Goal: Task Accomplishment & Management: Manage account settings

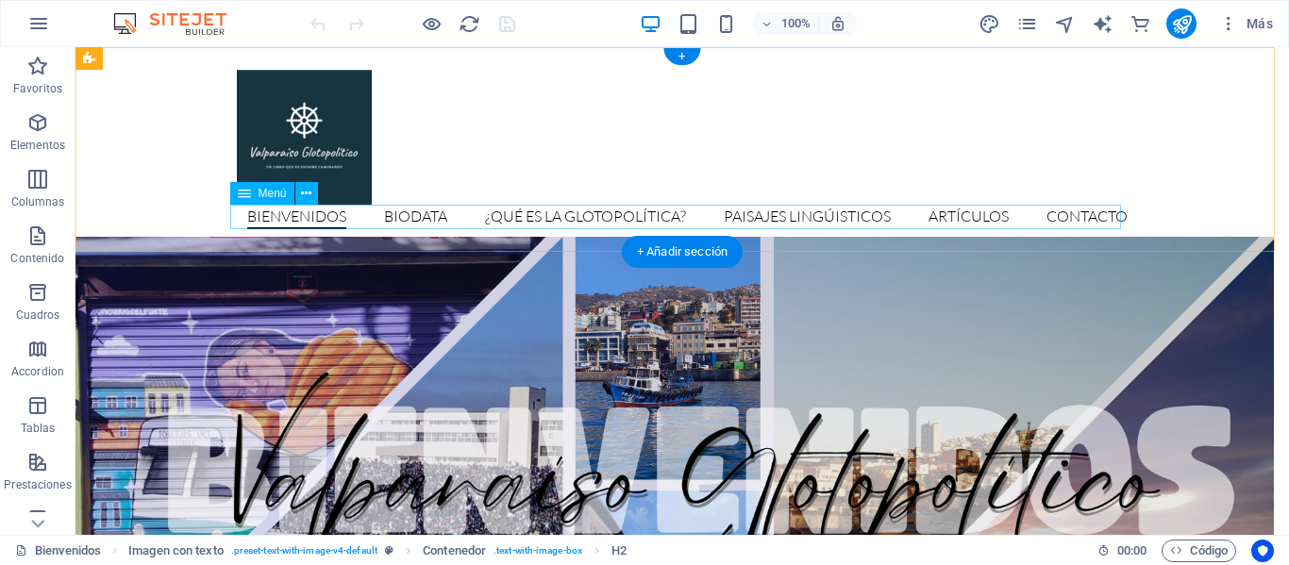
click at [832, 216] on nav "Bienvenidos Biodata ¿Qué es la glotopolítica? Paisajes Lingúisticos Artículos C…" at bounding box center [682, 217] width 891 height 25
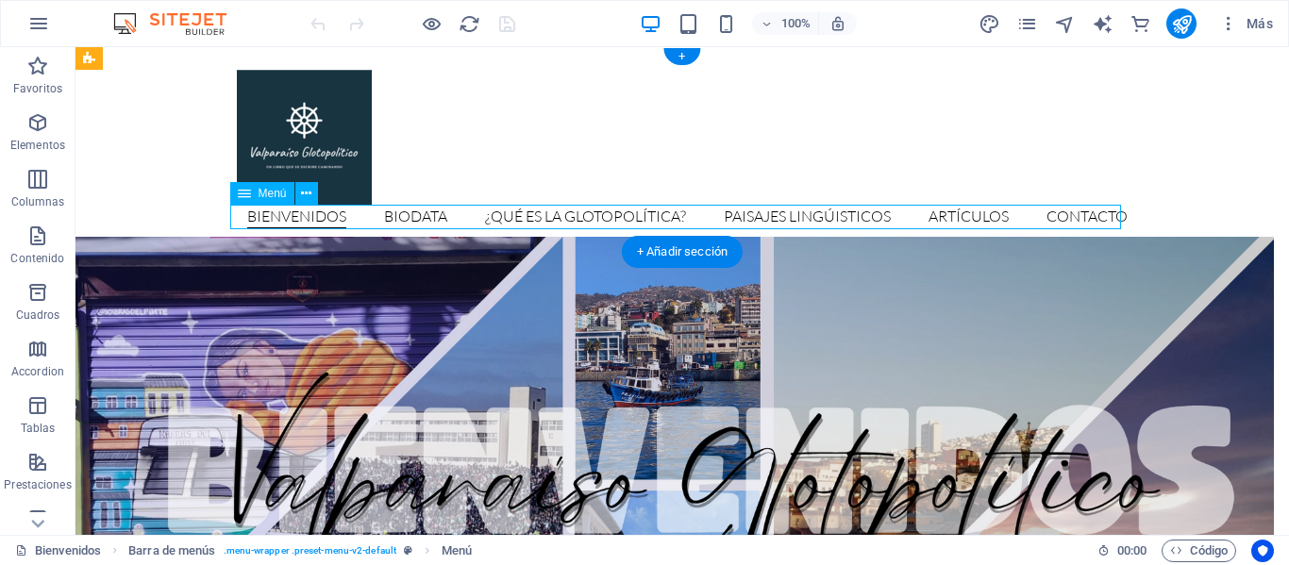
click at [832, 216] on nav "Bienvenidos Biodata ¿Qué es la glotopolítica? Paisajes Lingúisticos Artículos C…" at bounding box center [682, 217] width 891 height 25
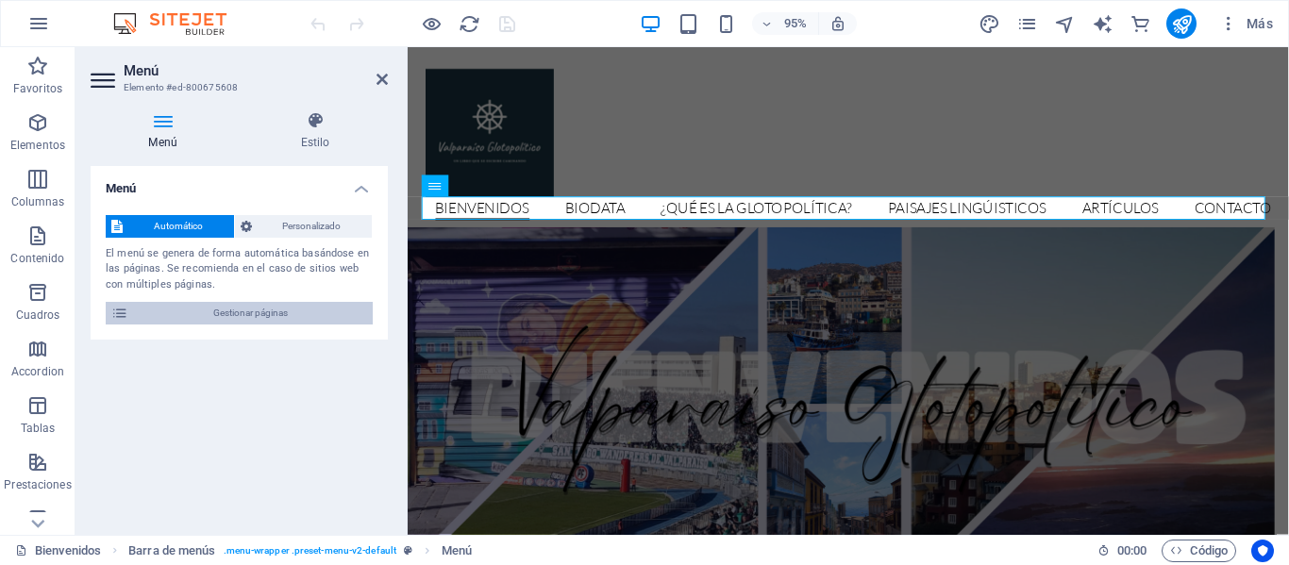
click at [306, 308] on span "Gestionar páginas" at bounding box center [250, 313] width 233 height 23
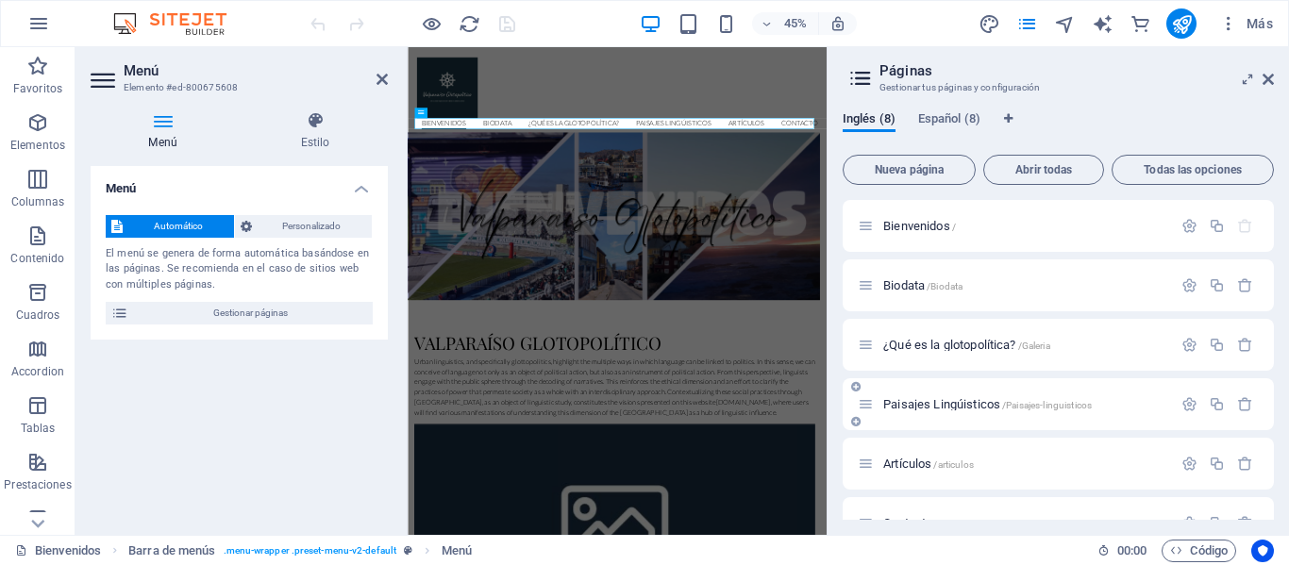
click at [966, 406] on span "Paisajes Lingúisticos /Paisajes-linguisticos" at bounding box center [987, 404] width 209 height 14
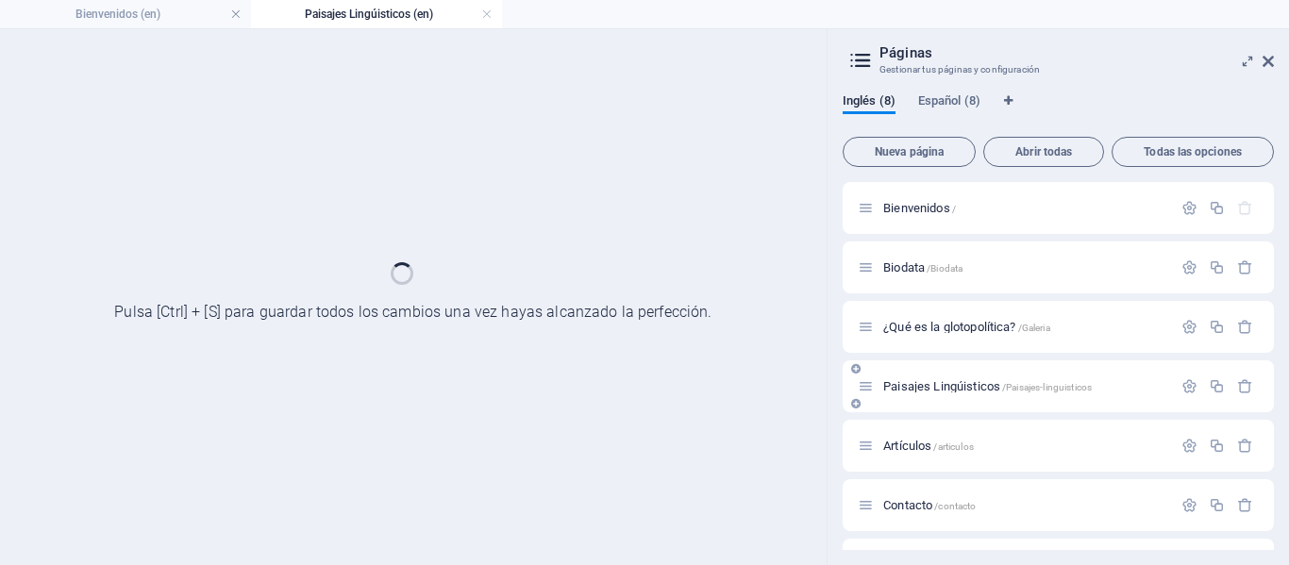
click at [970, 388] on div "Bienvenidos / Biodata /Biodata ¿Qué es la glotopolítica? /Galeria Paisajes Ling…" at bounding box center [1058, 416] width 431 height 468
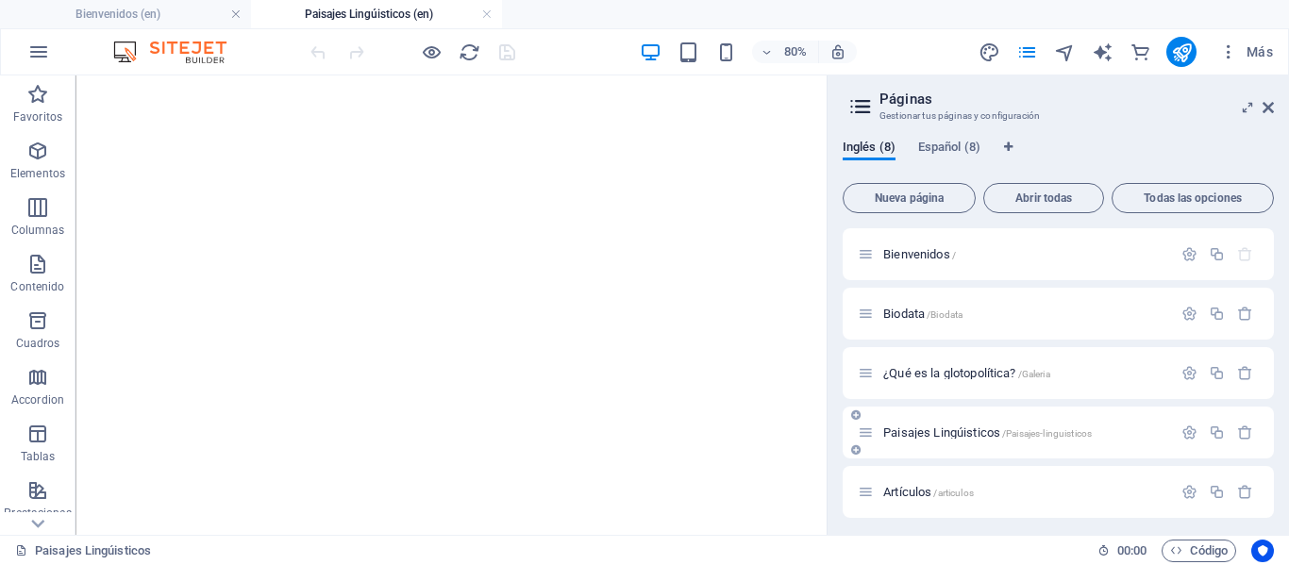
click at [1185, 442] on div at bounding box center [1217, 433] width 83 height 21
click at [1185, 434] on icon "button" at bounding box center [1189, 433] width 16 height 16
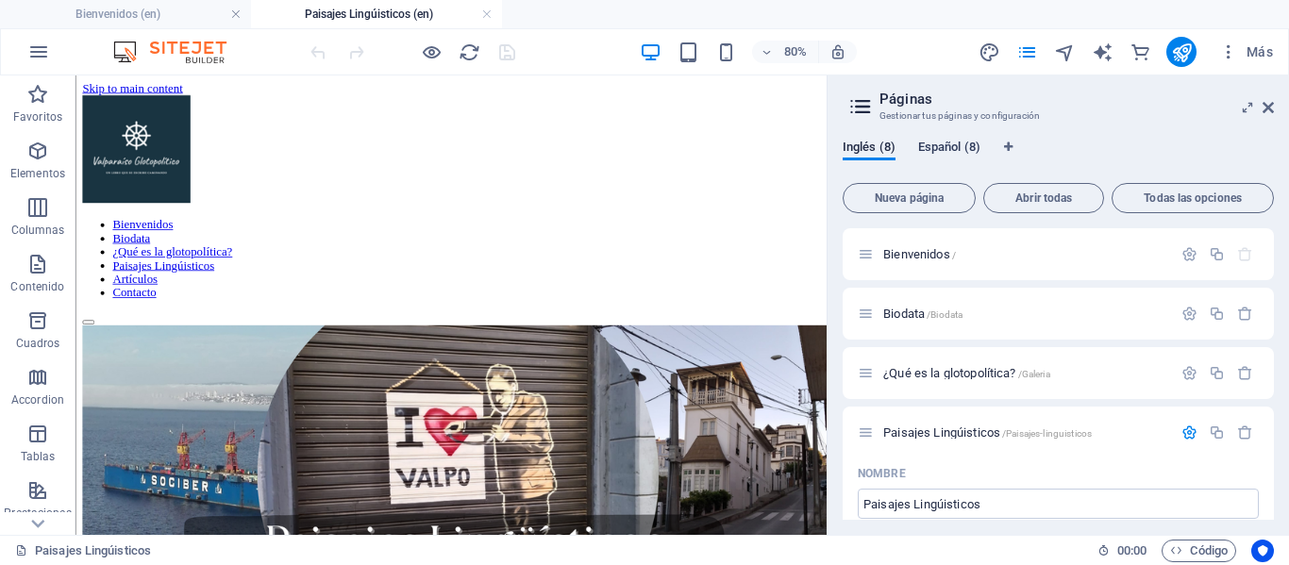
click at [944, 147] on span "Español (8)" at bounding box center [949, 149] width 62 height 26
click at [968, 435] on span "Paisajes ligüistico /Paisajes-linguistico" at bounding box center [976, 433] width 187 height 14
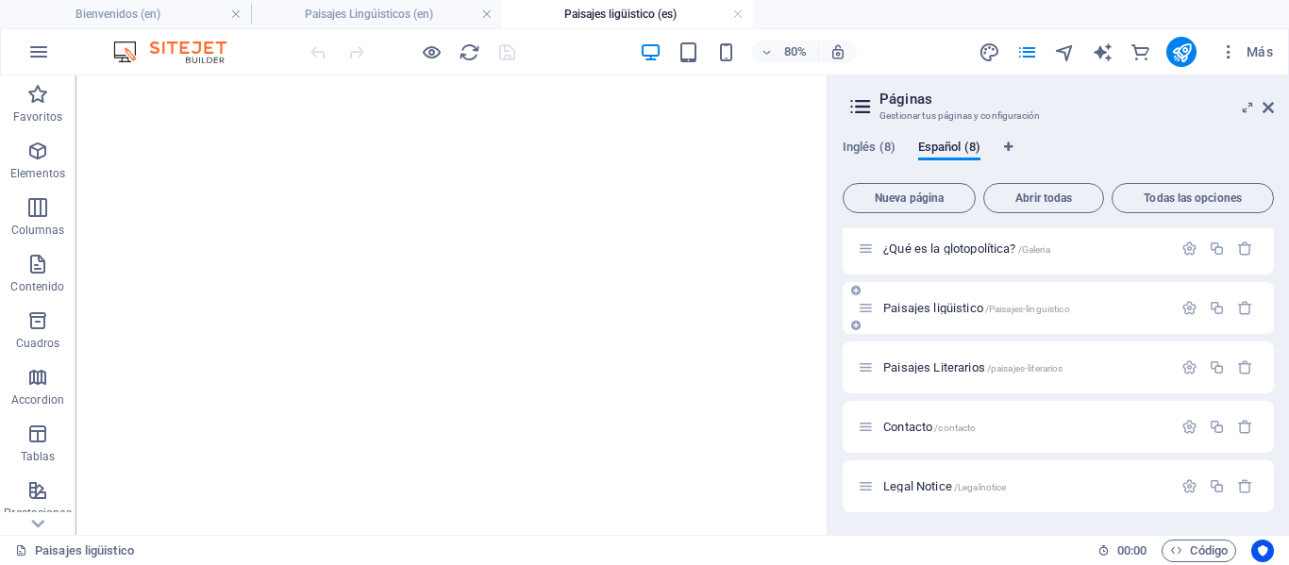
scroll to position [125, 0]
click at [1182, 302] on icon "button" at bounding box center [1189, 307] width 16 height 16
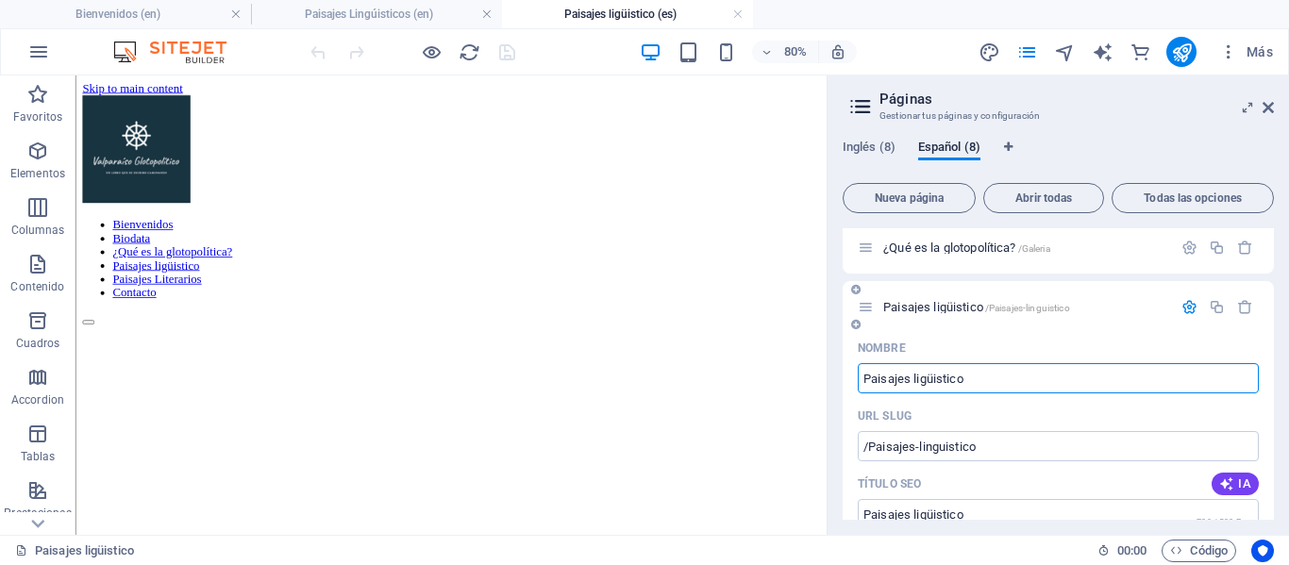
scroll to position [0, 0]
click at [977, 371] on input "Paisajes ligüistico" at bounding box center [1058, 378] width 401 height 30
type input "Paisajes ligüisticos"
click at [942, 376] on input "Paisajes ligüisticos" at bounding box center [1058, 378] width 401 height 30
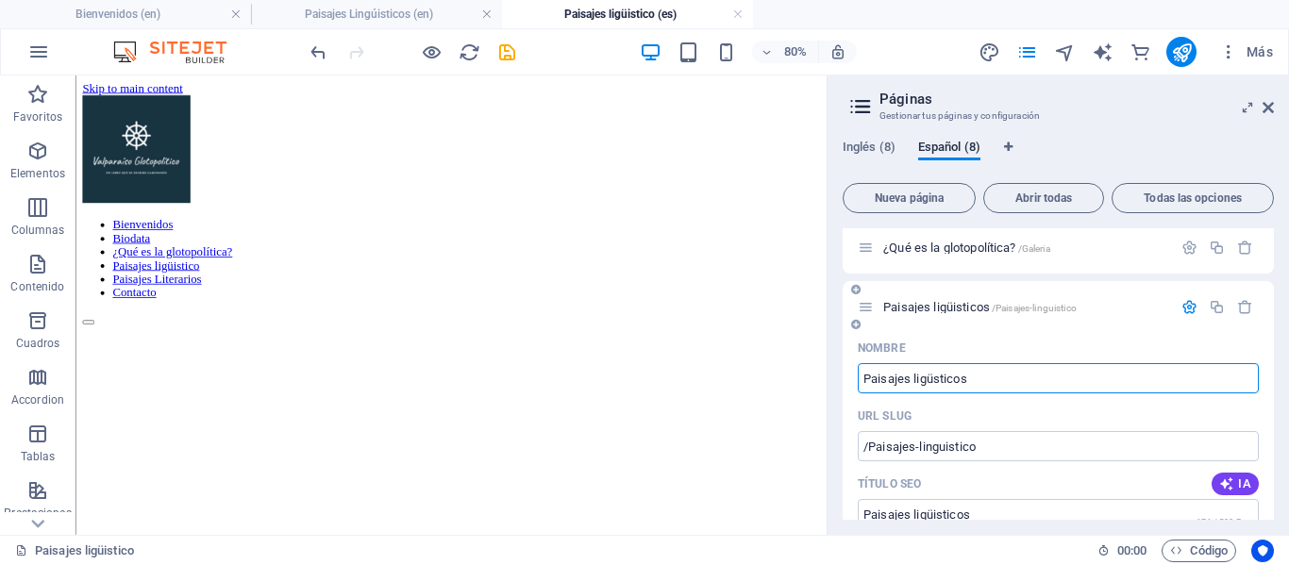
type input "Paisajes ligüsticos"
type input "Paisajes ligü+isticos"
type input "Paisajes ligüsticos"
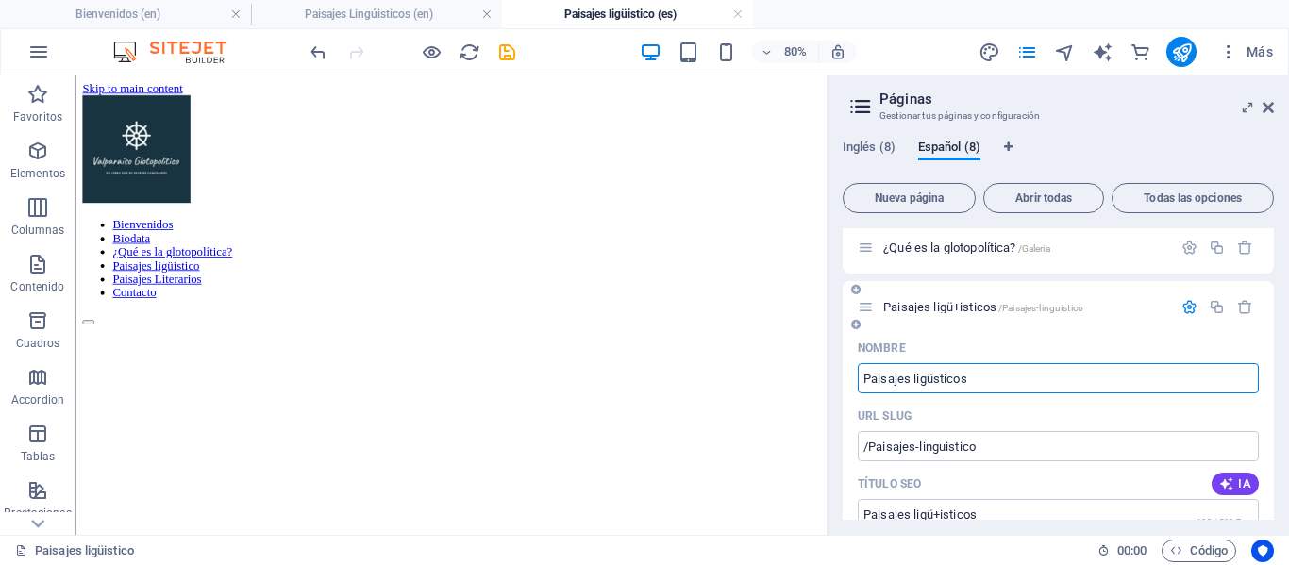
type input "Paisajes ligüsticos"
type input "Paisajes ligüísticos"
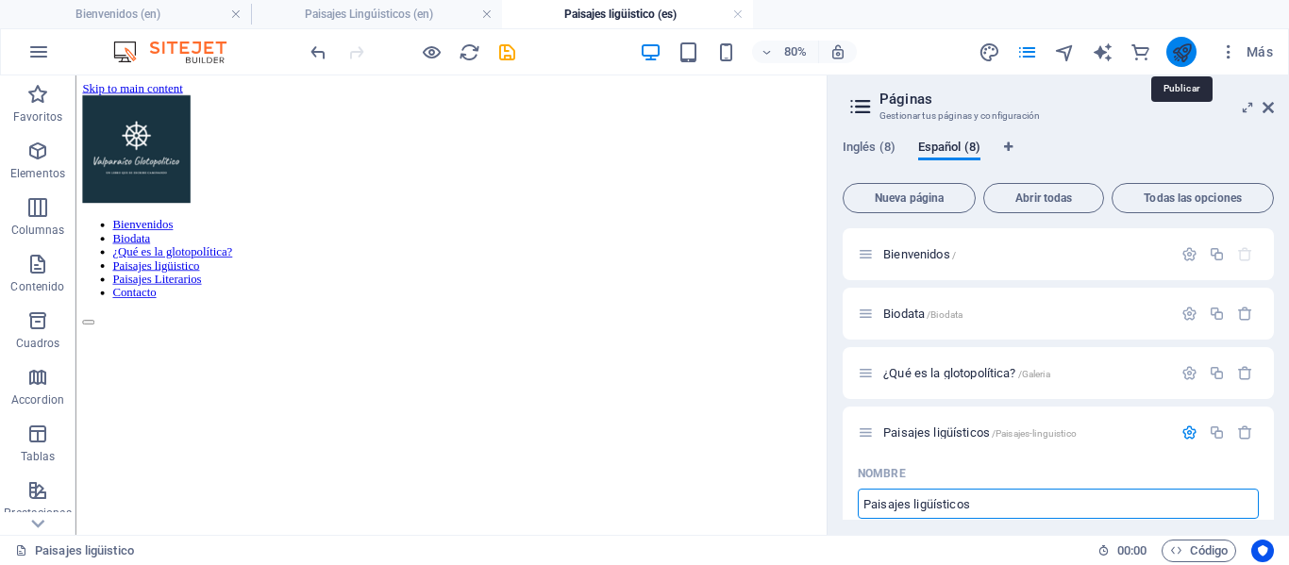
type input "Paisajes ligüísticos"
click at [1178, 50] on icon "publish" at bounding box center [1182, 53] width 22 height 22
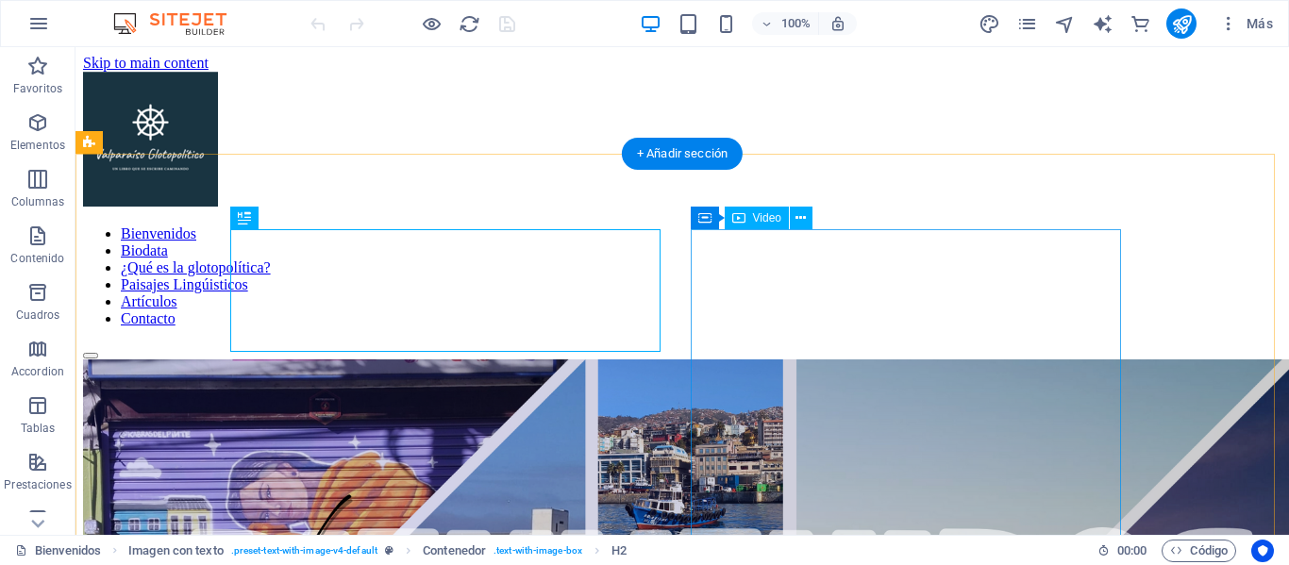
scroll to position [553, 0]
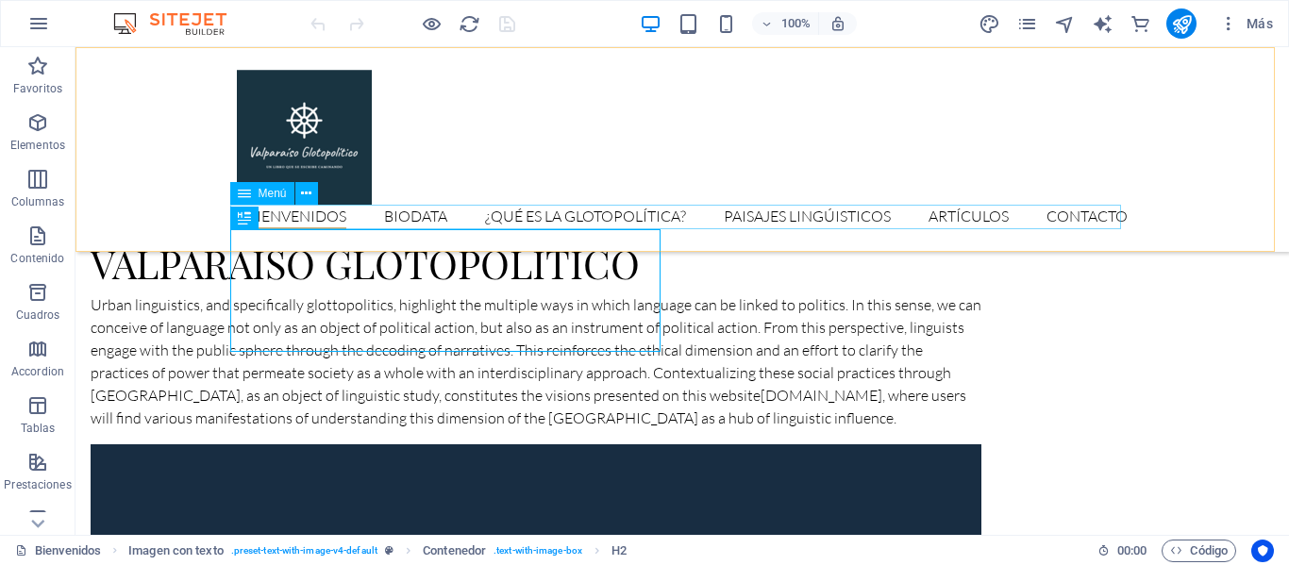
click at [1090, 216] on nav "Bienvenidos Biodata ¿Qué es la glotopolítica? Paisajes Lingúisticos Artículos C…" at bounding box center [682, 217] width 891 height 25
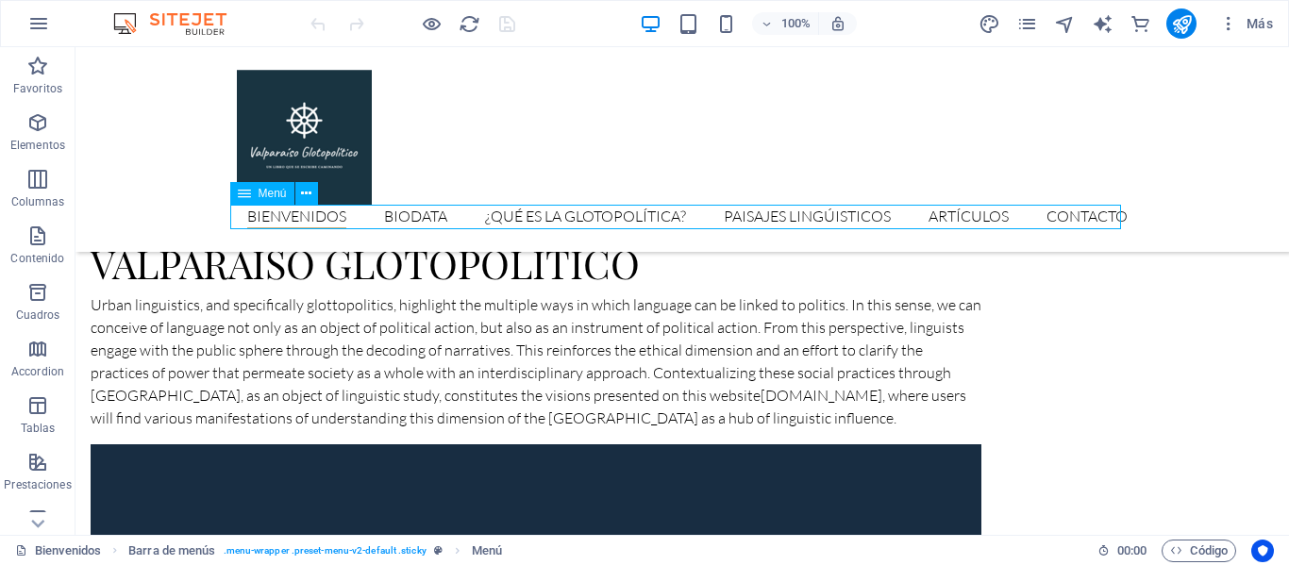
click at [1058, 220] on nav "Bienvenidos Biodata ¿Qué es la glotopolítica? Paisajes Lingúisticos Artículos C…" at bounding box center [682, 217] width 891 height 25
click at [498, 224] on nav "Bienvenidos Biodata ¿Qué es la glotopolítica? Paisajes Lingúisticos Artículos C…" at bounding box center [682, 217] width 891 height 25
click at [553, 211] on nav "Bienvenidos Biodata ¿Qué es la glotopolítica? Paisajes Lingúisticos Artículos C…" at bounding box center [682, 217] width 891 height 25
click at [302, 198] on icon at bounding box center [306, 194] width 10 height 20
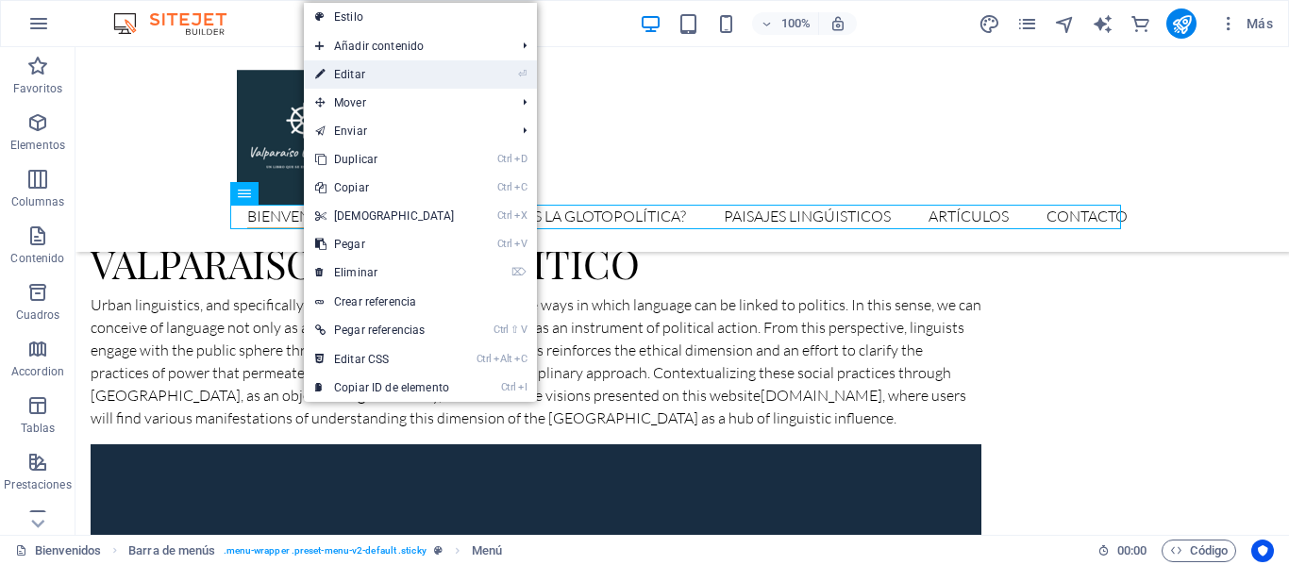
drag, startPoint x: 416, startPoint y: 66, endPoint x: 147, endPoint y: 200, distance: 300.4
click at [416, 66] on link "⏎ Editar" at bounding box center [385, 74] width 162 height 28
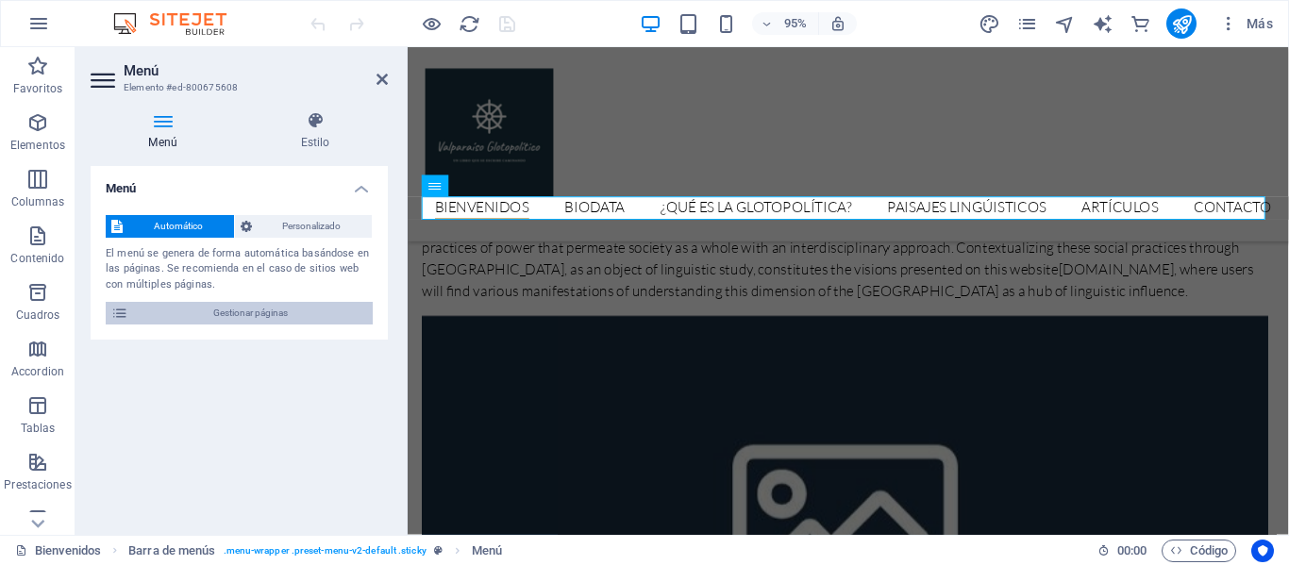
click at [229, 312] on span "Gestionar páginas" at bounding box center [250, 313] width 233 height 23
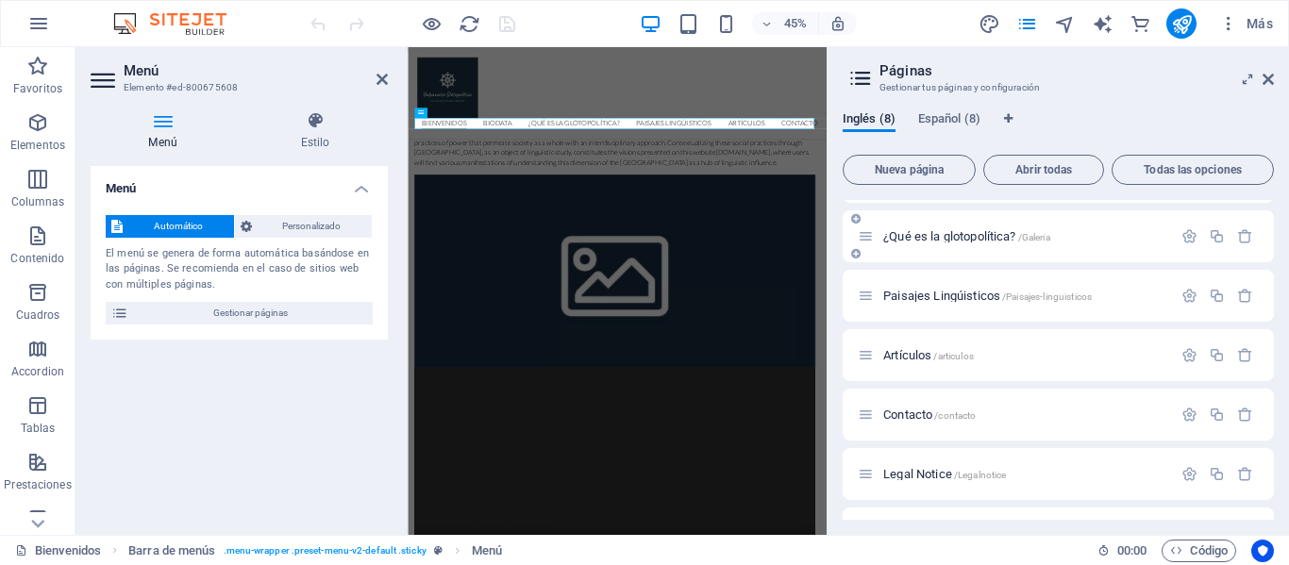
scroll to position [109, 0]
click at [938, 347] on div "Artículos /articulos" at bounding box center [1015, 354] width 314 height 22
click at [971, 302] on div "Paisajes Lingúisticos /Paisajes-linguisticos" at bounding box center [1015, 295] width 314 height 22
click at [1186, 298] on icon "button" at bounding box center [1189, 295] width 16 height 16
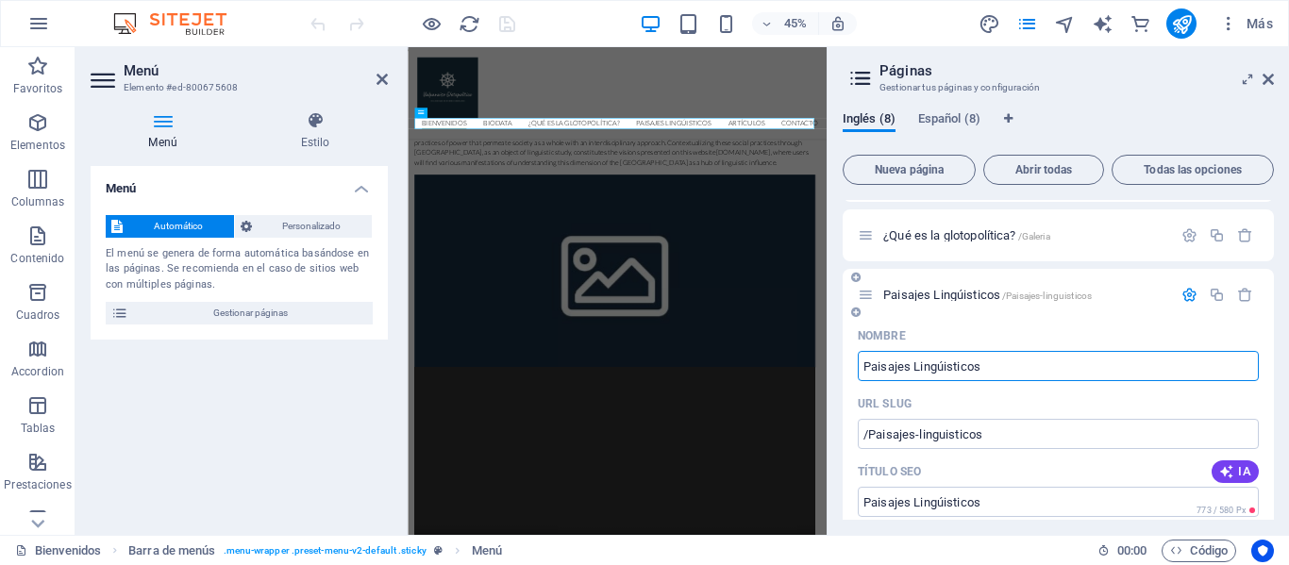
click at [943, 369] on input "Paisajes Lingúisticos" at bounding box center [1058, 366] width 401 height 30
type input "Paisajes Lingisticos"
type input "Paisajes Lingüisticos"
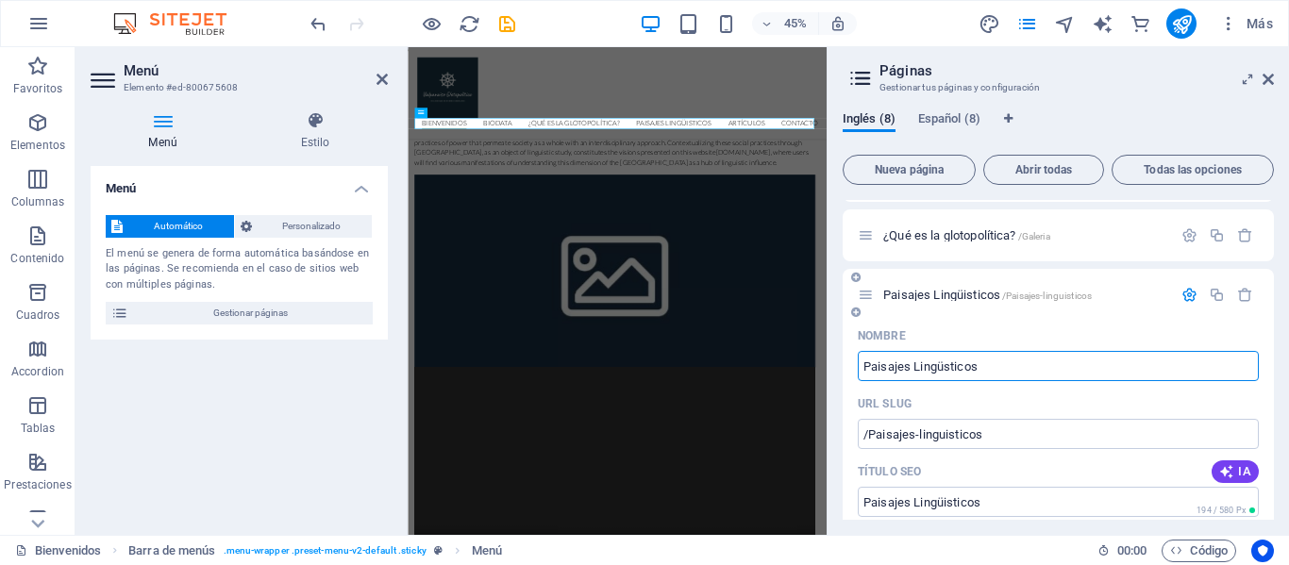
type input "Paisajes Lingüsticos"
type input "Paisajes Lingüísticos"
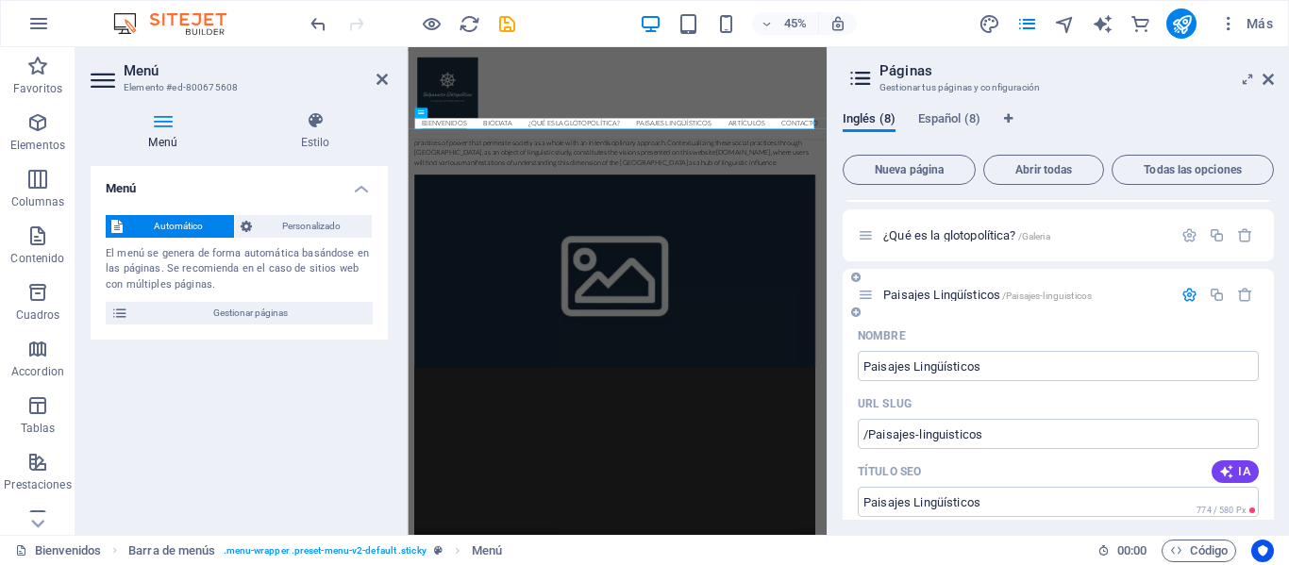
click at [980, 287] on div "Paisajes Lingüísticos /Paisajes-linguisticos" at bounding box center [1015, 295] width 314 height 22
click at [963, 242] on div "¿Qué es la glotopolítica? /Galeria" at bounding box center [1015, 236] width 314 height 22
click at [972, 237] on span "¿Qué es la glotopolítica? /Galeria" at bounding box center [966, 235] width 167 height 14
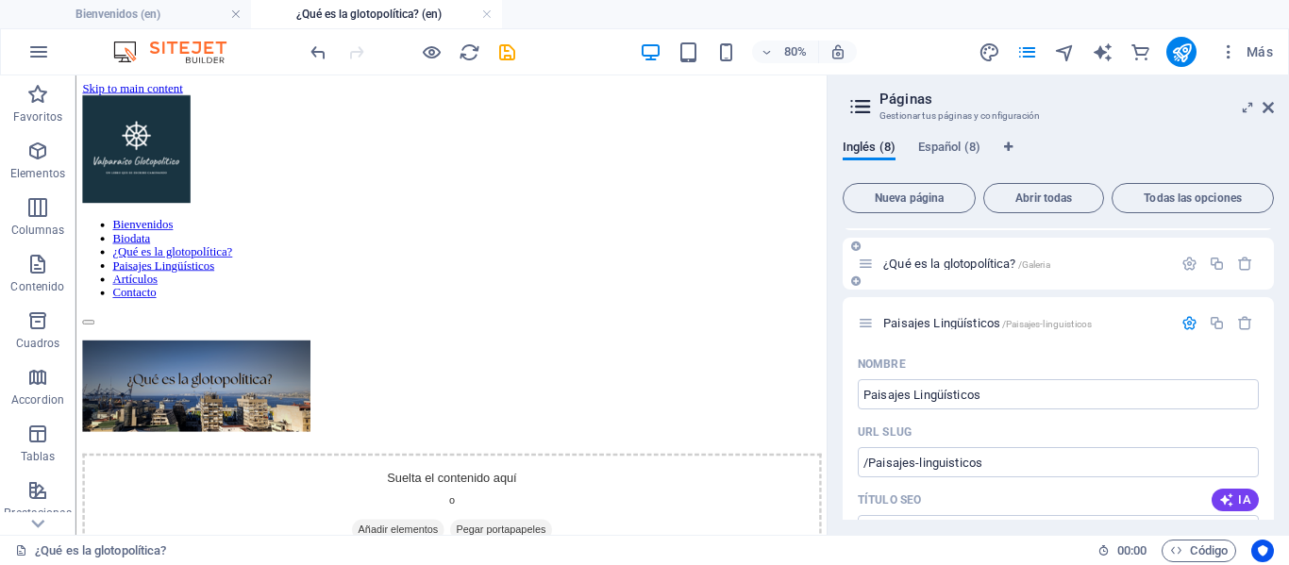
scroll to position [0, 0]
click at [1184, 51] on icon "publish" at bounding box center [1182, 53] width 22 height 22
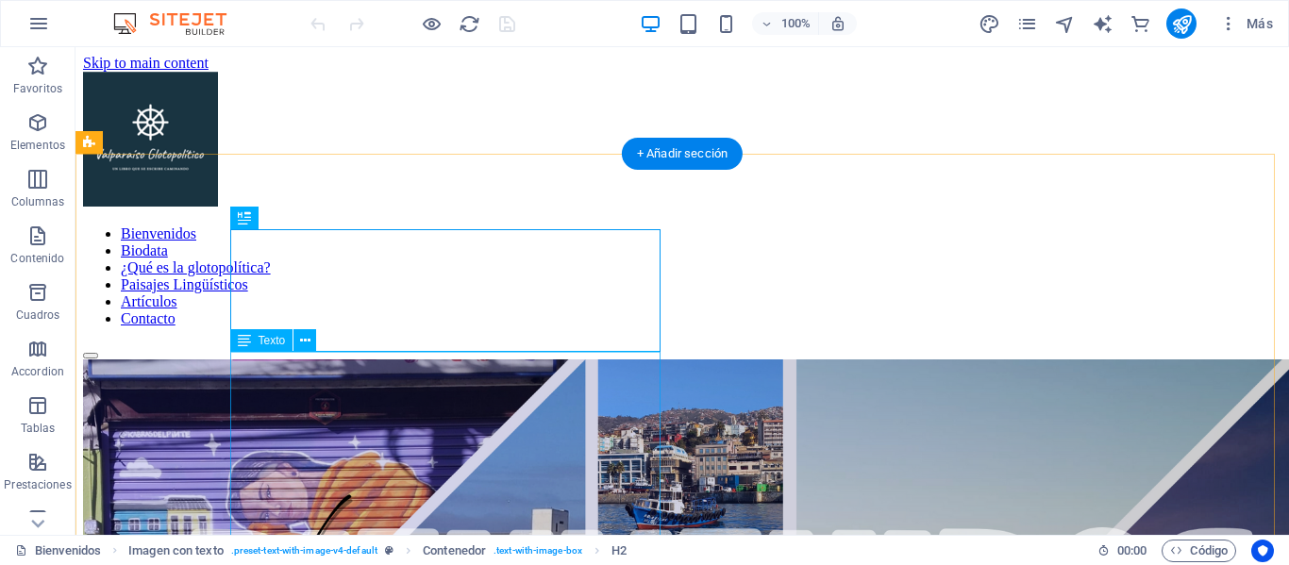
scroll to position [553, 0]
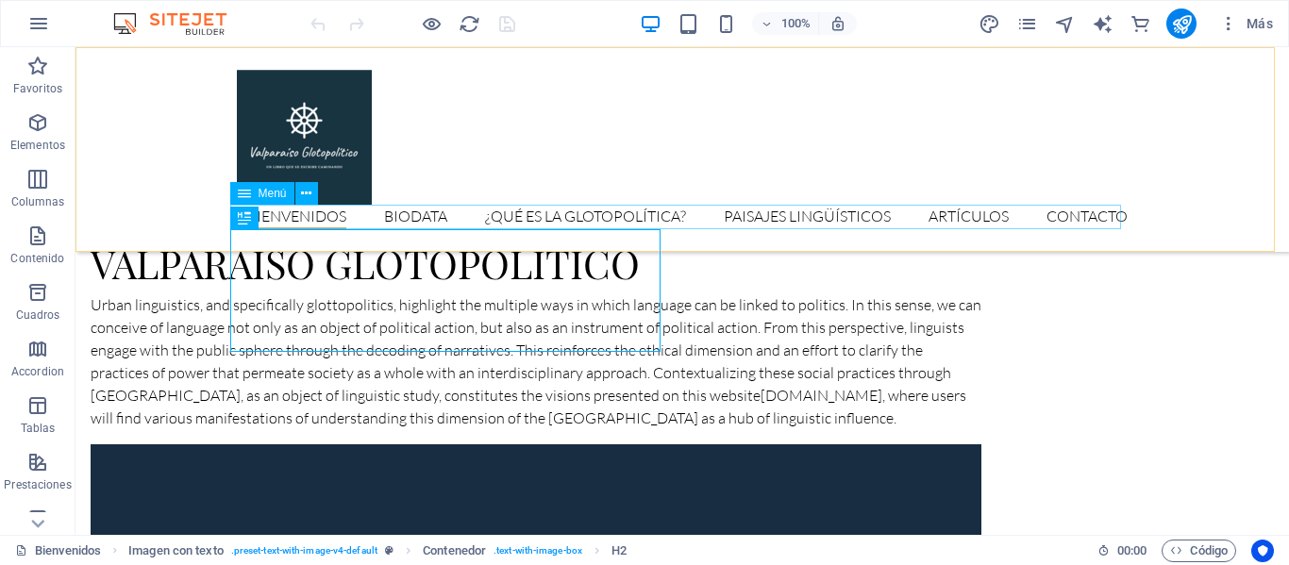
click at [1045, 215] on nav "Bienvenidos Biodata ¿Qué es la glotopolítica? Paisajes Lingüísticos Artículos C…" at bounding box center [682, 217] width 891 height 25
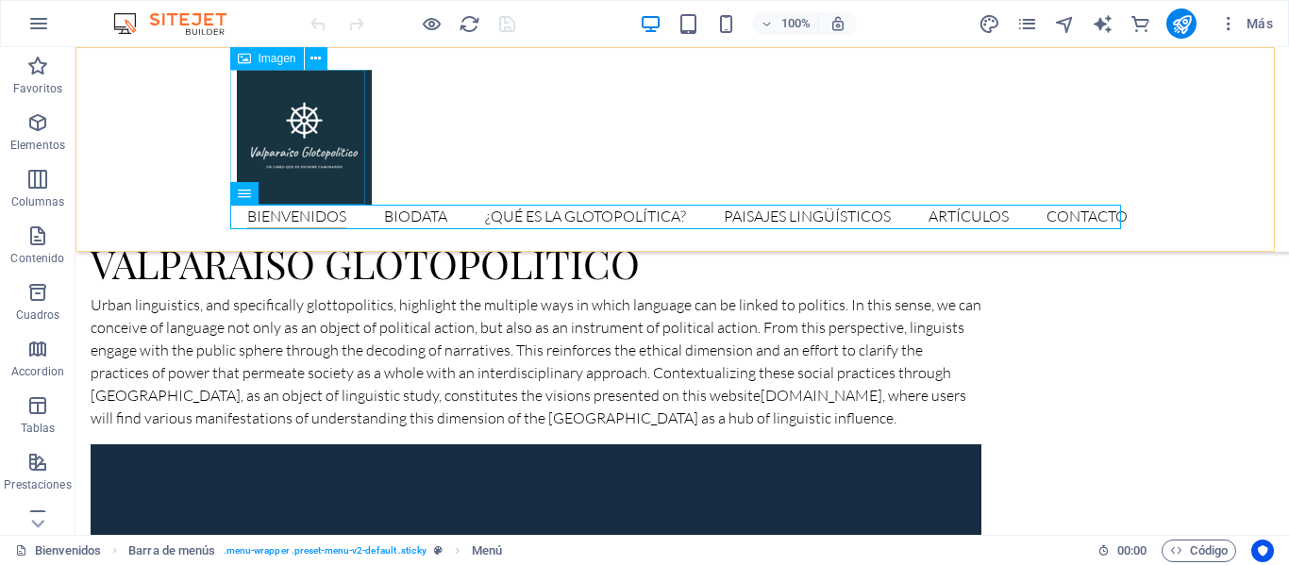
click at [303, 191] on figure at bounding box center [682, 137] width 891 height 135
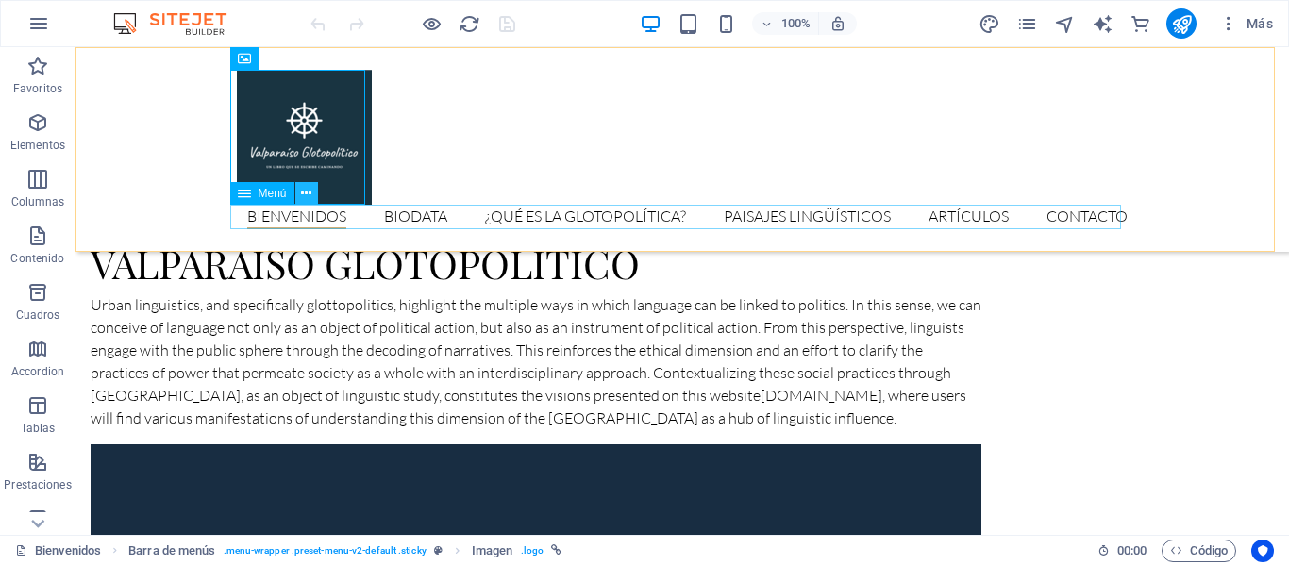
click at [304, 200] on icon at bounding box center [306, 194] width 10 height 20
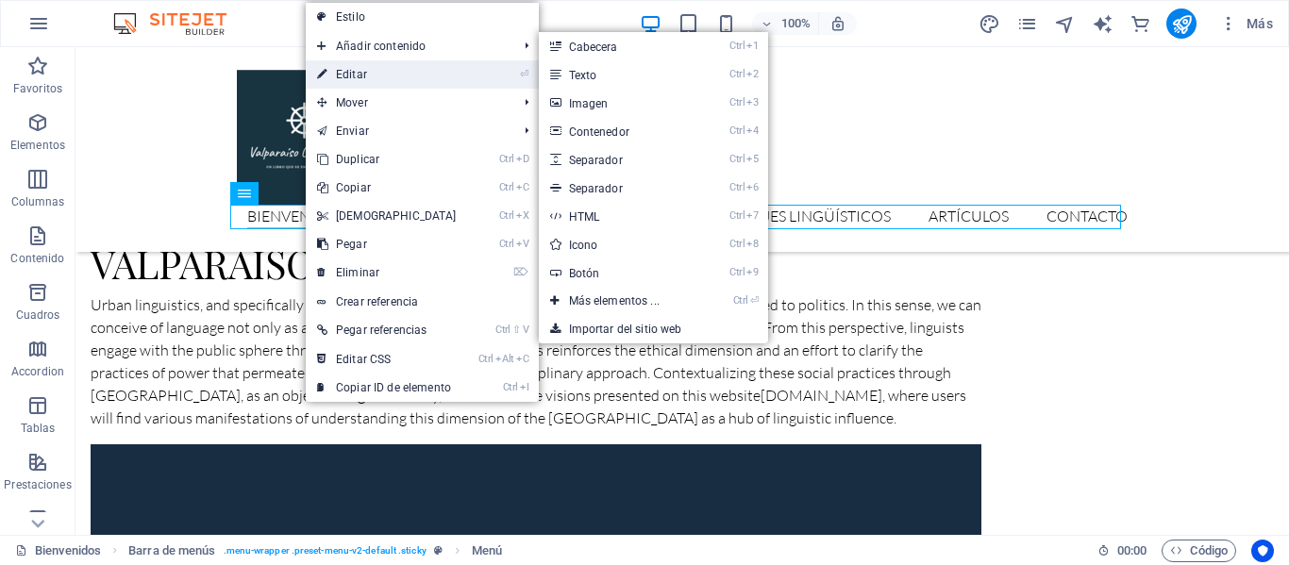
click at [376, 74] on link "⏎ Editar" at bounding box center [387, 74] width 162 height 28
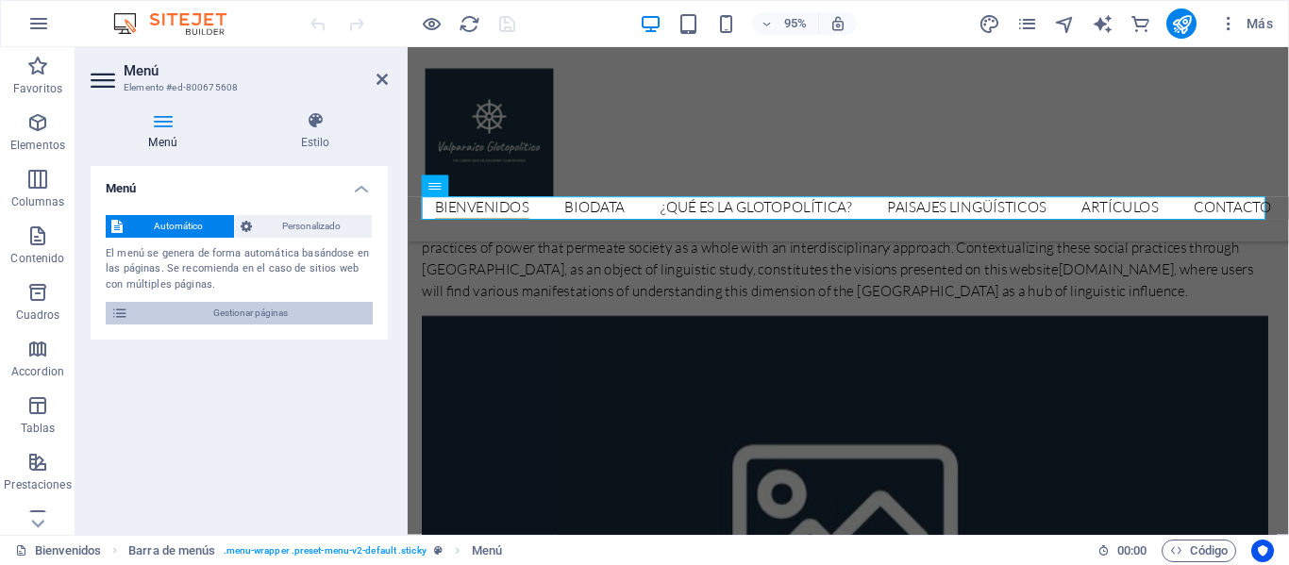
click at [260, 309] on span "Gestionar páginas" at bounding box center [250, 313] width 233 height 23
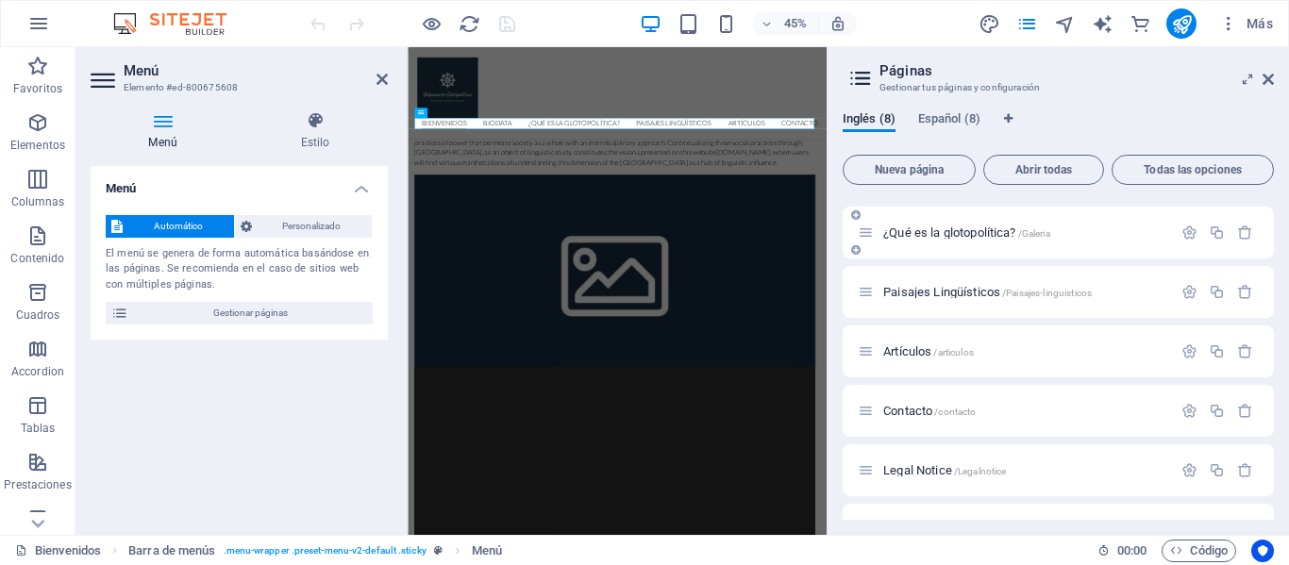
scroll to position [156, 0]
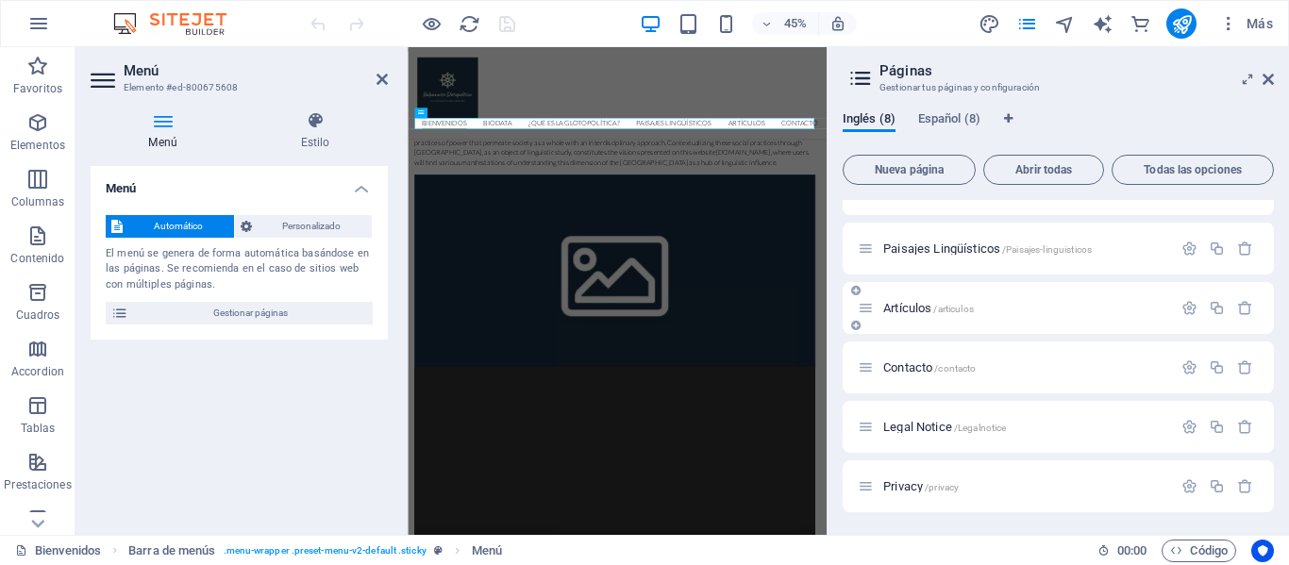
click at [857, 327] on icon at bounding box center [855, 325] width 9 height 11
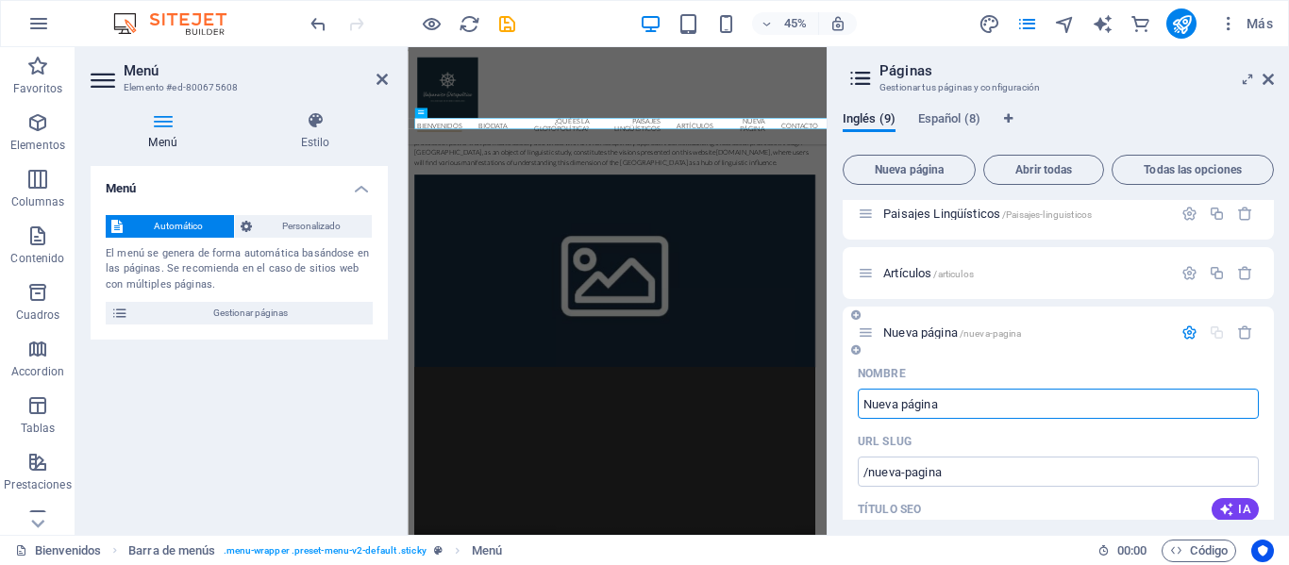
scroll to position [183, 0]
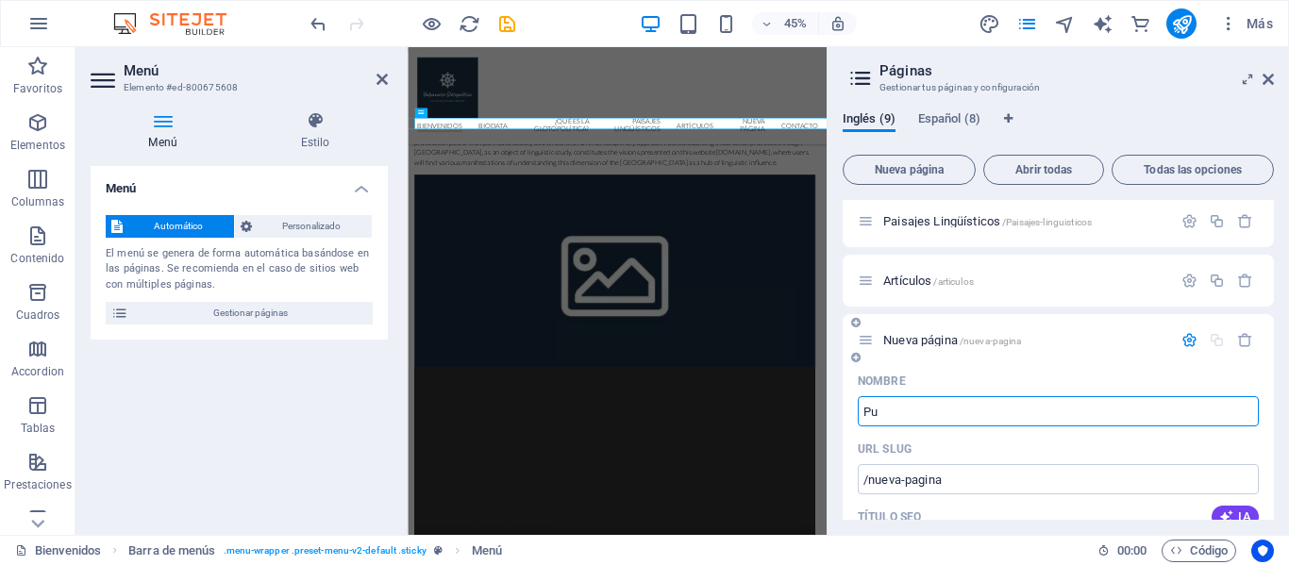
type input "Pub"
type input "/p"
type input "Publi"
type input "/publi"
type input "Publicaci"
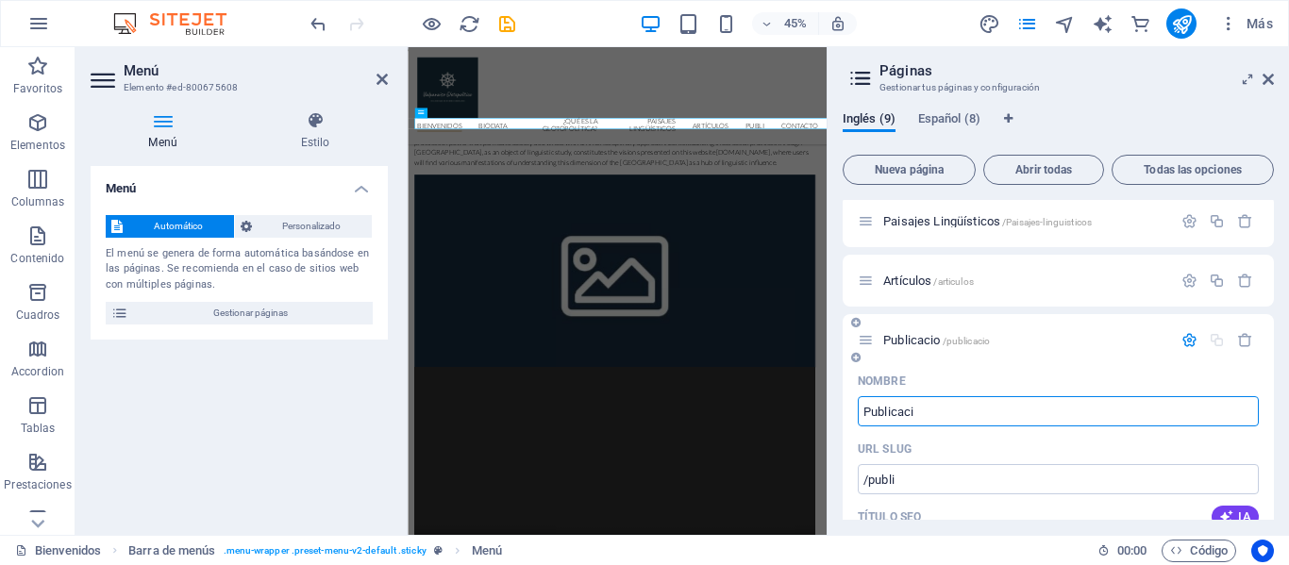
type input "/publicacio"
type input "Publicació"
type input "/publicaci"
type input "Publicació"
type input "/publicacio"
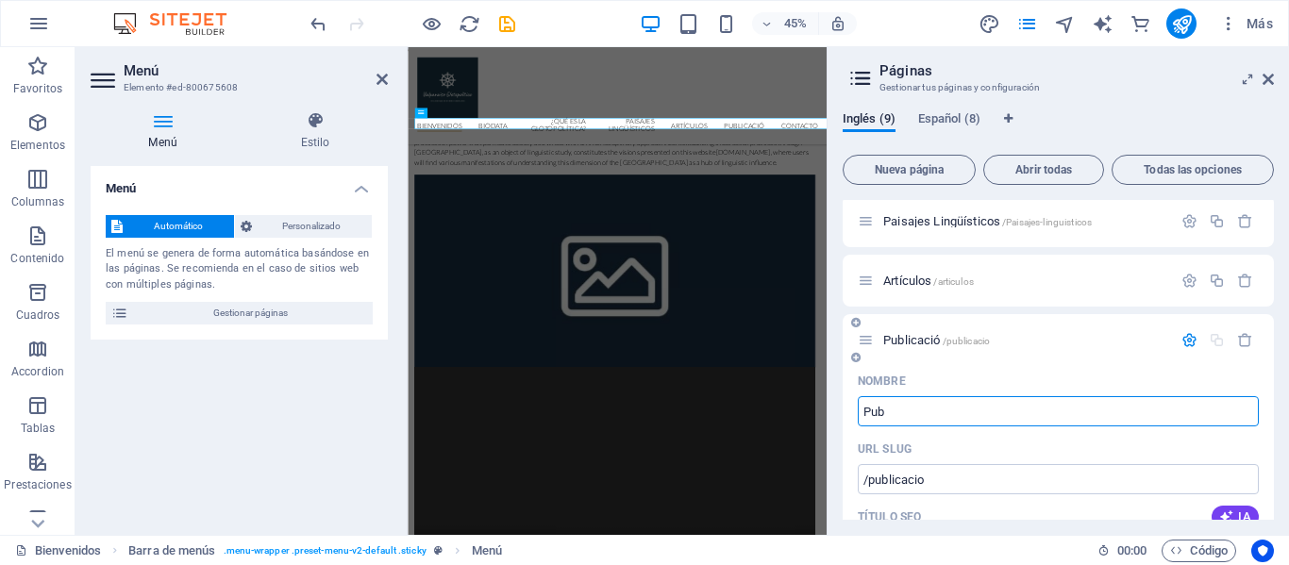
type input "Pu"
type input "/publ"
type input "P"
type input "/pu"
type input "/"
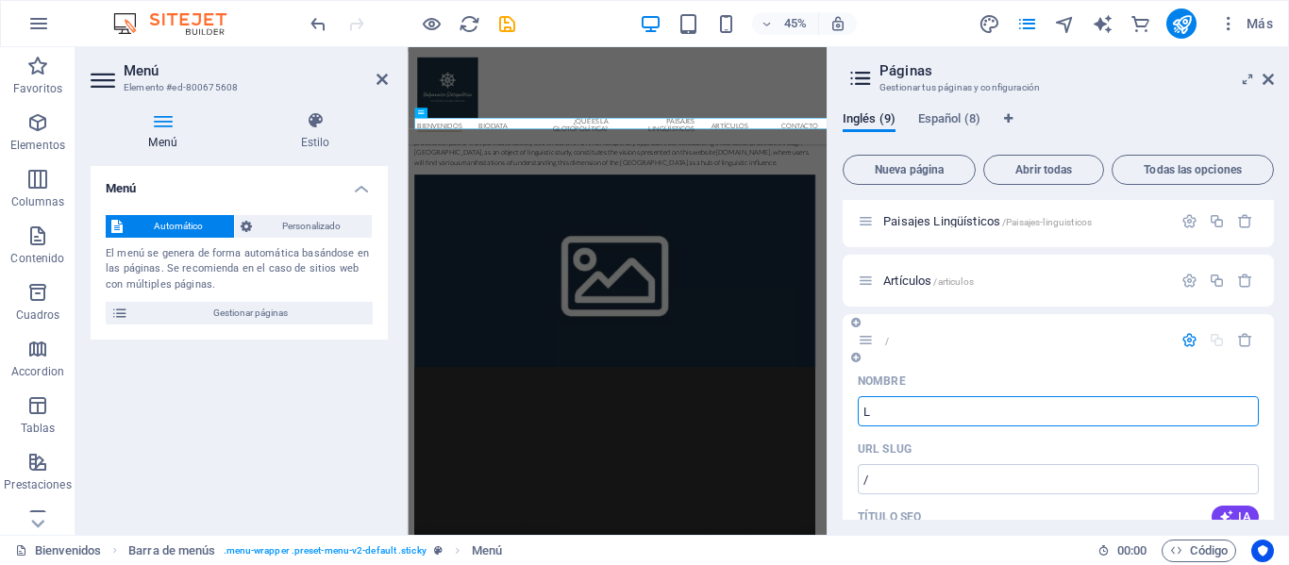
type input "Li"
type input "/l"
type input "L"
type input "Li"
type input "/li"
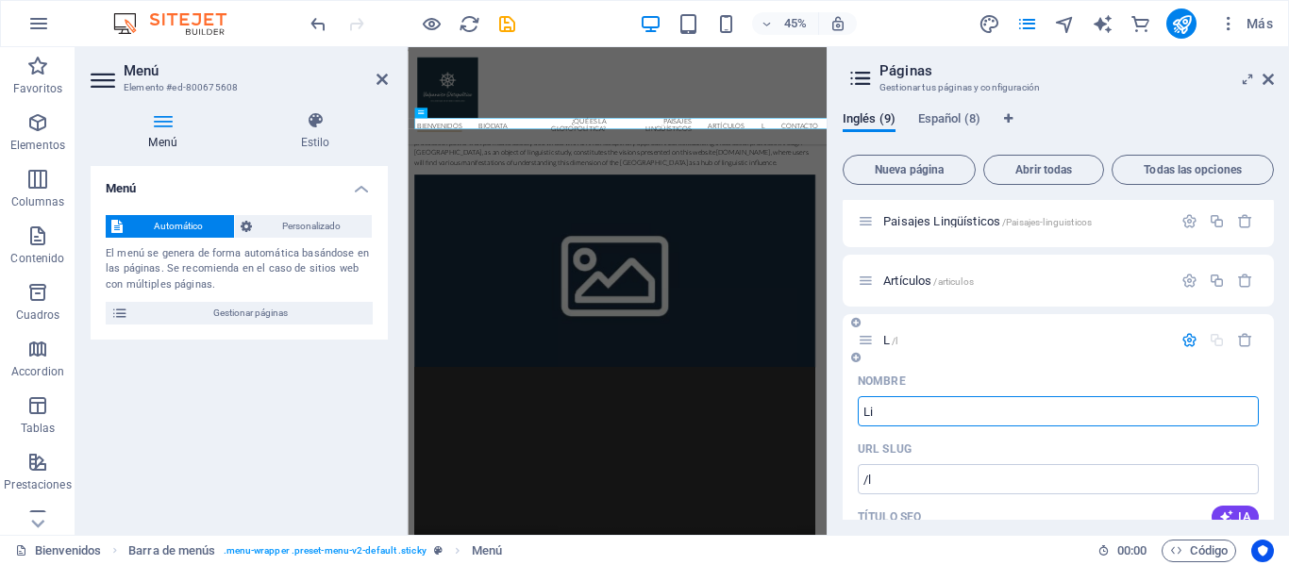
type input "Li"
type input "L"
type input "/l"
type input "L"
type input "/"
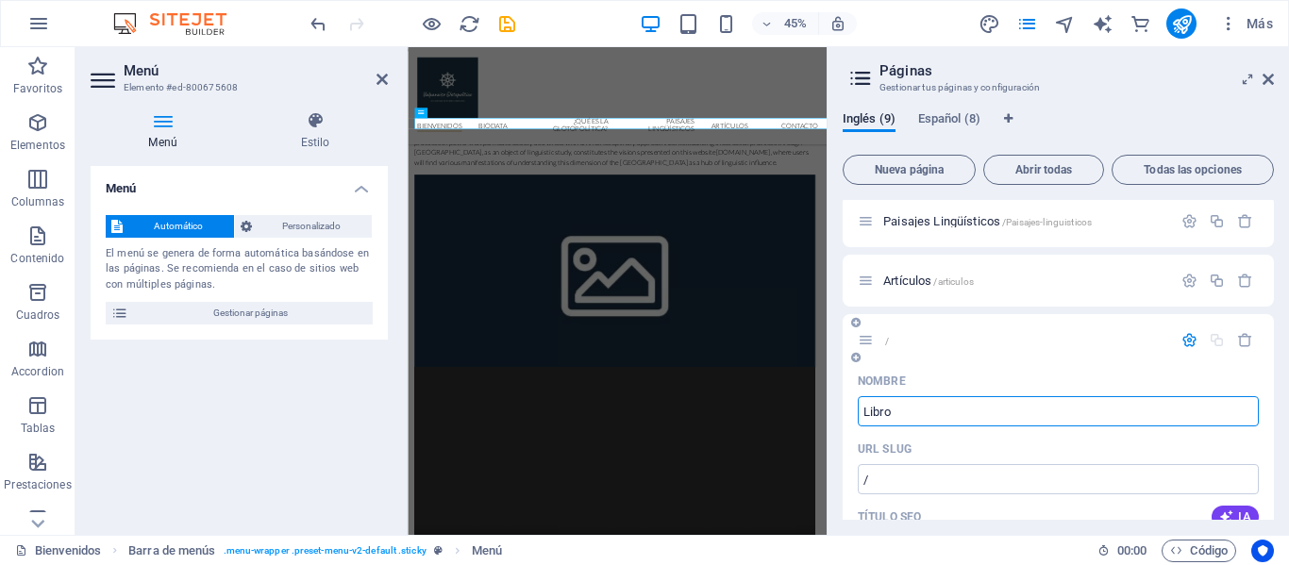
type input "Libro"
type input "/libro"
type input "Libro"
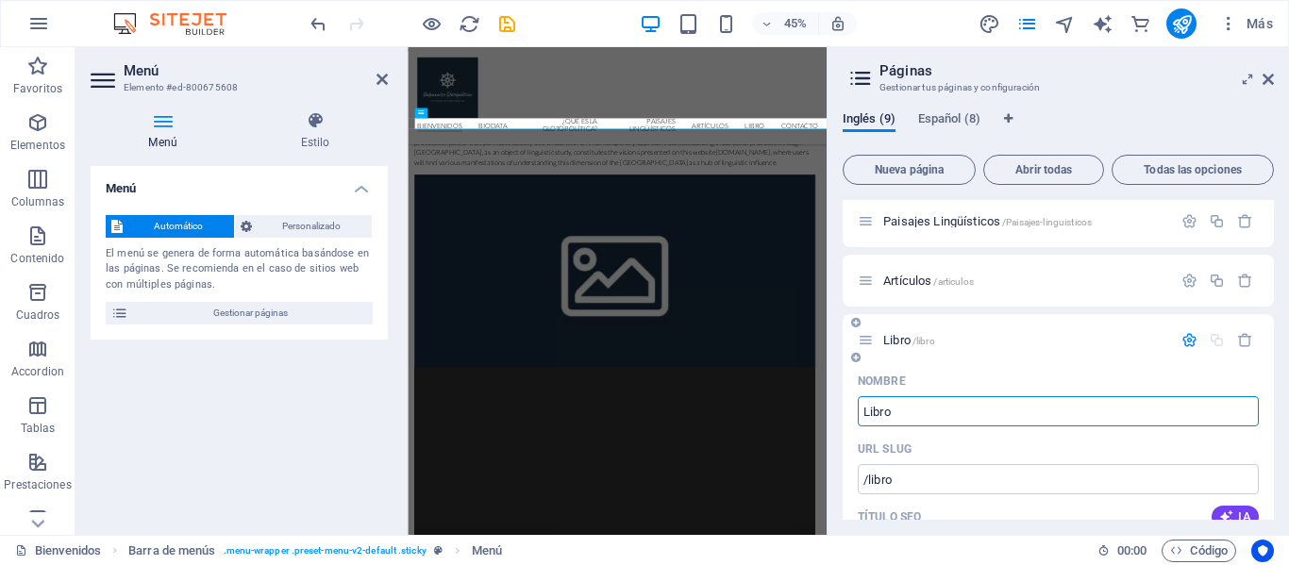
type input "Libro"
type input "Libro/"
type input "Libro/Glo"
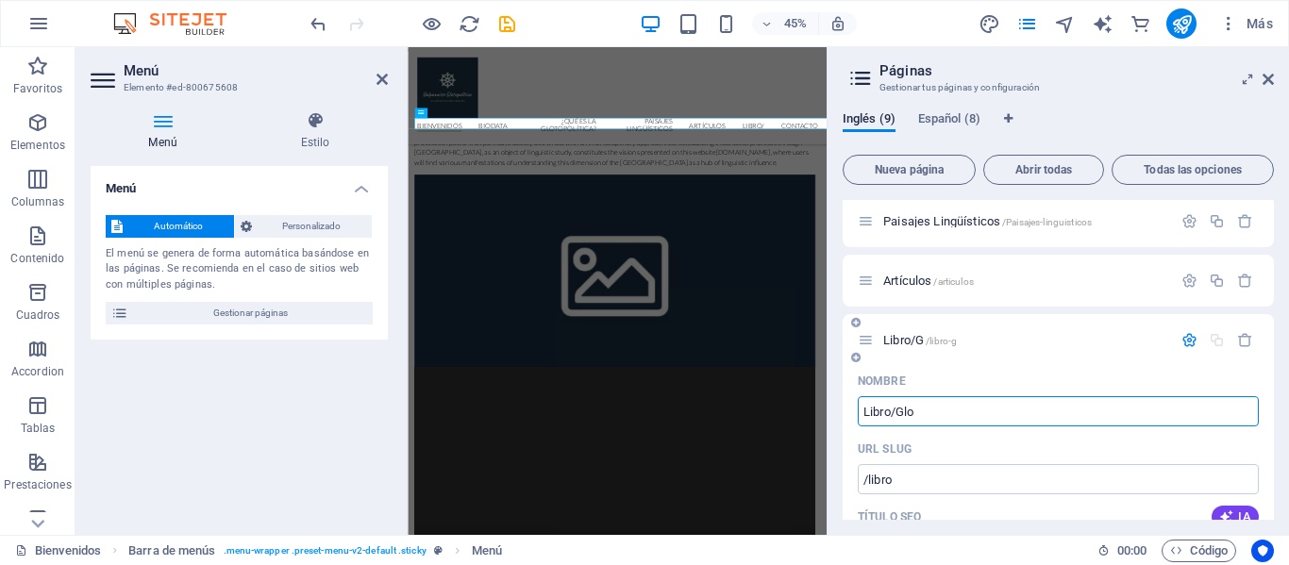
type input "/libro-g"
type input "Libro/G"
type input "Libro/Glopo"
type input "/libro-glop"
type input "Libro/Glop"
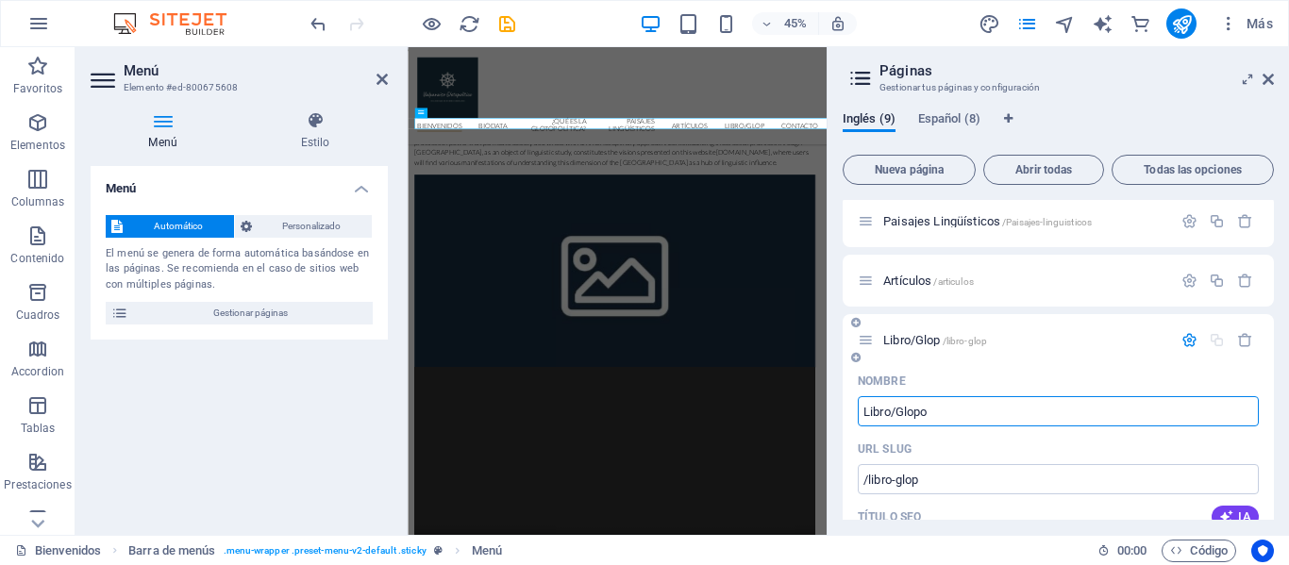
type input "Libro/Glopo"
type input "/libro-glopo"
type input "Libro/Glopo"
type input "Libro/"
type input "/libro"
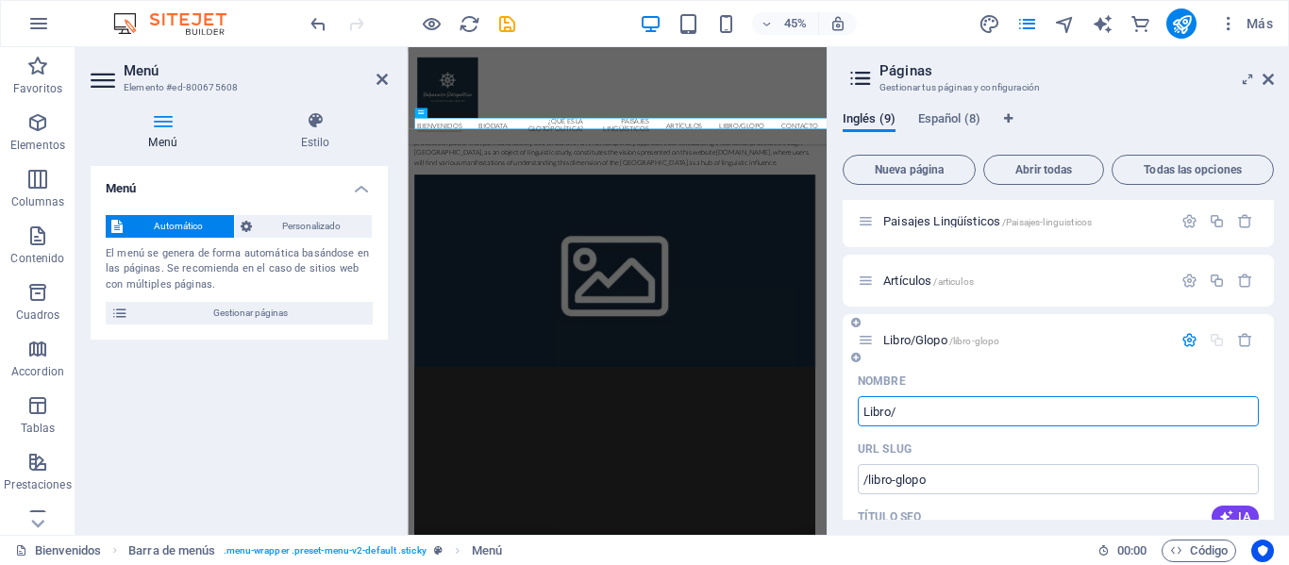
type input "Libro/"
type input "L"
type input "Libro"
type input "V"
type input "/"
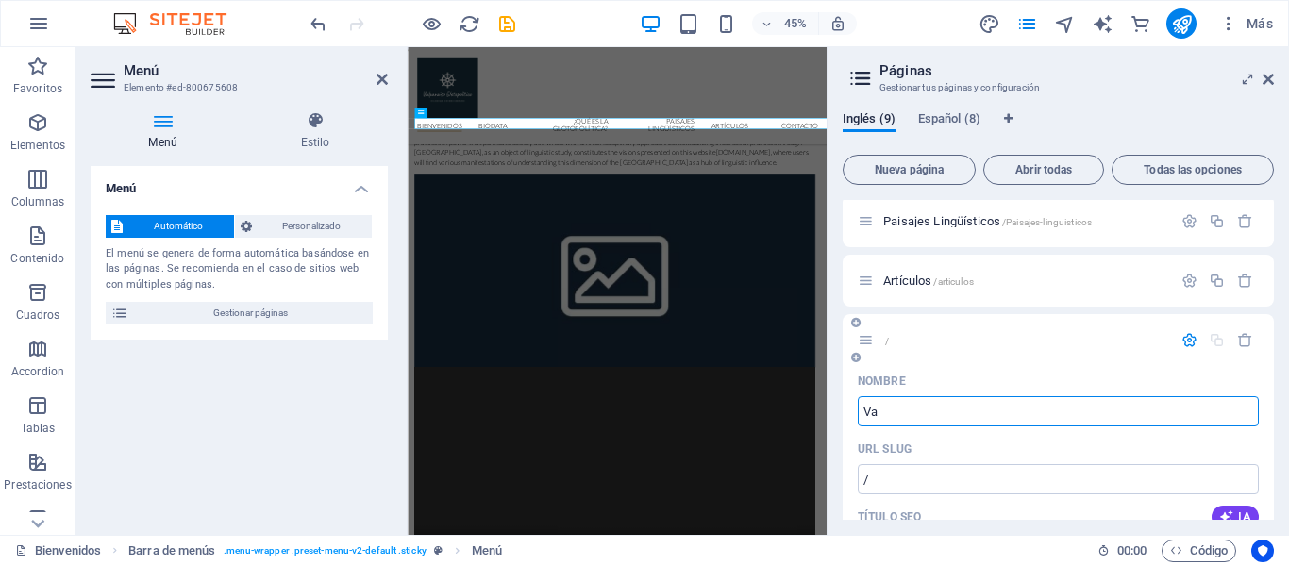
type input "Val"
type input "/v"
type input "V"
type input "Valp"
type input "/val"
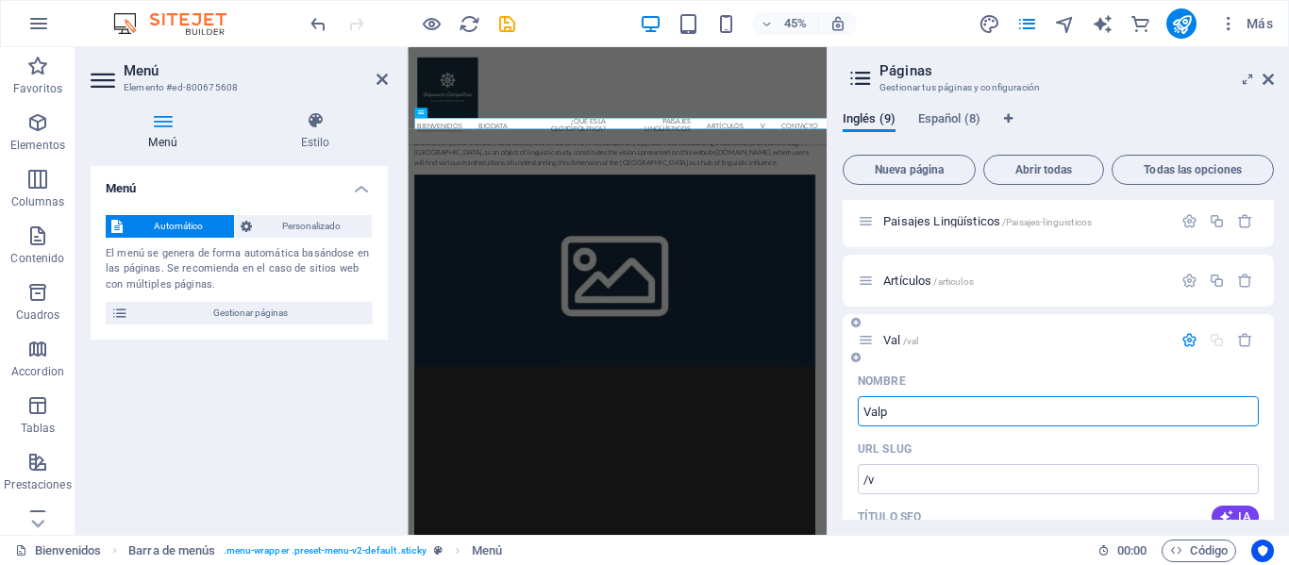
type input "Val"
type input "Valparaí"
type input "/valpara"
type input "Valpara"
type input "[GEOGRAPHIC_DATA]"
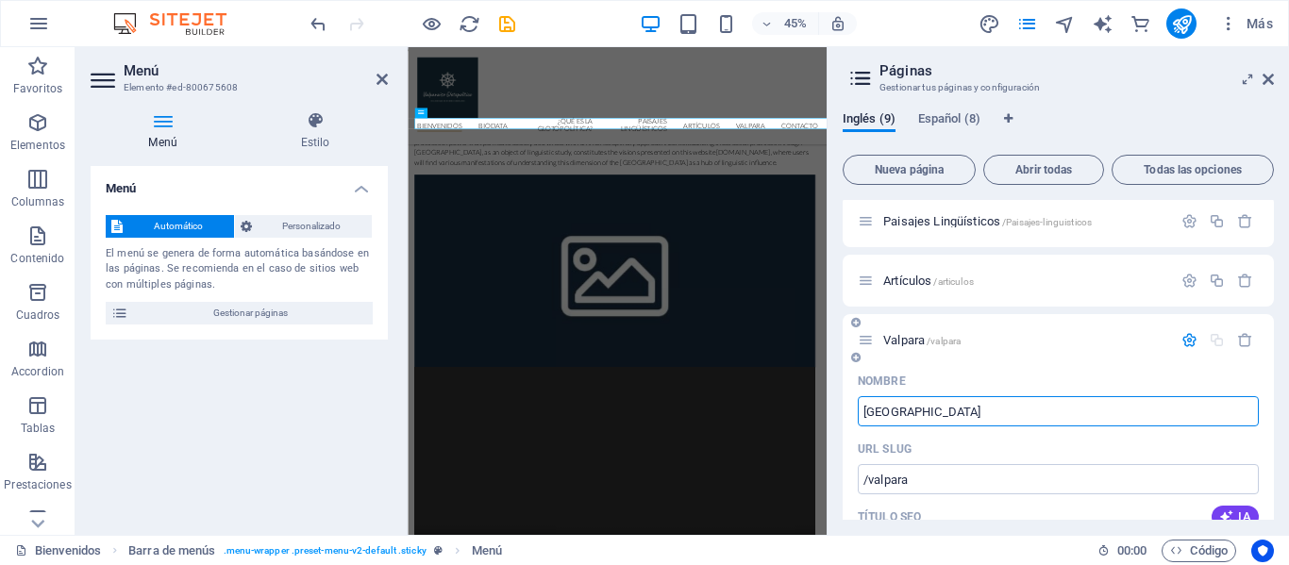
type input "/valparaiso"
type input "[GEOGRAPHIC_DATA]"
type input "Valparaíso Gl"
type input "/valparaiso-g"
type input "Valparaíso G"
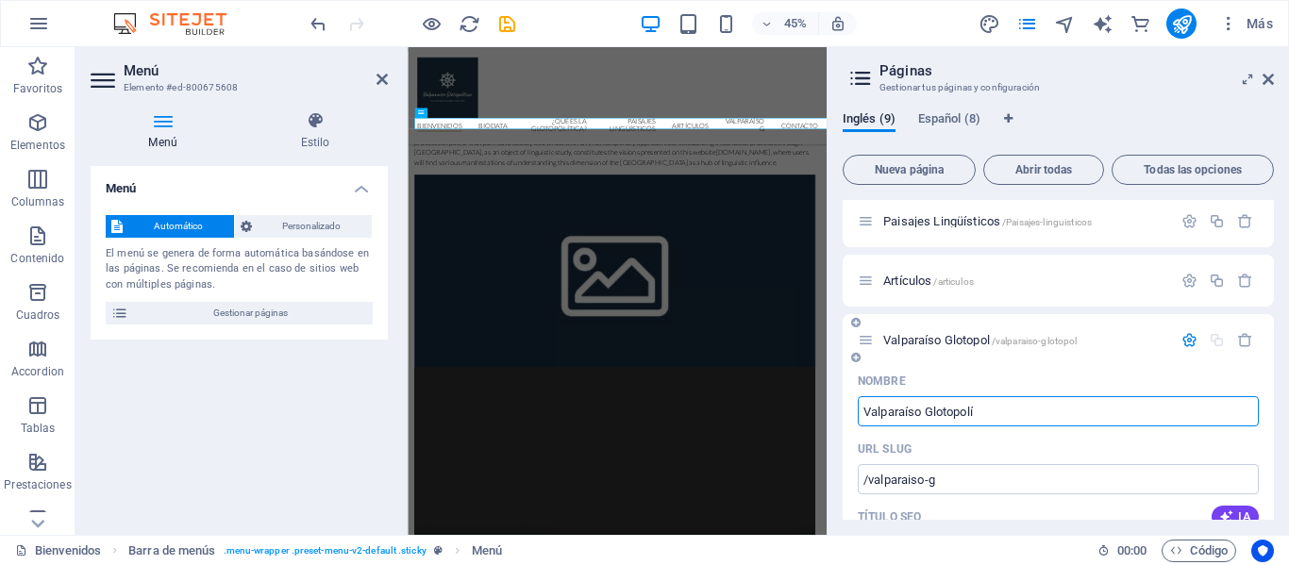
type input "Valparaíso Glotopolít"
type input "/valparaiso-glotopol"
type input "Valparaíso Glotopol"
type input "Valparaíso Glotopolítico"
type input "/valparaiso-glotopolitico"
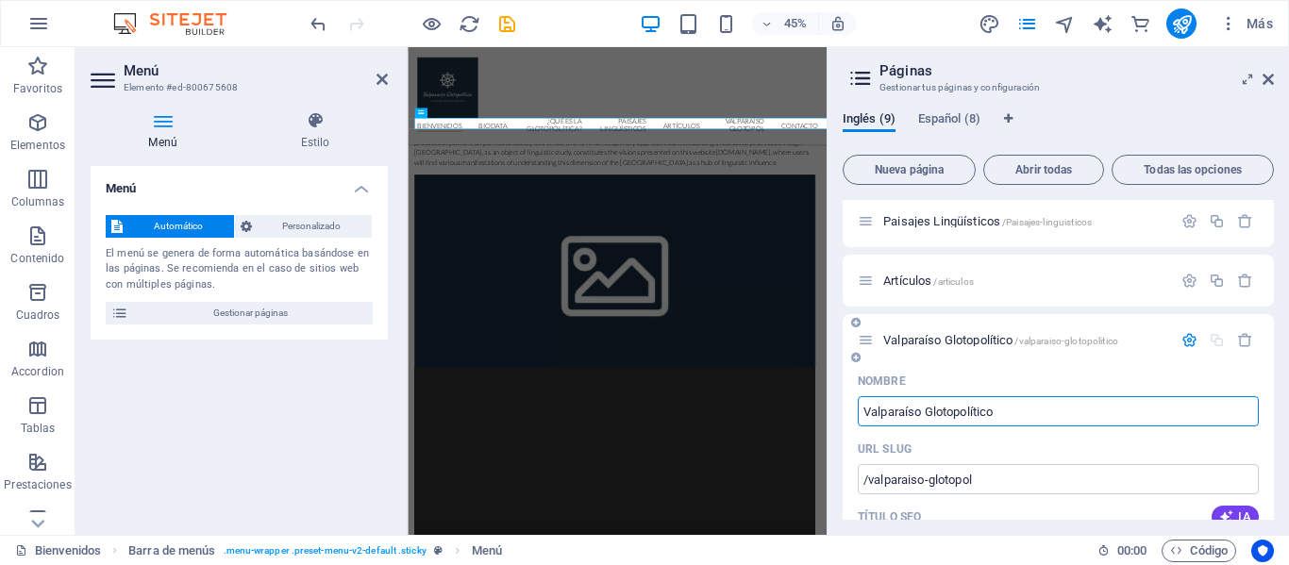
type input "Valparaíso Glotopolítico"
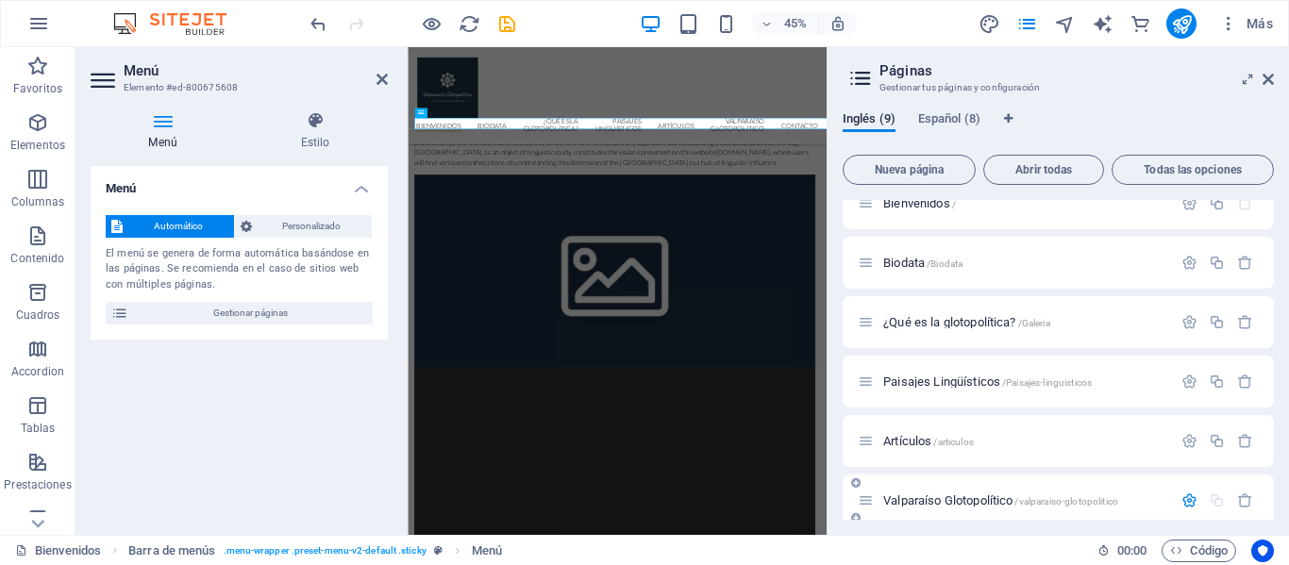
scroll to position [0, 0]
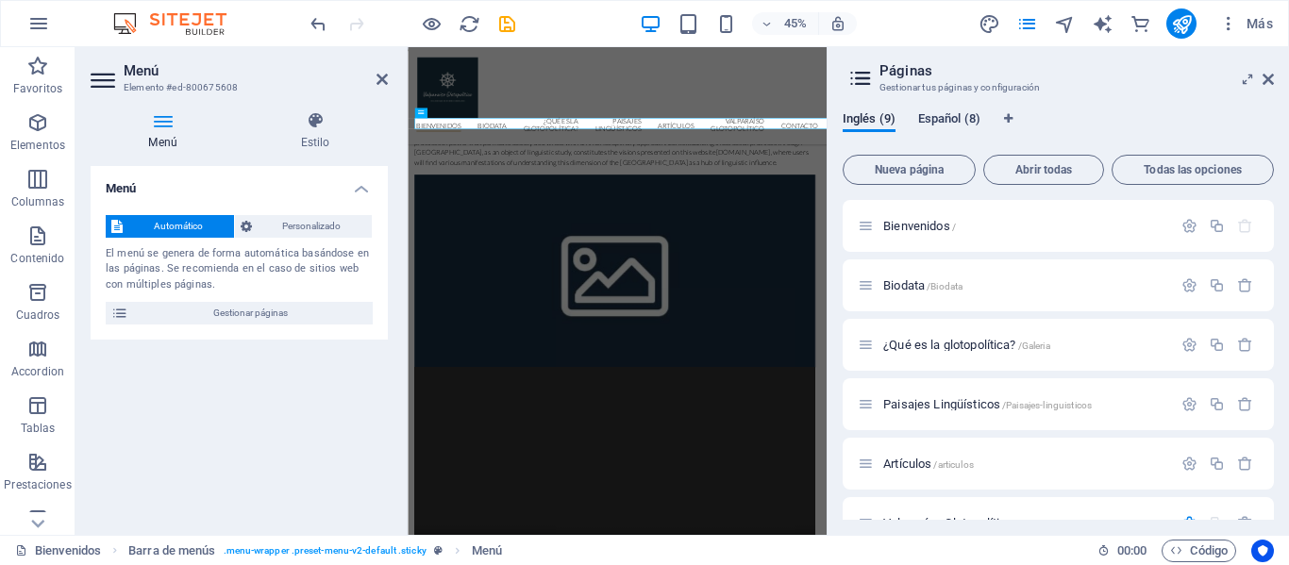
type input "Valparaíso Glotopolítico"
click at [961, 125] on span "Español (8)" at bounding box center [949, 121] width 62 height 26
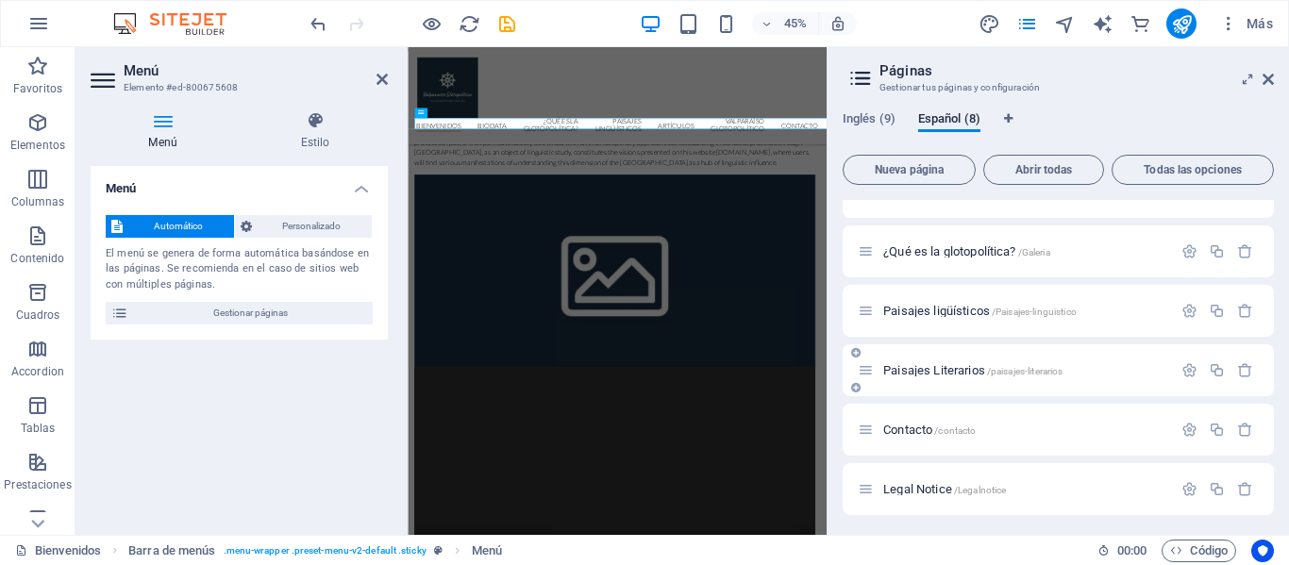
click at [855, 387] on icon at bounding box center [855, 387] width 9 height 11
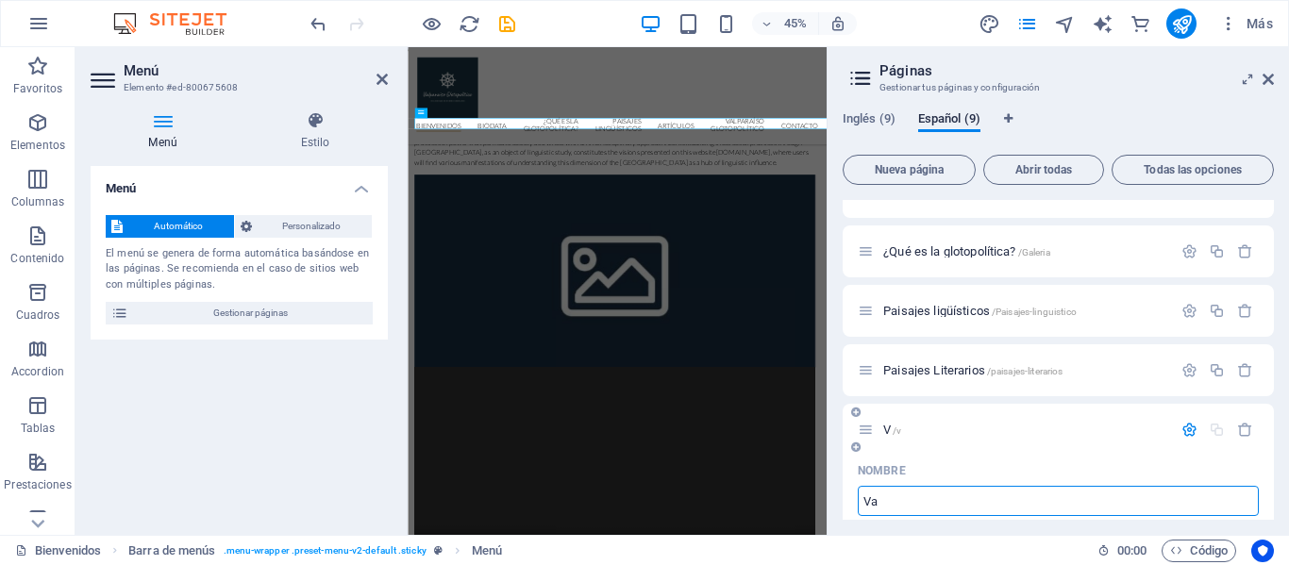
type input "Val"
type input "/v"
type input "Valpara"
type input "/valpara"
type input "[GEOGRAPHIC_DATA]"
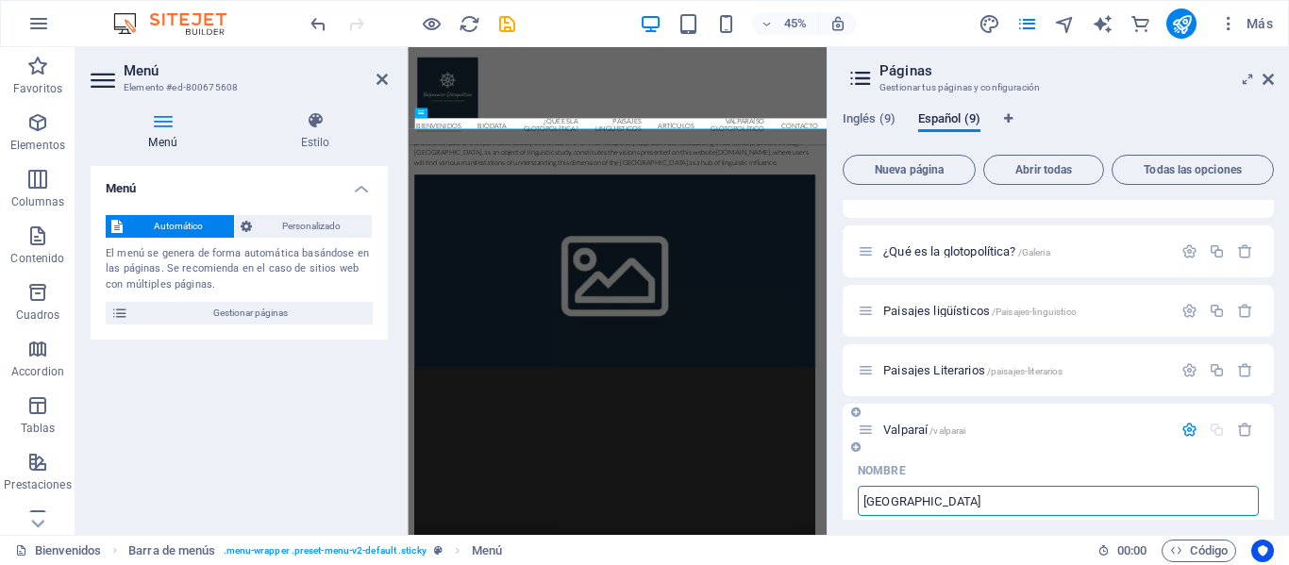
type input "/valparai"
type input "Valparaíso G"
type input "/valparaiso"
type input "Valparaíso Glotoó"
type input "/valparaiso-glotoo"
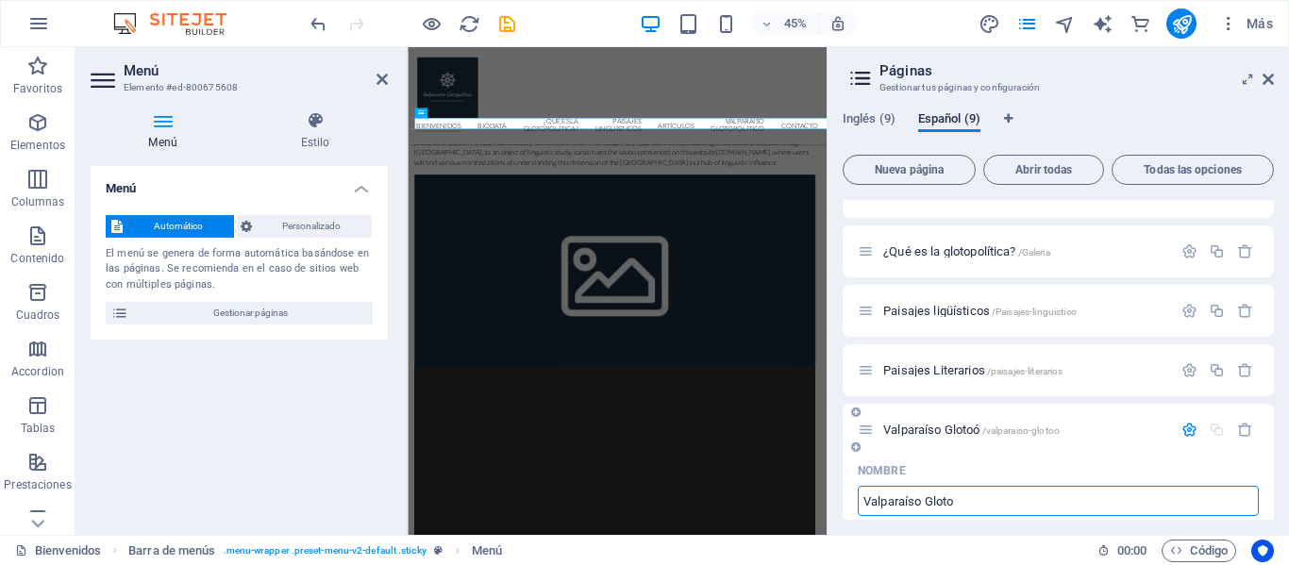
type input "Valparaíso Gloto"
type input "/valparaiso-gloto"
type input "Valparaíso Glotopol"
type input "/valparaiso-glotopo"
type input "Valparaíso Glotopolí"
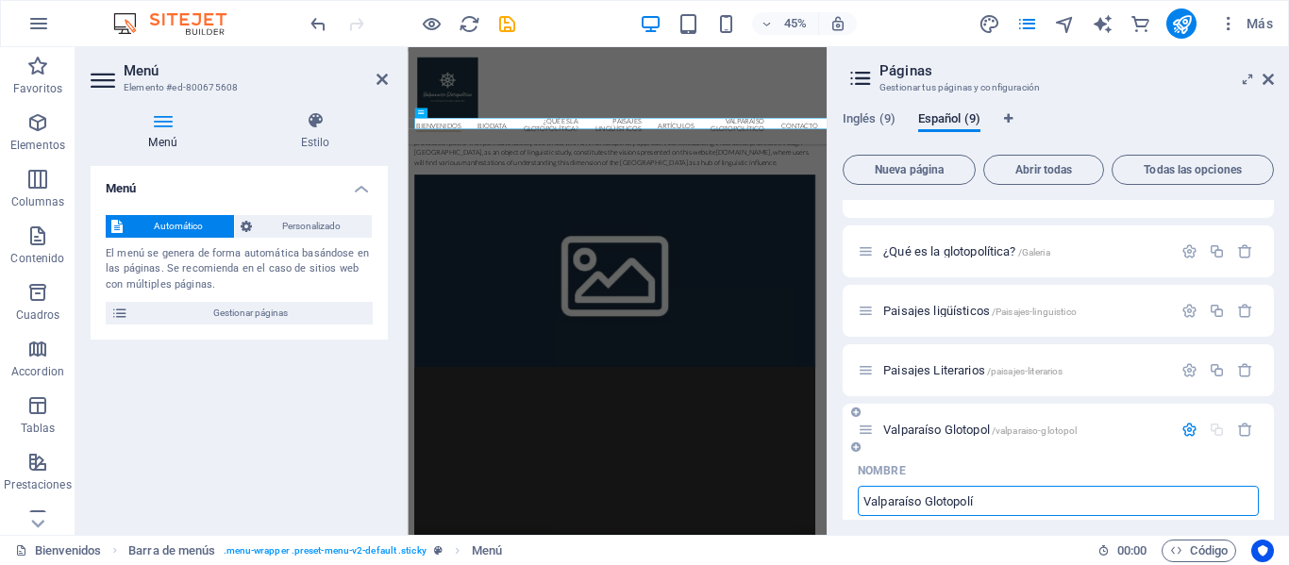
type input "/valparaiso-glotopol"
type input "Valparaíso Glotopolítico"
type input "/valparaiso-glotopolitico"
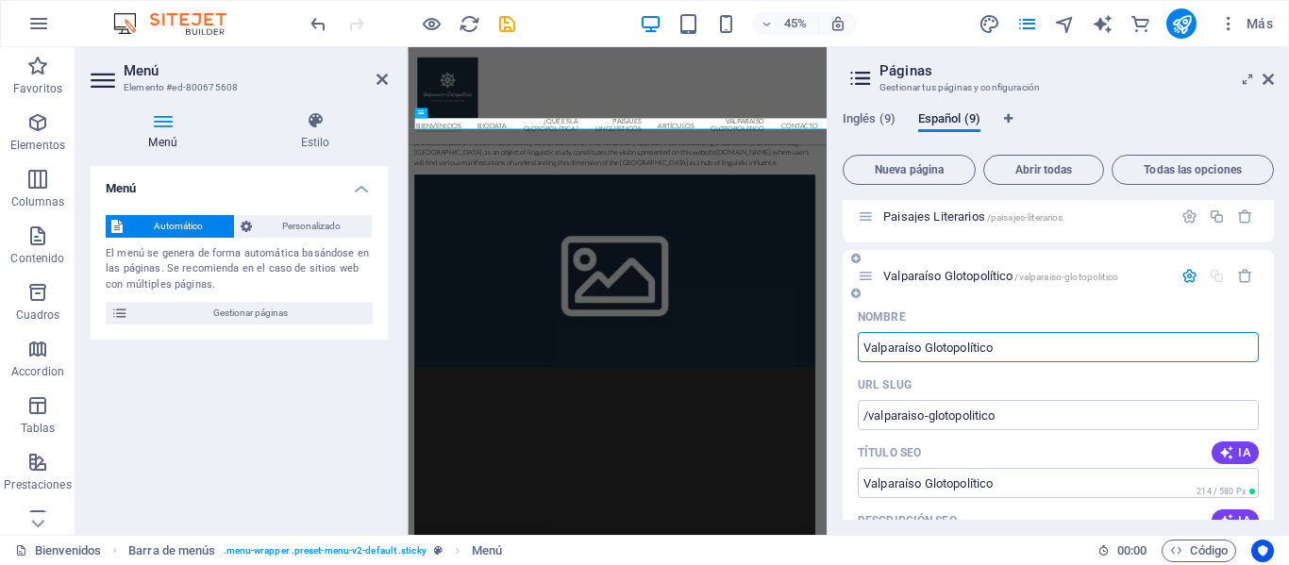
scroll to position [249, 0]
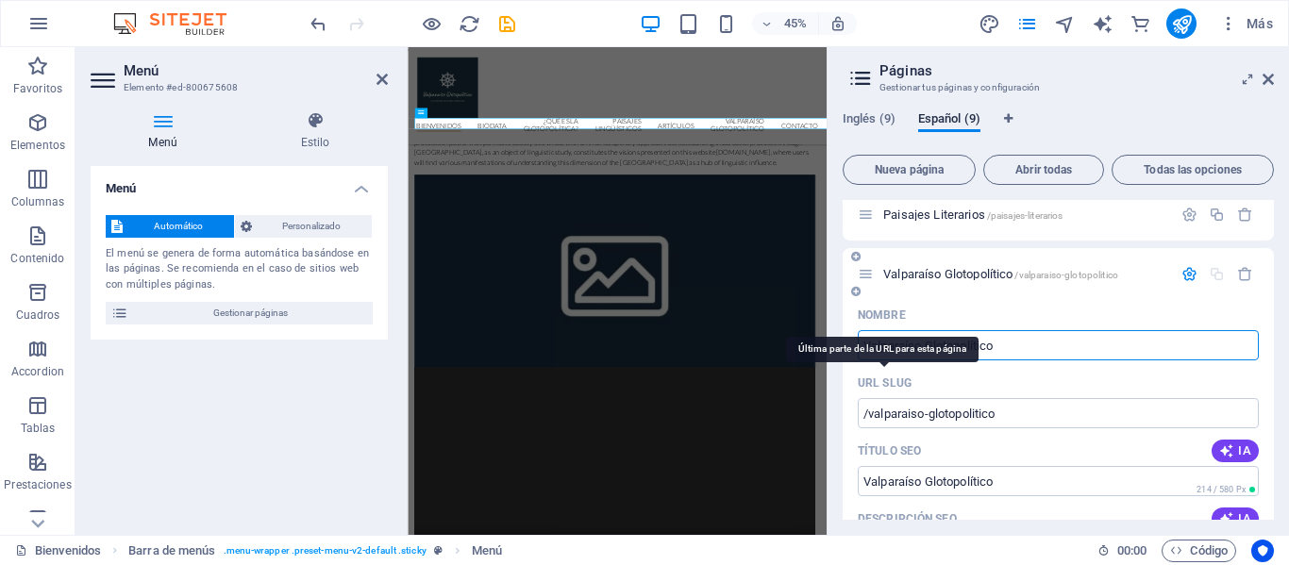
type input "Valparaíso Glotopolítico"
click at [885, 379] on p "URL SLUG" at bounding box center [885, 383] width 54 height 15
click at [885, 398] on input "/valparaiso-glotopolitico" at bounding box center [1058, 413] width 401 height 30
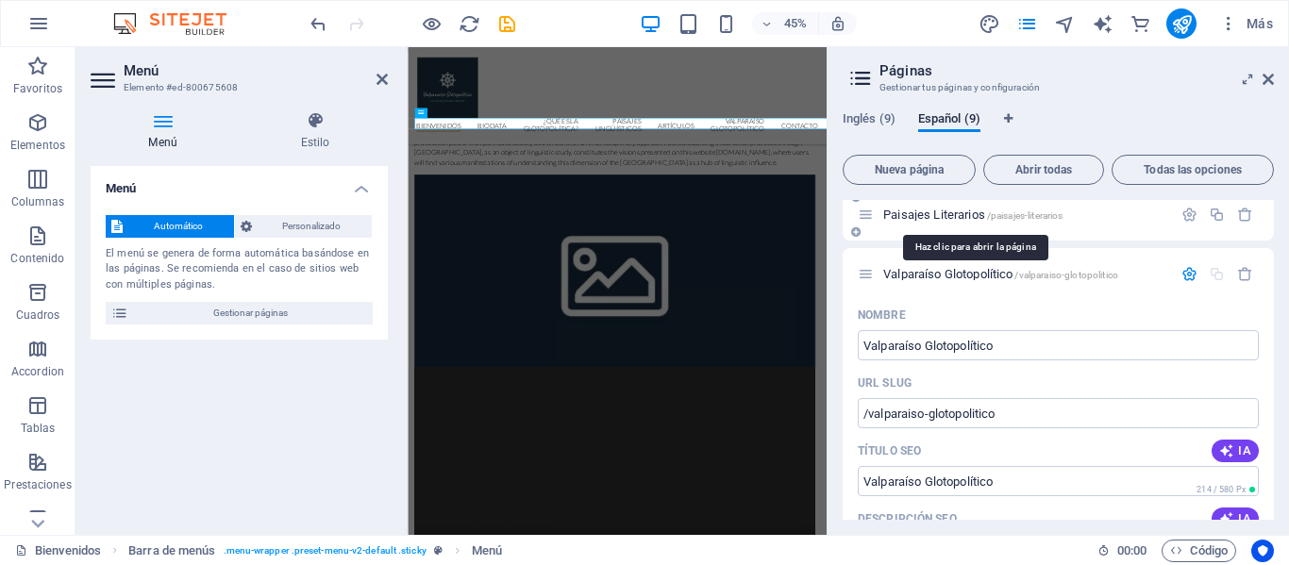
click at [931, 216] on span "Paisajes Literarios /paisajes-literarios" at bounding box center [972, 215] width 179 height 14
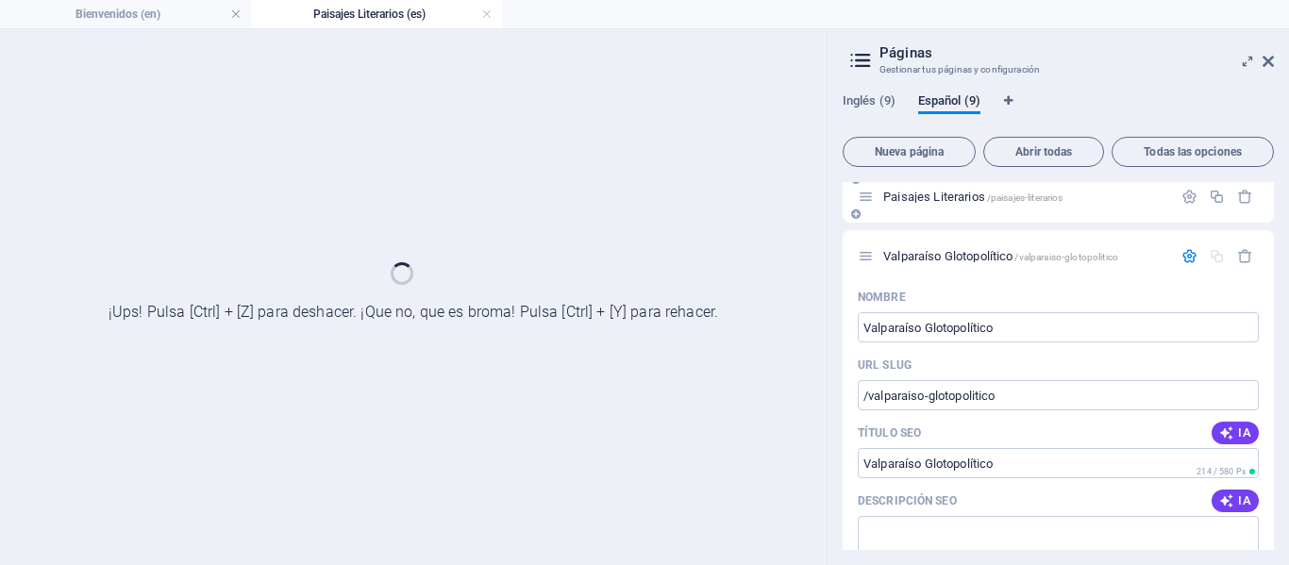
scroll to position [0, 0]
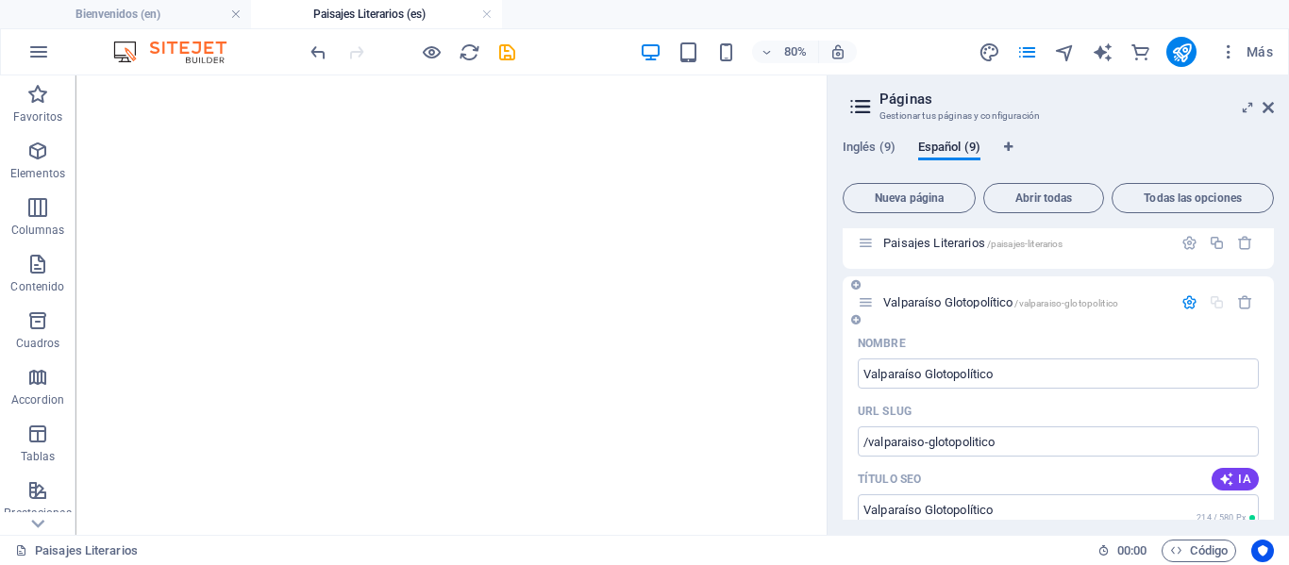
click at [945, 305] on span "Valparaíso Glotopolítico /valparaiso-glotopolitico" at bounding box center [1000, 302] width 235 height 14
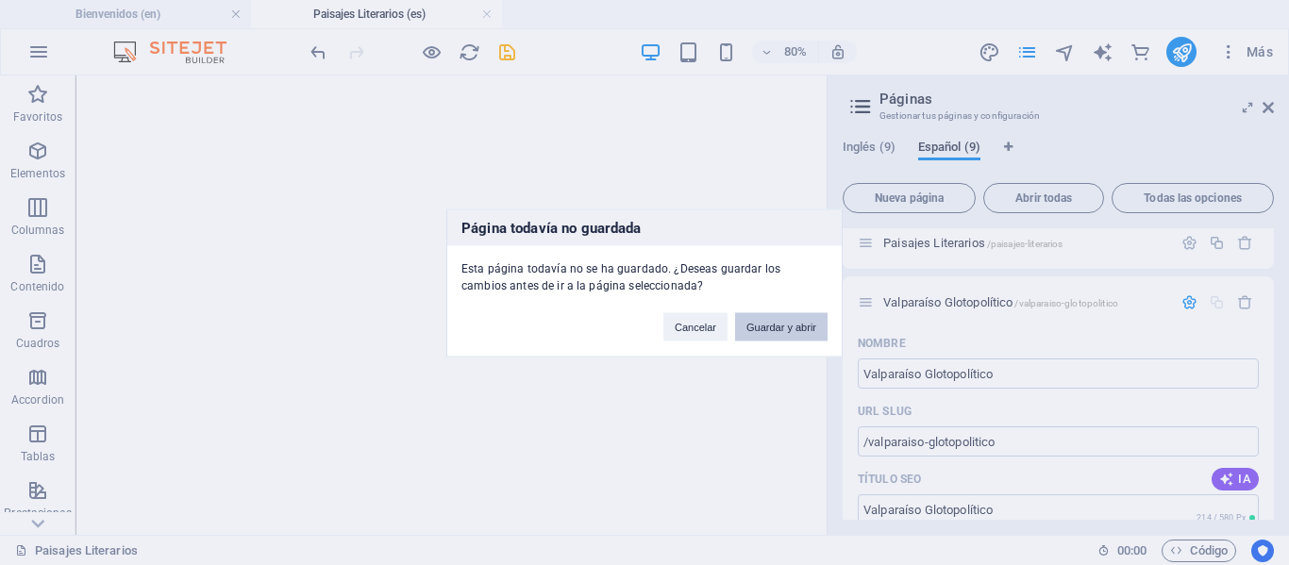
click at [788, 327] on button "Guardar y abrir" at bounding box center [781, 326] width 92 height 28
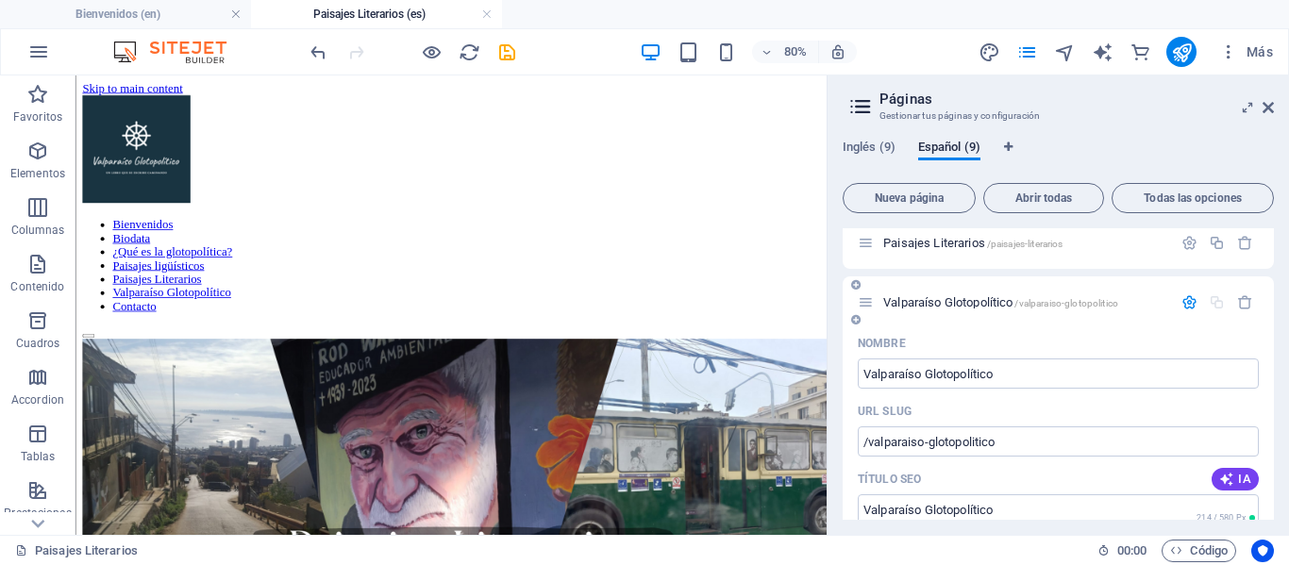
click at [953, 301] on span "Valparaíso Glotopolítico /valparaiso-glotopolitico" at bounding box center [1000, 302] width 235 height 14
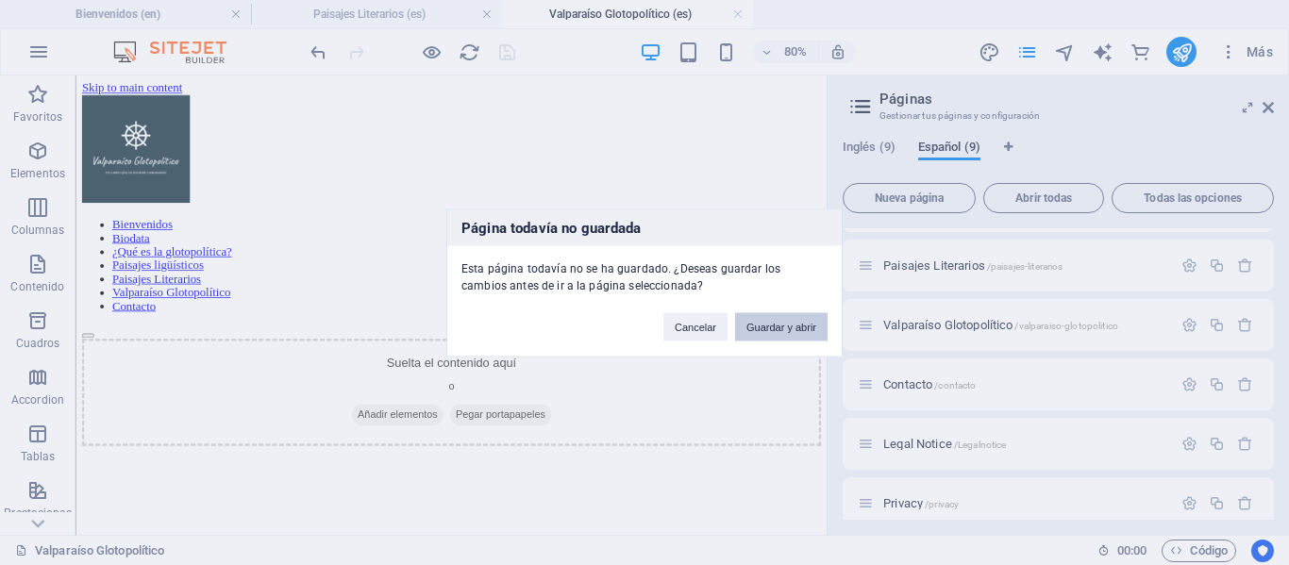
click at [801, 326] on button "Guardar y abrir" at bounding box center [781, 326] width 92 height 28
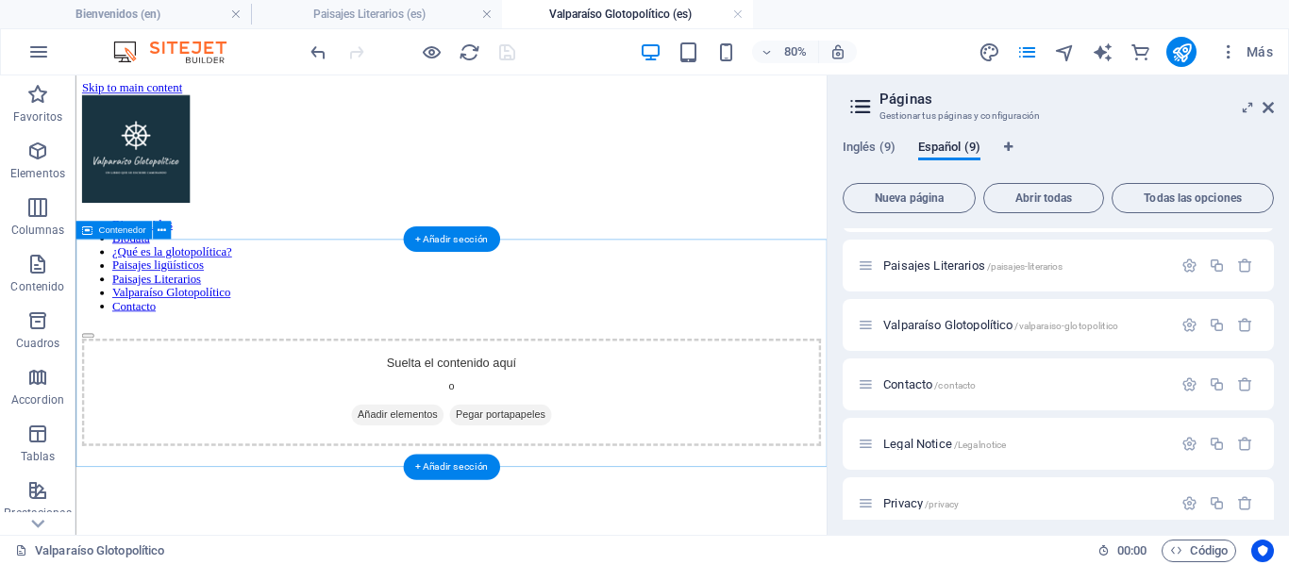
click at [482, 487] on span "Añadir elementos" at bounding box center [477, 500] width 115 height 26
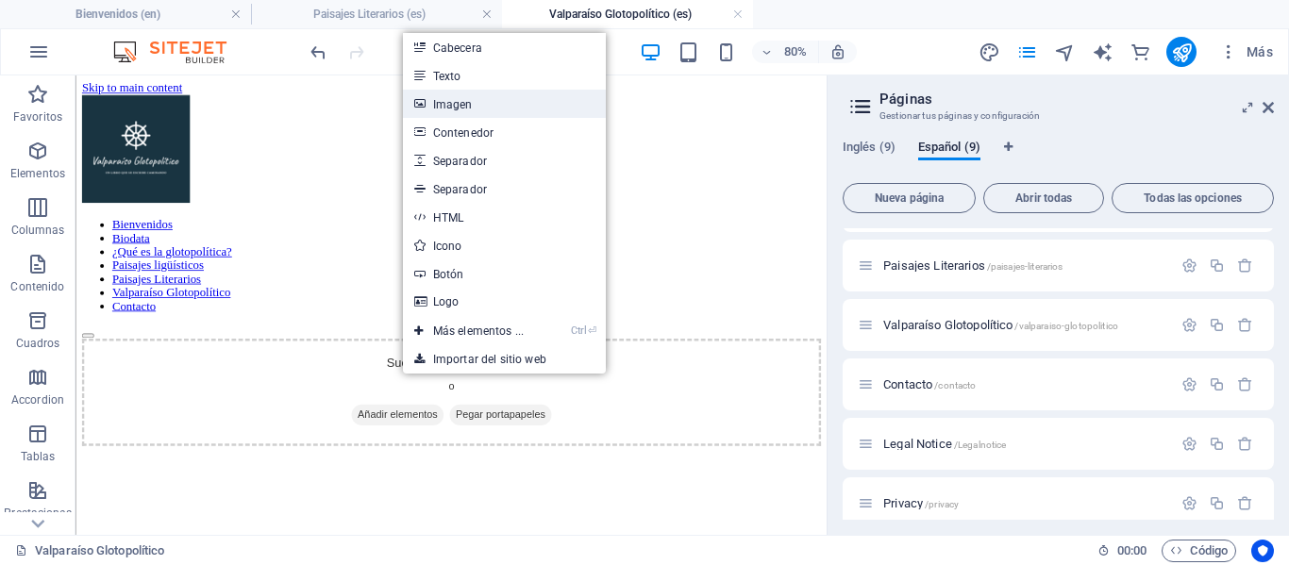
click at [462, 107] on link "Imagen" at bounding box center [504, 104] width 203 height 28
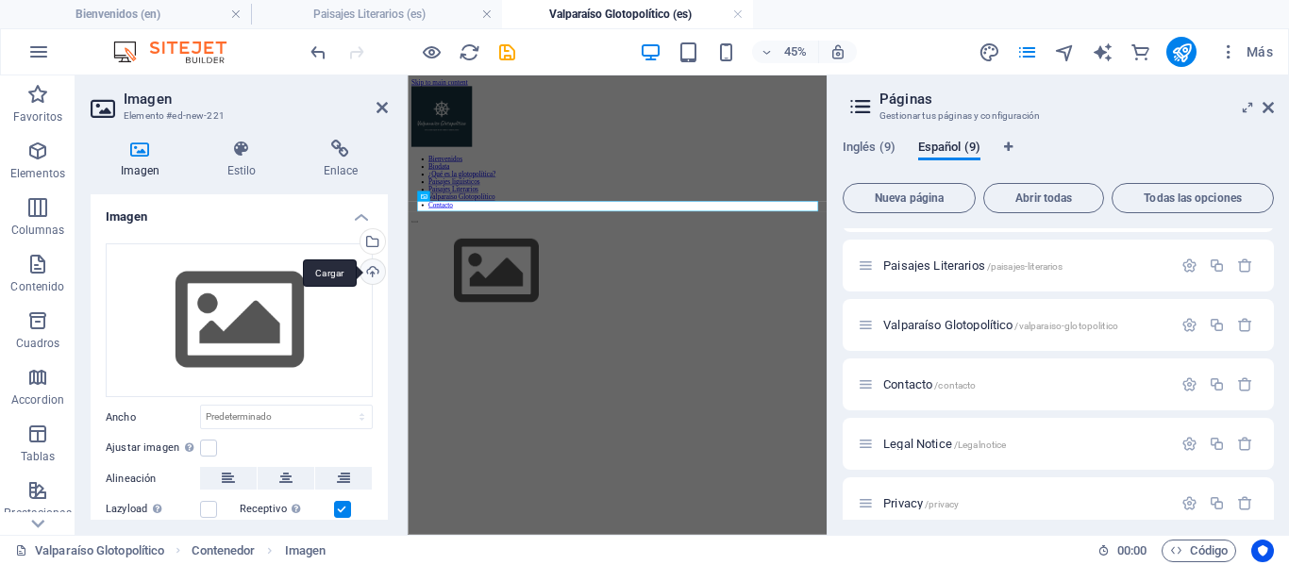
click at [368, 277] on div "Cargar" at bounding box center [371, 273] width 28 height 28
click at [371, 277] on div "Cargar" at bounding box center [371, 273] width 28 height 28
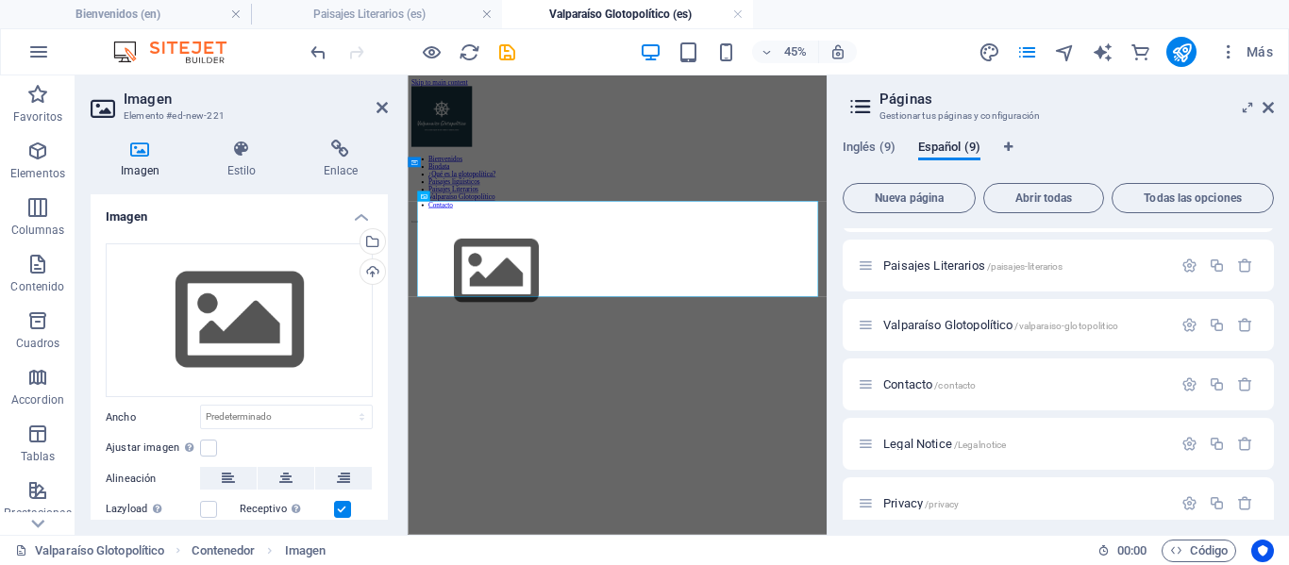
click at [929, 564] on html "Skip to main content Bienvenidos Biodata ¿Qué es la glotopolítica? Paisajes lig…" at bounding box center [873, 351] width 931 height 553
click at [376, 106] on icon at bounding box center [381, 107] width 11 height 15
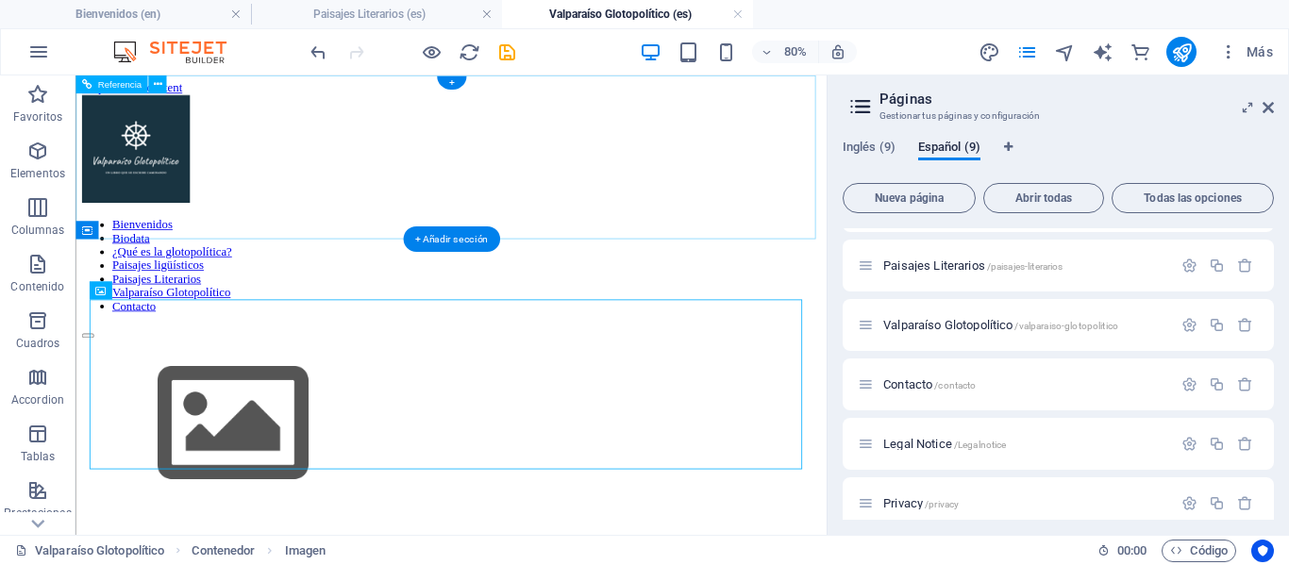
click at [710, 254] on nav "Bienvenidos Biodata ¿Qué es la glotopolítica? Paisajes ligüísticos Paisajes Lit…" at bounding box center [545, 313] width 924 height 119
click at [710, 405] on div at bounding box center [545, 513] width 924 height 216
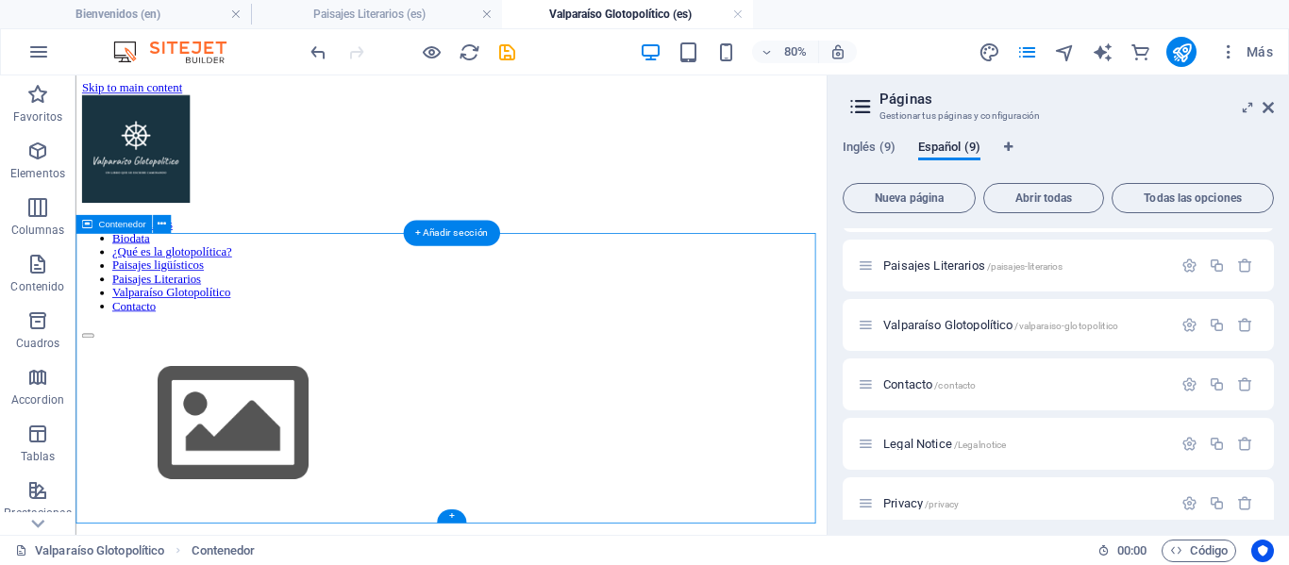
scroll to position [8, 0]
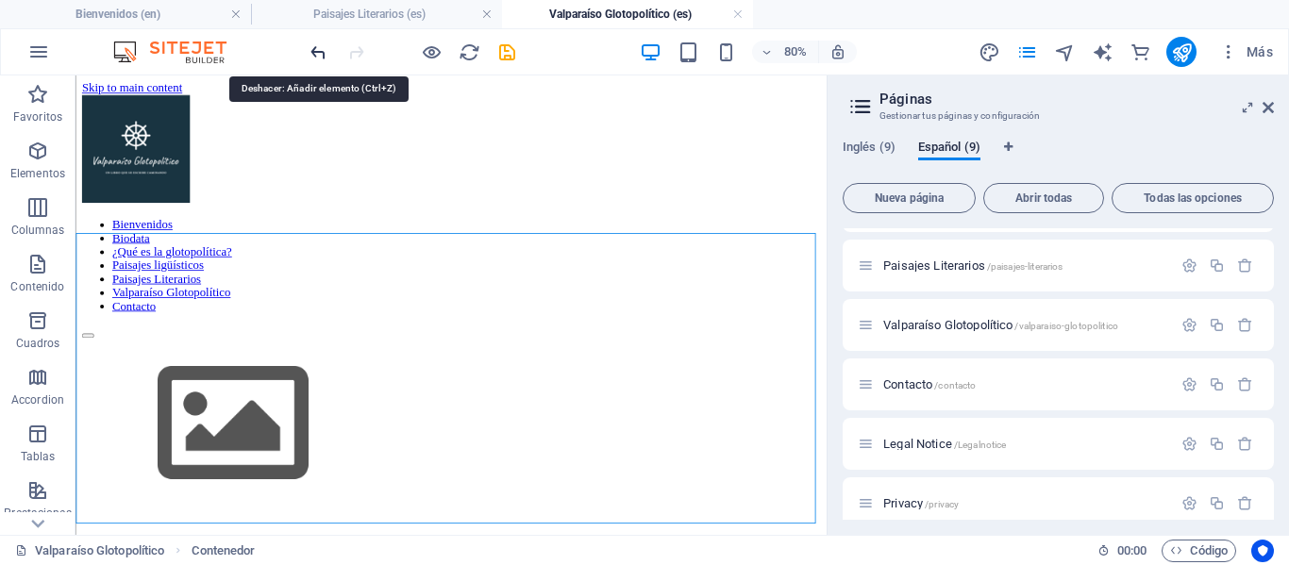
click at [326, 52] on icon "undo" at bounding box center [319, 53] width 22 height 22
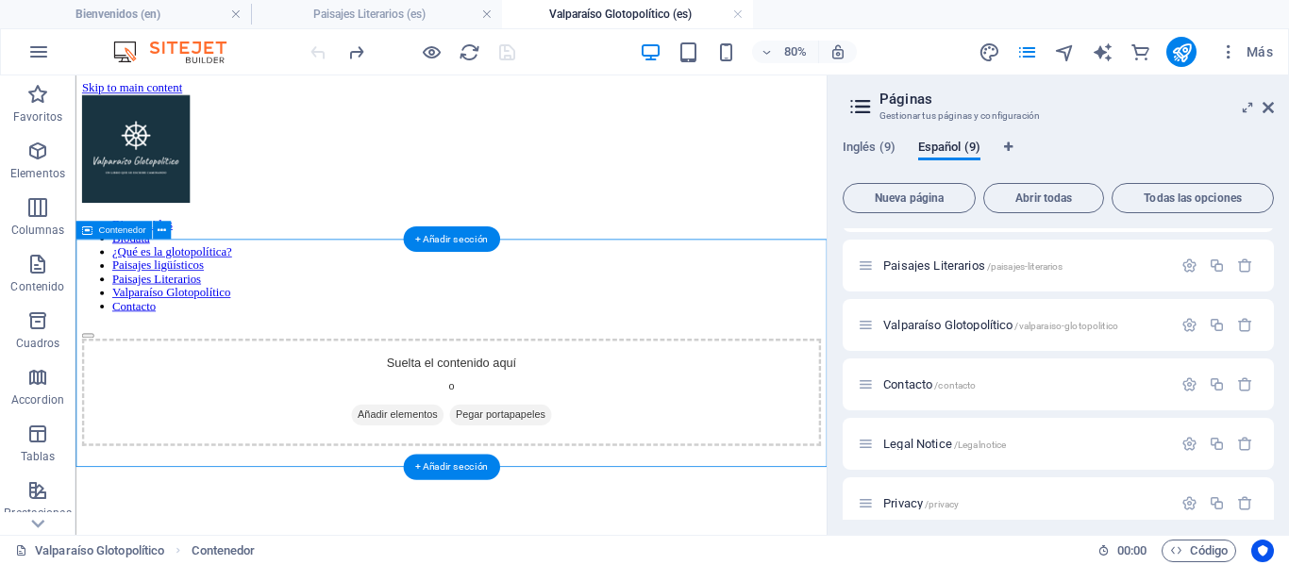
click at [507, 487] on span "Añadir elementos" at bounding box center [477, 500] width 115 height 26
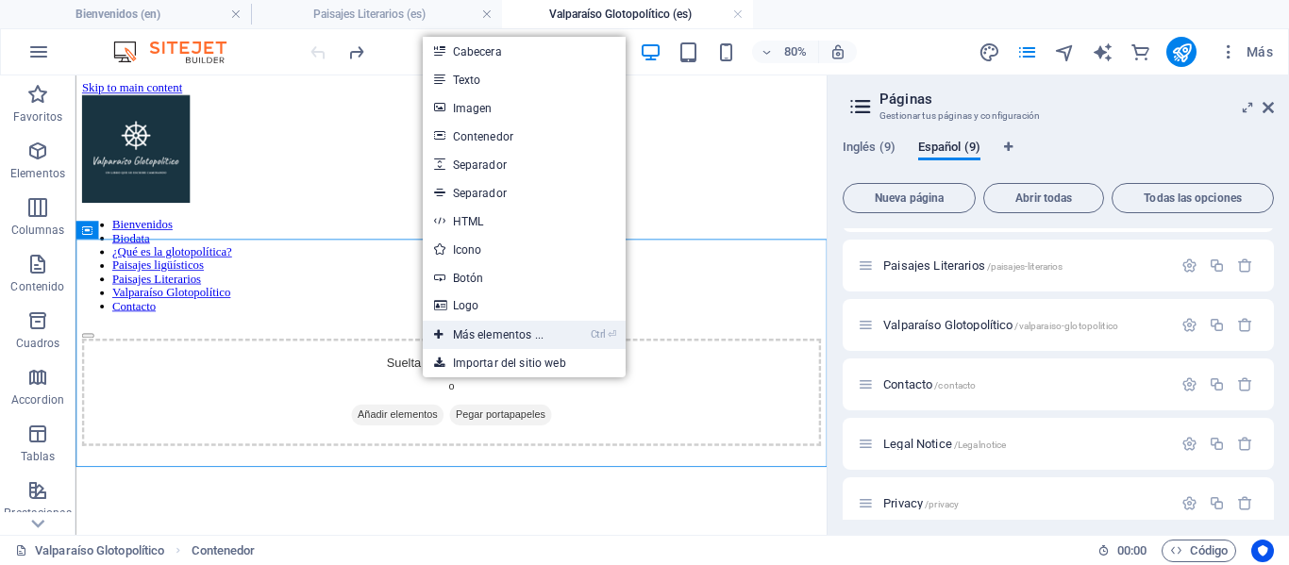
click at [512, 337] on link "Ctrl ⏎ Más elementos ..." at bounding box center [489, 335] width 132 height 28
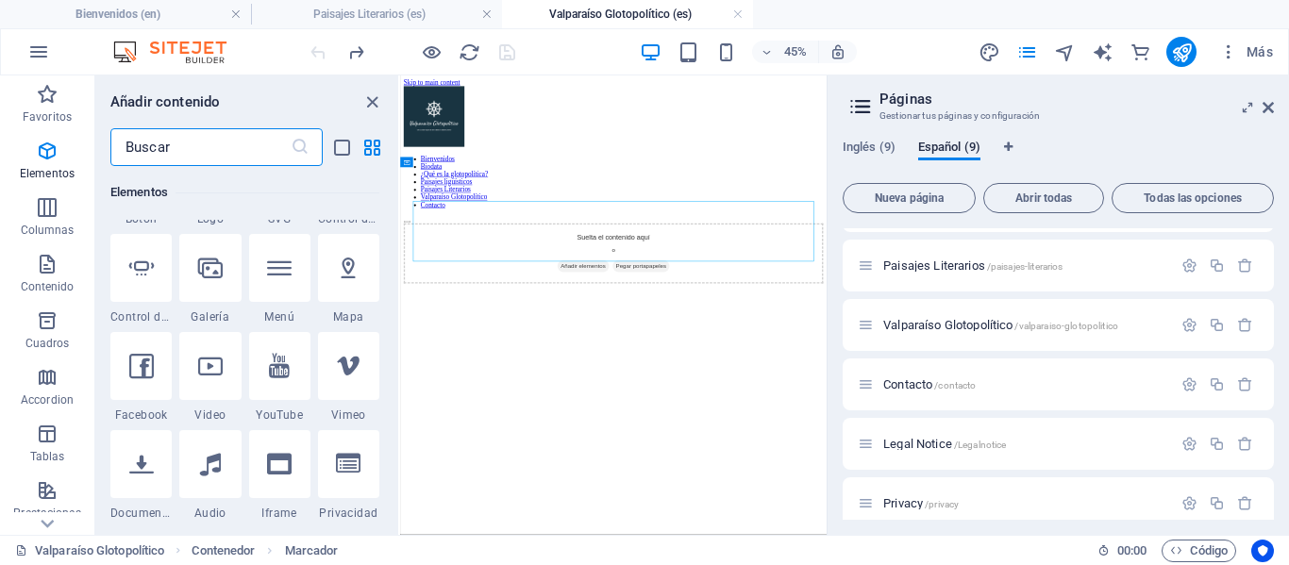
scroll to position [635, 0]
click at [139, 473] on icon at bounding box center [141, 465] width 25 height 25
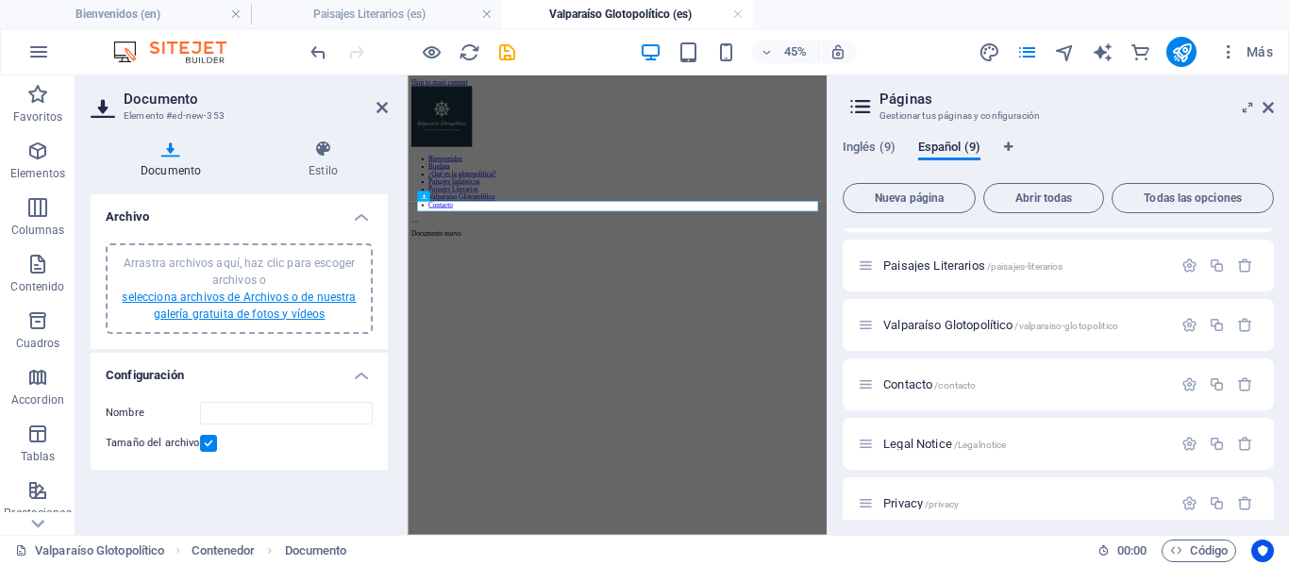
click at [261, 313] on link "selecciona archivos de Archivos o de nuestra galería gratuita de fotos y vídeos" at bounding box center [239, 306] width 234 height 30
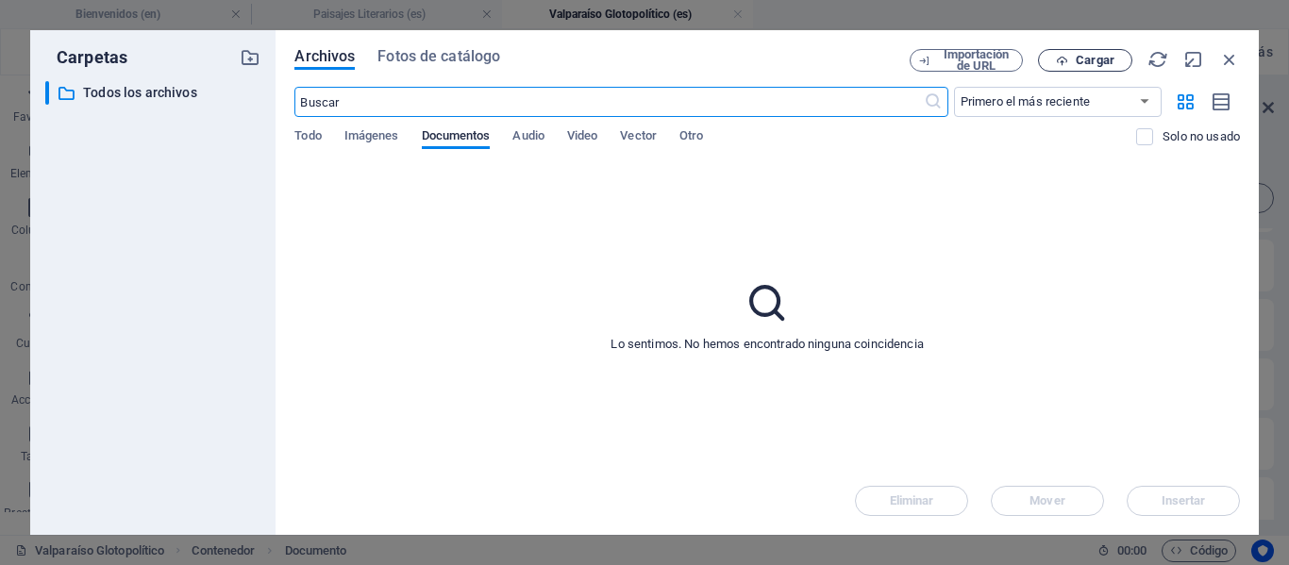
click at [1074, 60] on span "Cargar" at bounding box center [1084, 61] width 77 height 12
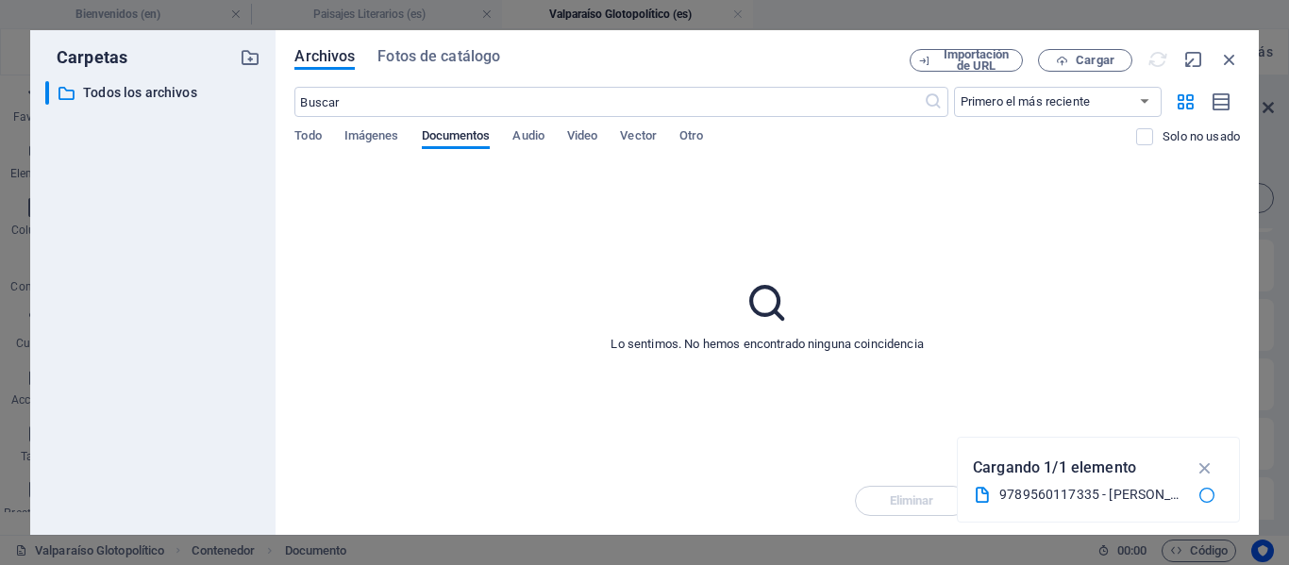
type input "9789560117335-[PERSON_NAME]-2025-Valparasoglotopoltico-PORTADA01-IRVWpFK3gQPxQ3…"
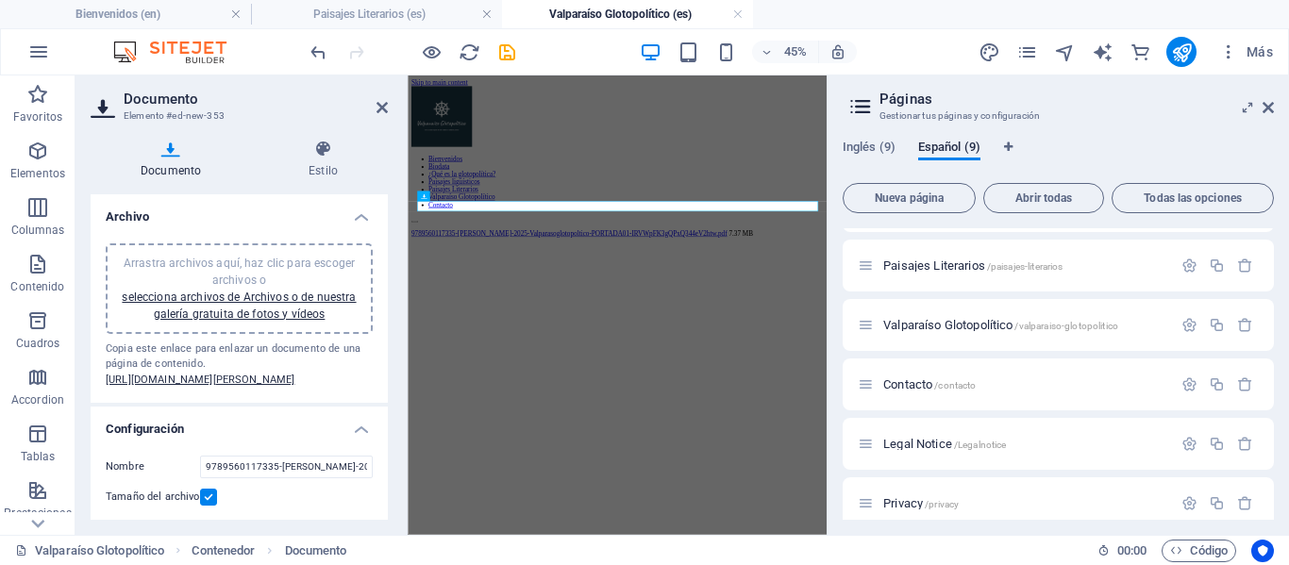
click at [376, 301] on div "Arrastra archivos aquí, haz clic para escoger archivos o selecciona archivos de…" at bounding box center [239, 315] width 297 height 175
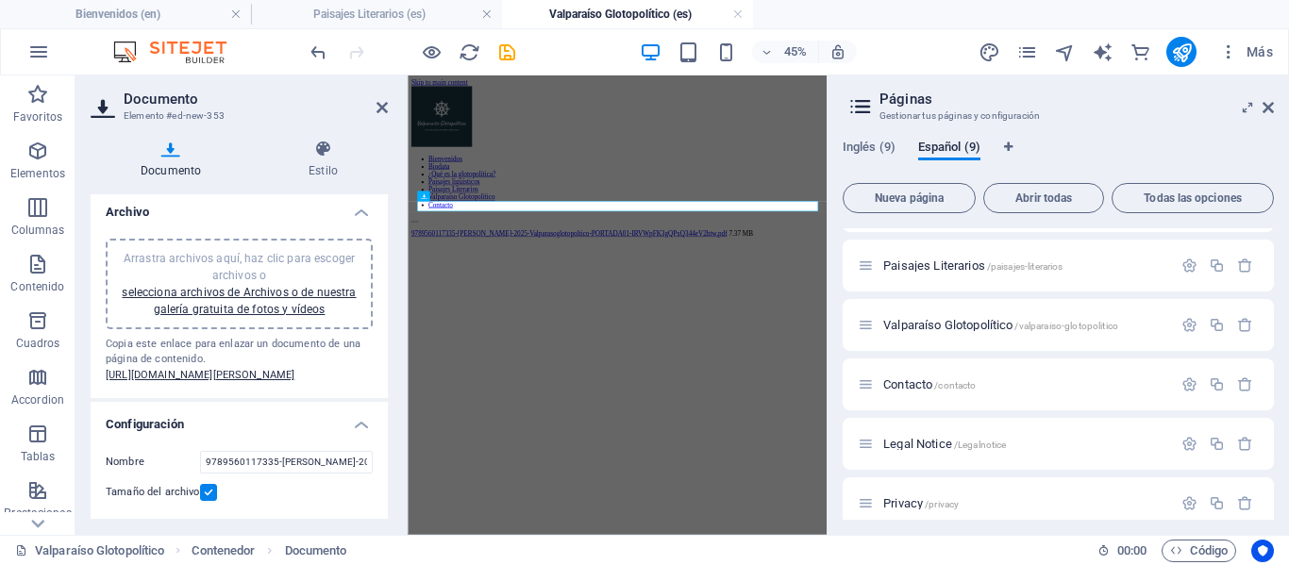
click at [657, 452] on html "Skip to main content Bienvenidos Biodata ¿Qué es la glotopolítica? Paisajes lig…" at bounding box center [873, 263] width 931 height 376
click at [384, 109] on icon at bounding box center [381, 107] width 11 height 15
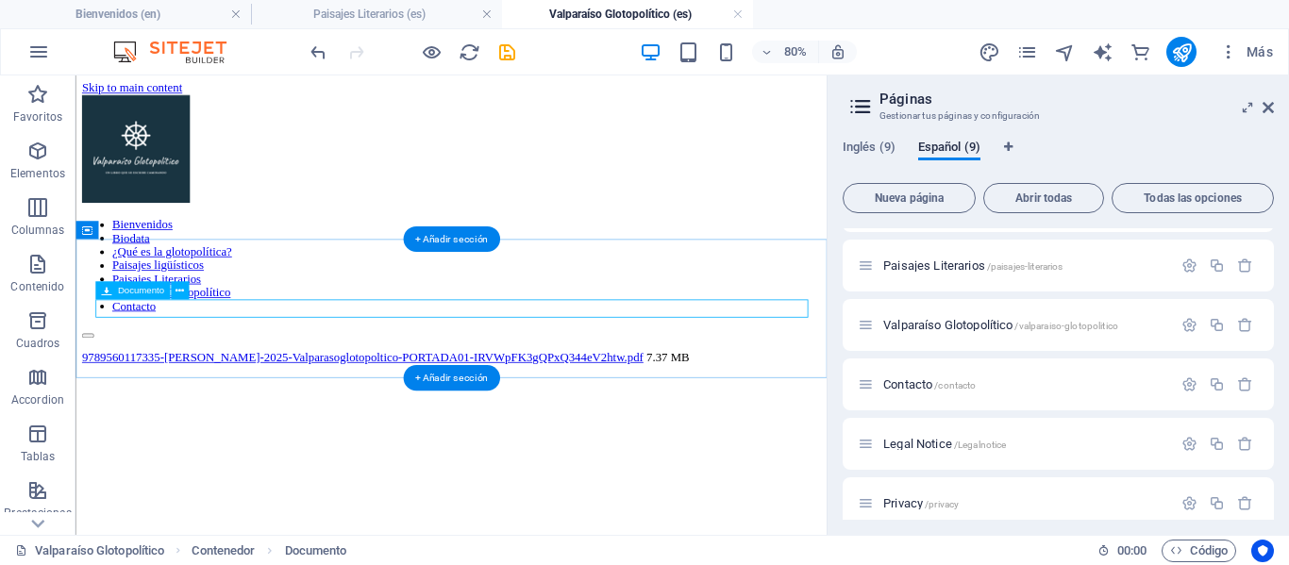
click at [677, 420] on div "9789560117335-[PERSON_NAME]-2025-Valparasoglotopoltico-PORTADA01-IRVWpFK3gQPxQ3…" at bounding box center [545, 428] width 924 height 17
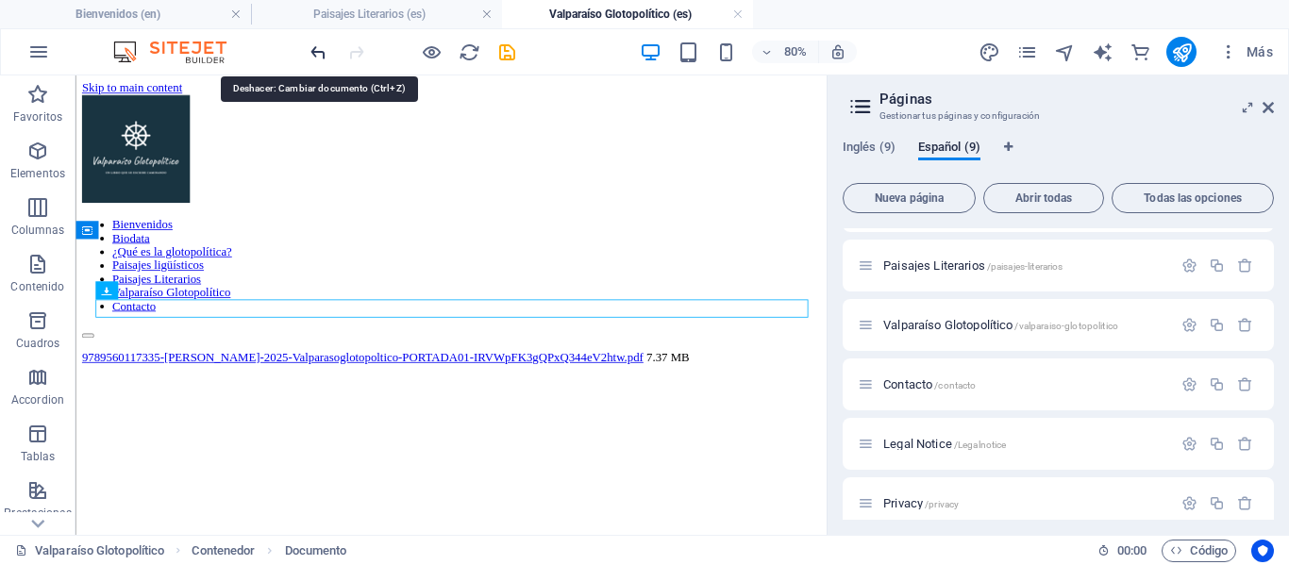
click at [321, 52] on icon "undo" at bounding box center [319, 53] width 22 height 22
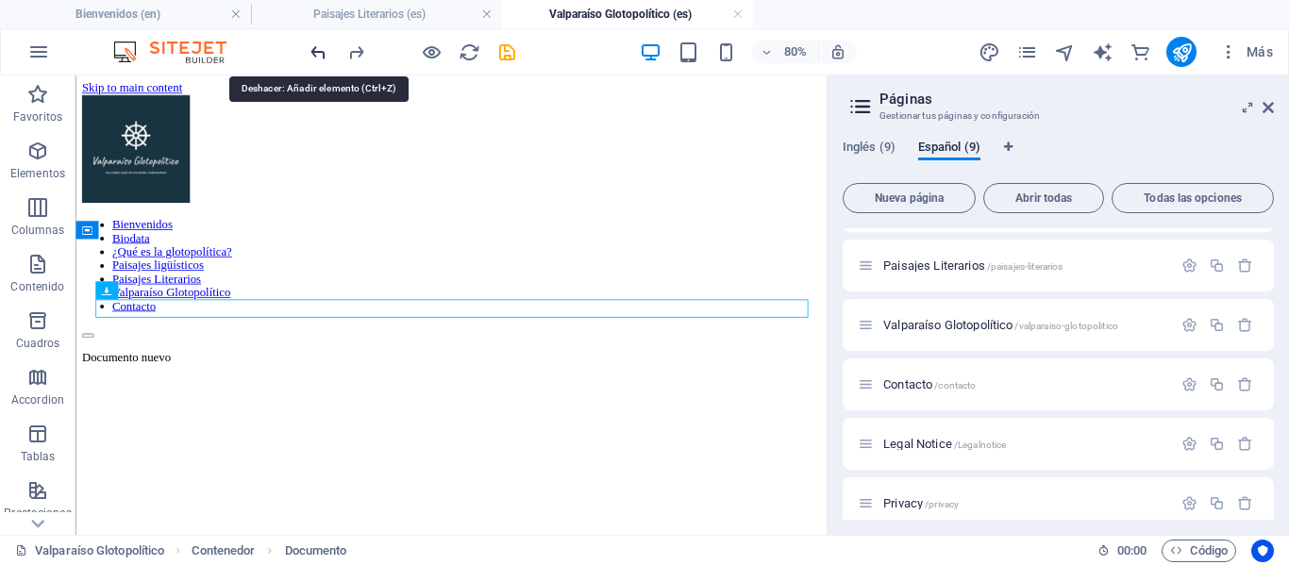
click at [320, 45] on icon "undo" at bounding box center [319, 53] width 22 height 22
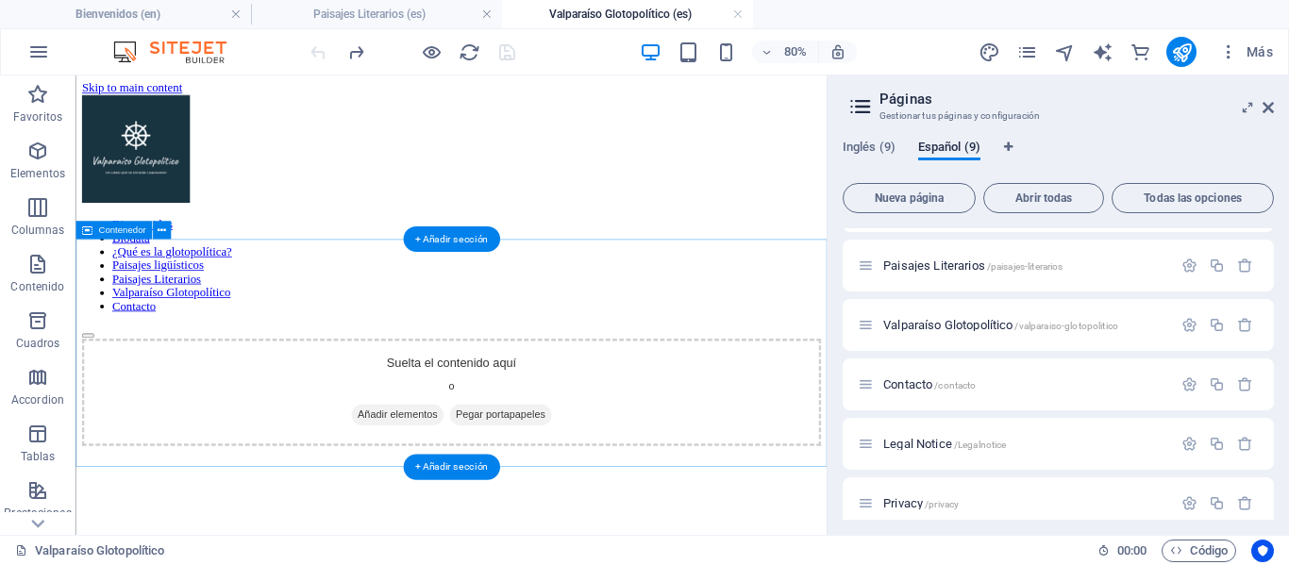
click at [492, 487] on span "Añadir elementos" at bounding box center [477, 500] width 115 height 26
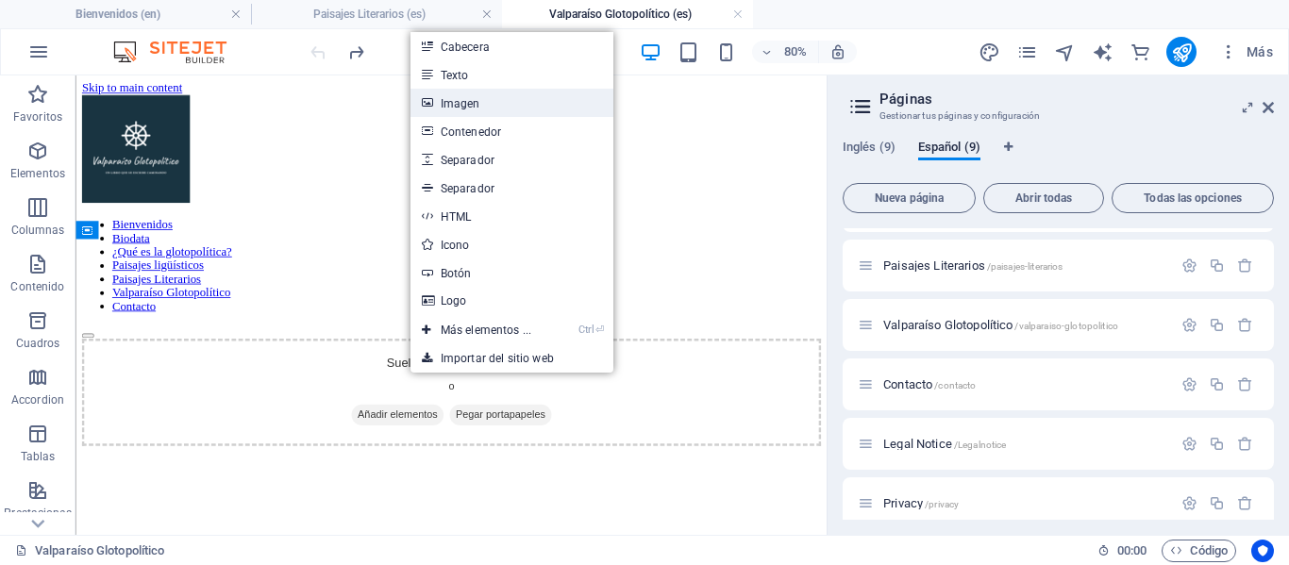
click at [467, 100] on link "Imagen" at bounding box center [511, 103] width 203 height 28
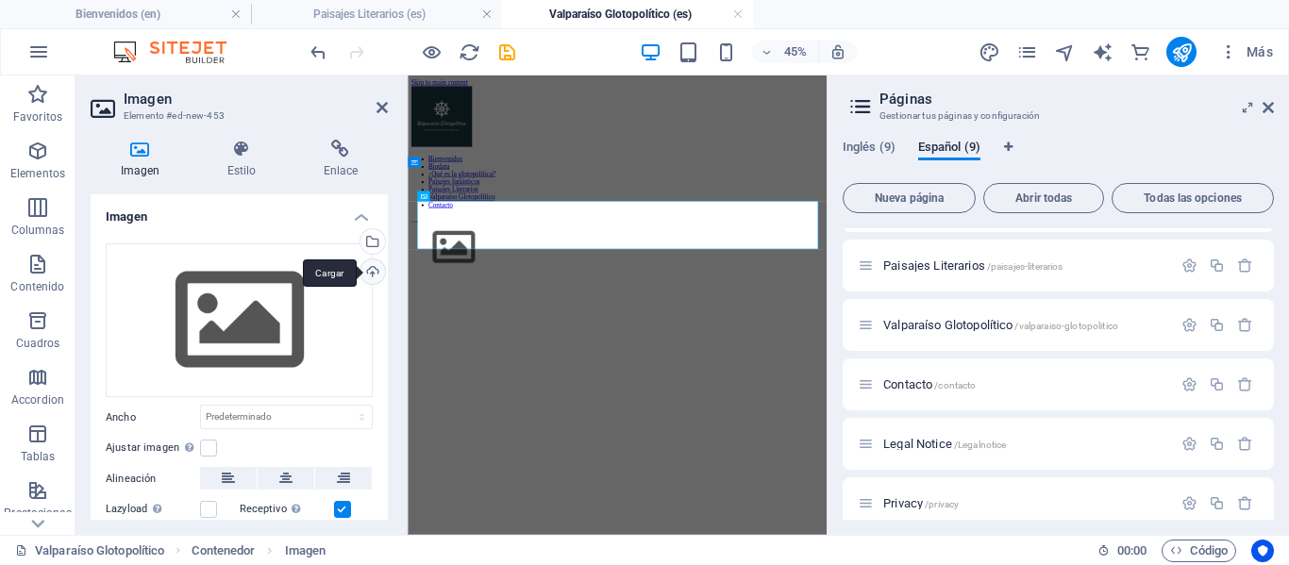
click at [363, 271] on div "Cargar" at bounding box center [371, 273] width 28 height 28
click at [371, 271] on div "Cargar" at bounding box center [371, 273] width 28 height 28
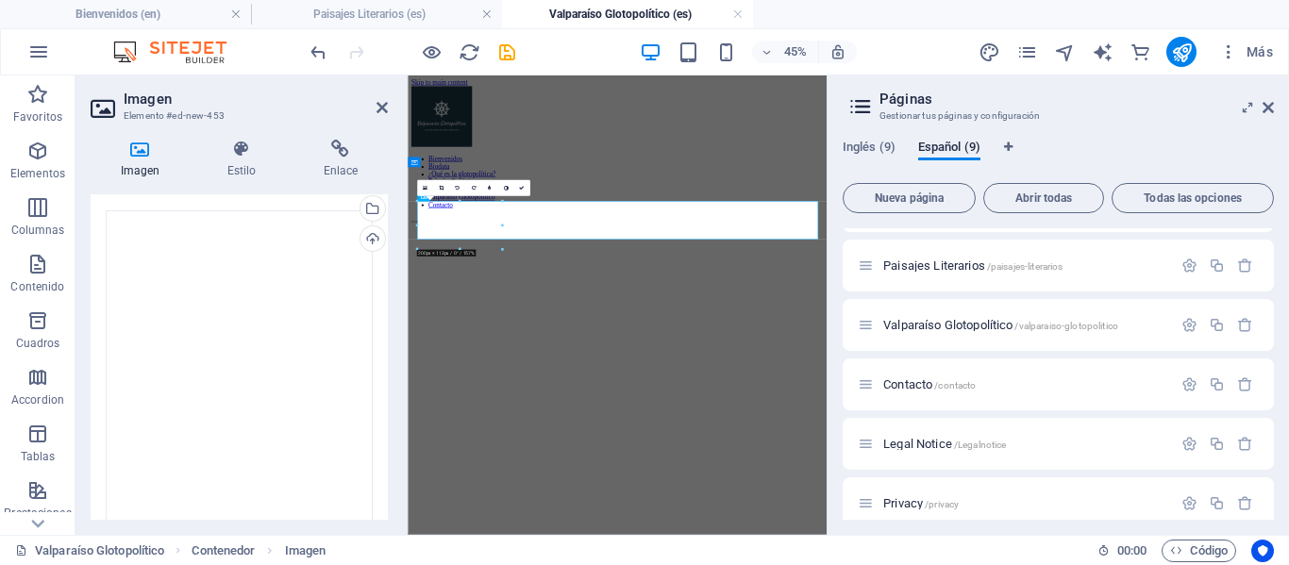
scroll to position [0, 0]
click at [921, 501] on html "Skip to main content Bienvenidos Biodata ¿Qué es la glotopolítica? Paisajes lig…" at bounding box center [873, 288] width 931 height 426
click at [390, 111] on aside "Imagen Elemento #ed-new-453 Imagen Estilo Enlace Imagen Arrastra archivos aquí,…" at bounding box center [241, 305] width 332 height 460
click at [383, 108] on icon at bounding box center [381, 107] width 11 height 15
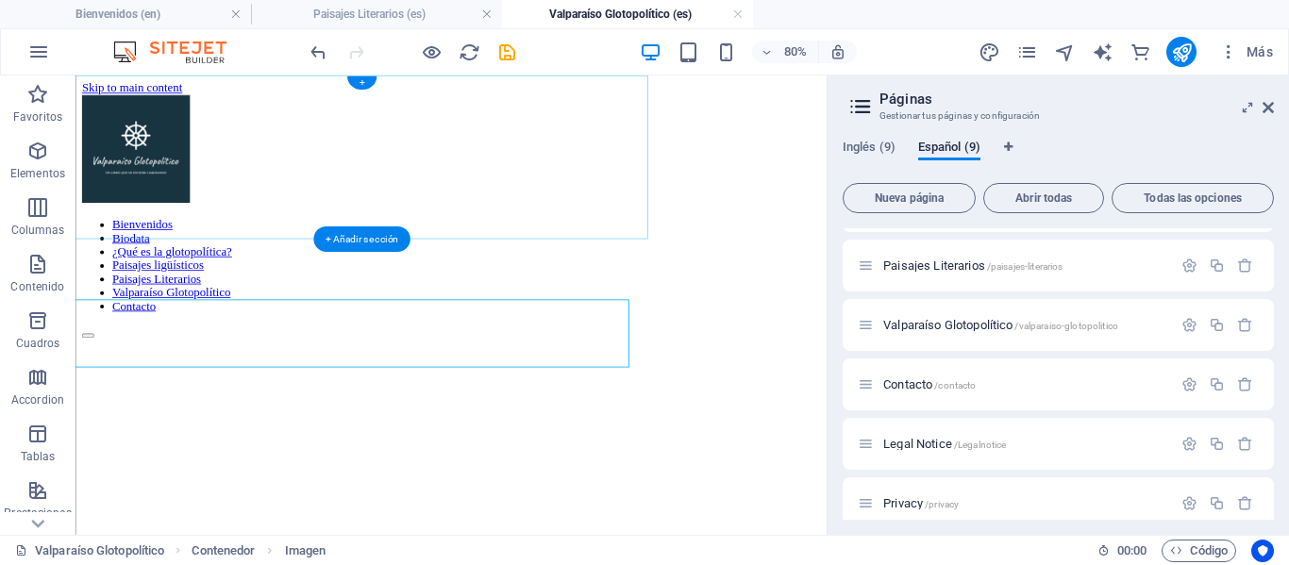
scroll to position [0, 278]
click at [858, 344] on icon at bounding box center [855, 342] width 9 height 11
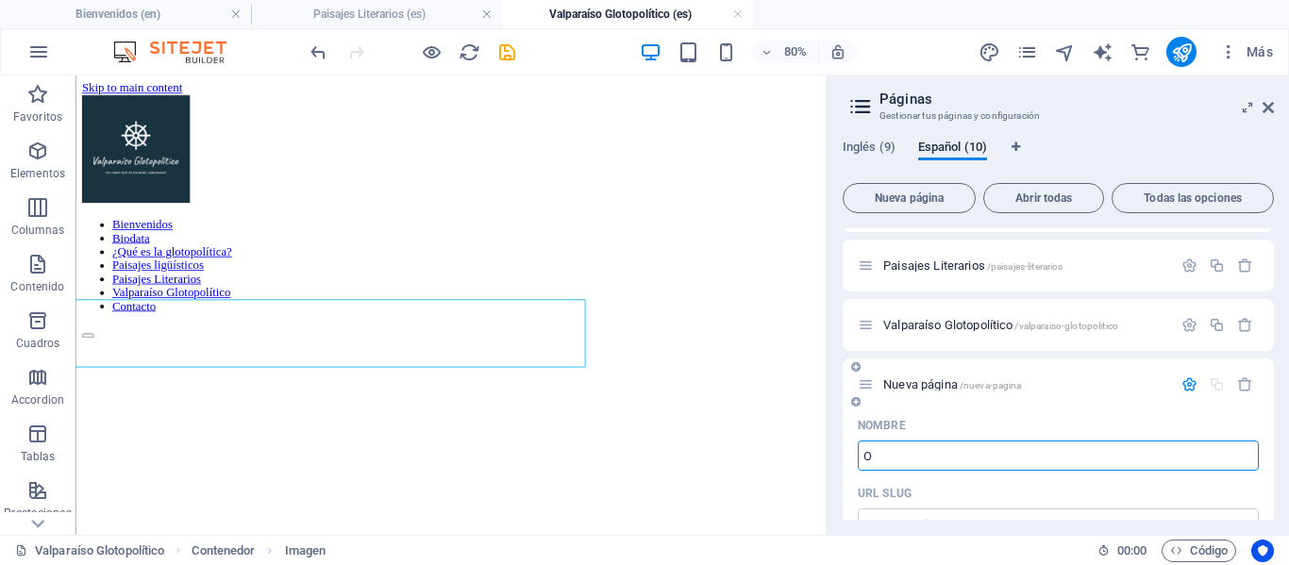
type input "O"
type input "/o"
type input "Otras"
type input "/otras"
type input "Otras publicacio"
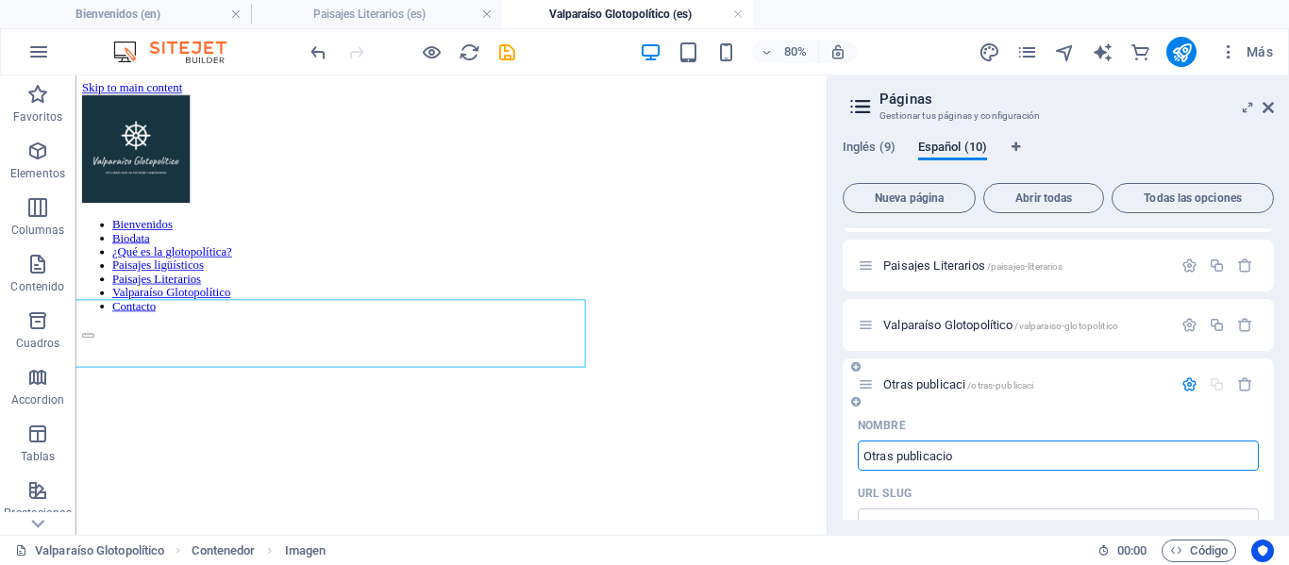
type input "/otras-publicaci"
type input "Otras publicaciones"
type input "/otras-publicaciones"
type input "Otras publicaciones"
click at [948, 386] on span "Otras publicaciones /otras-publicaciones" at bounding box center [982, 384] width 198 height 14
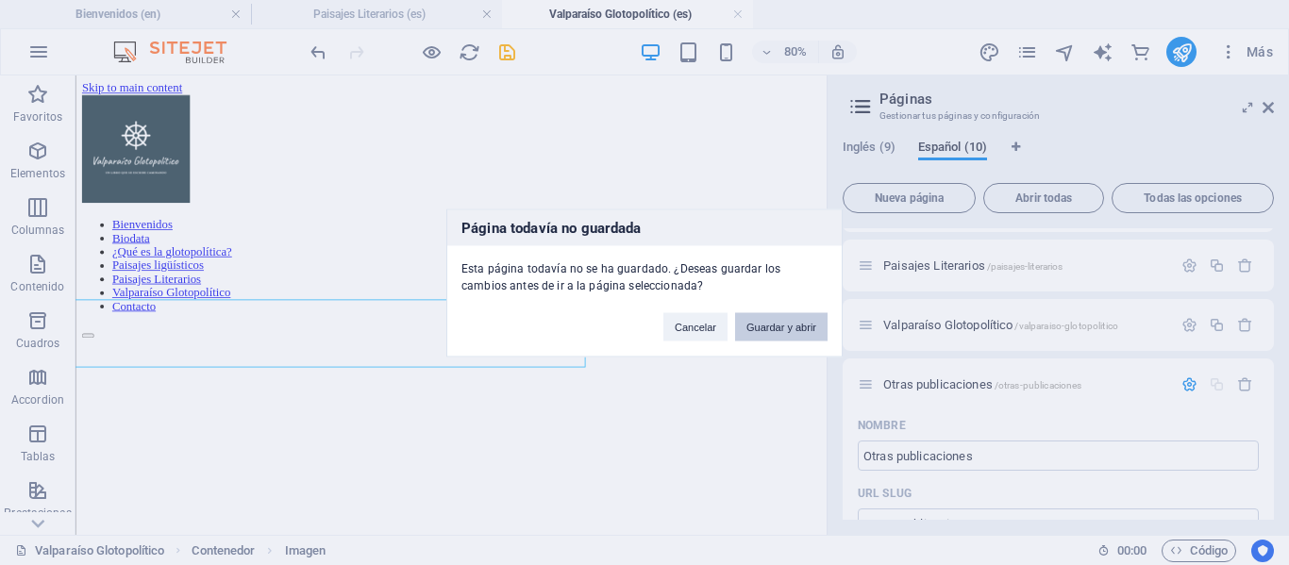
click at [776, 318] on button "Guardar y abrir" at bounding box center [781, 326] width 92 height 28
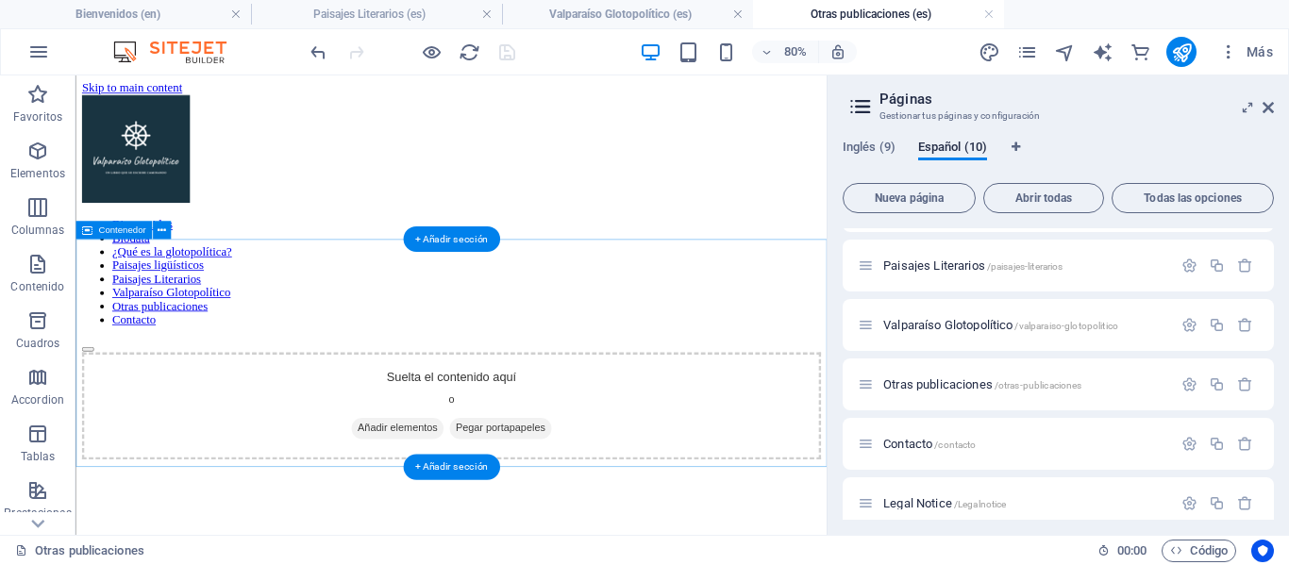
scroll to position [0, 0]
click at [160, 229] on icon at bounding box center [162, 231] width 8 height 16
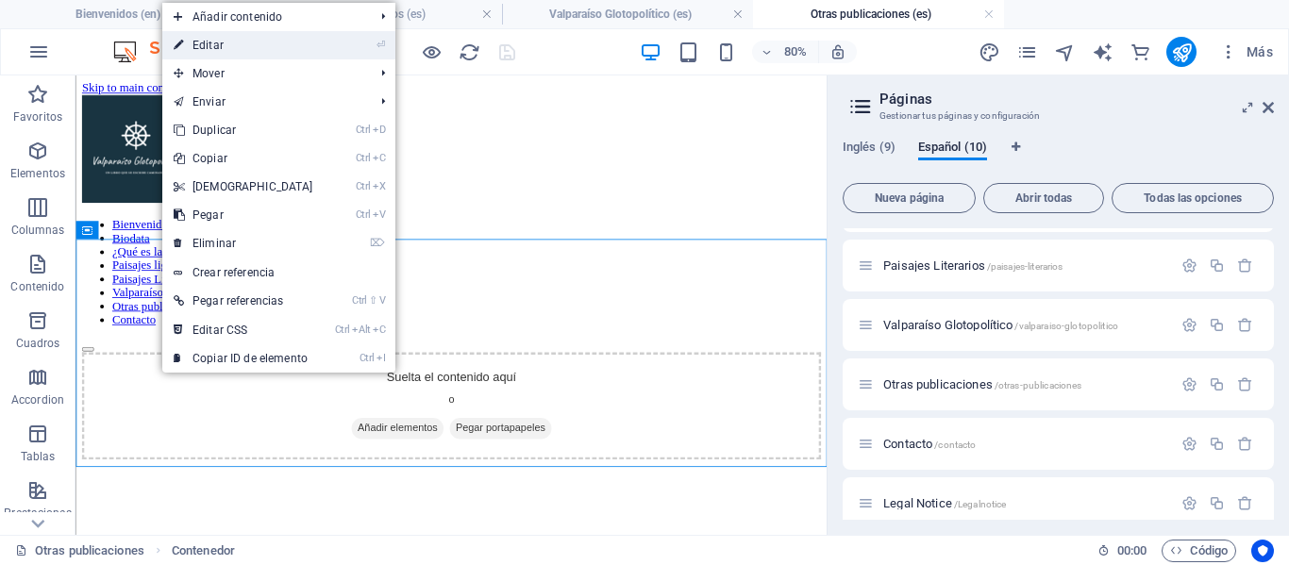
click at [223, 53] on link "⏎ Editar" at bounding box center [243, 45] width 162 height 28
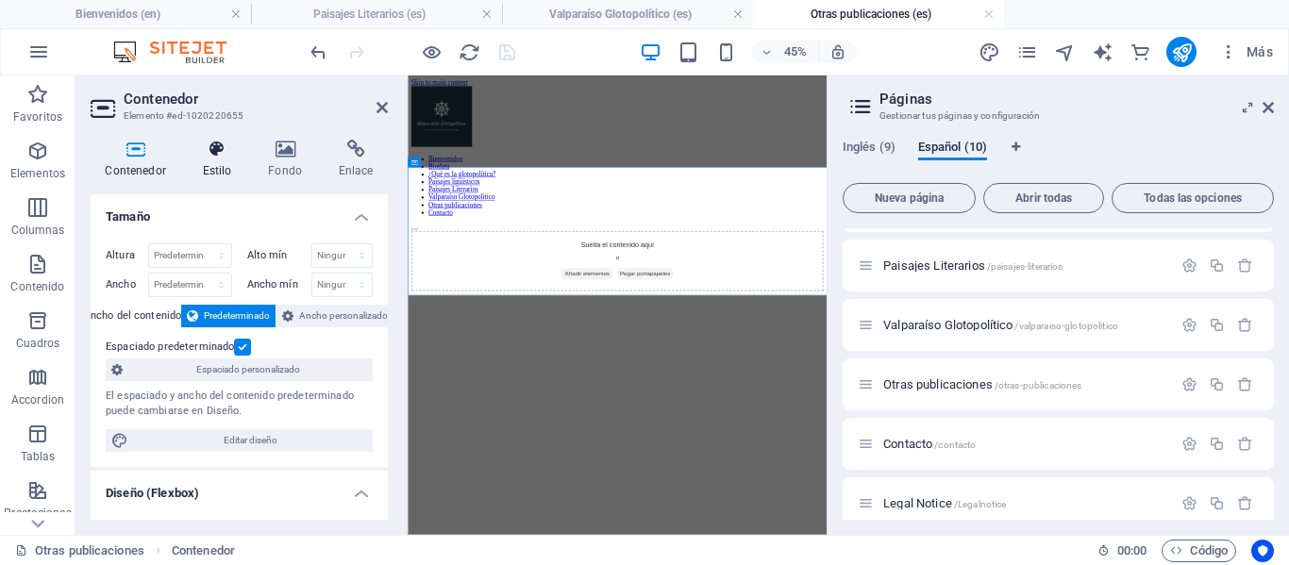
click at [209, 167] on h4 "Estilo" at bounding box center [221, 160] width 66 height 40
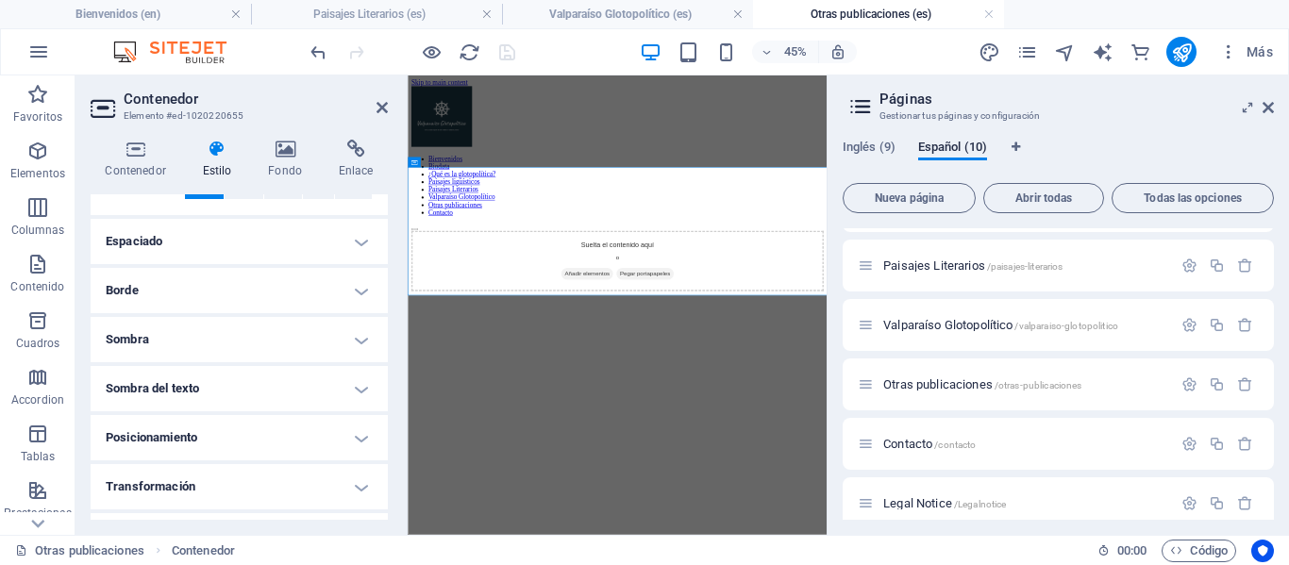
scroll to position [270, 0]
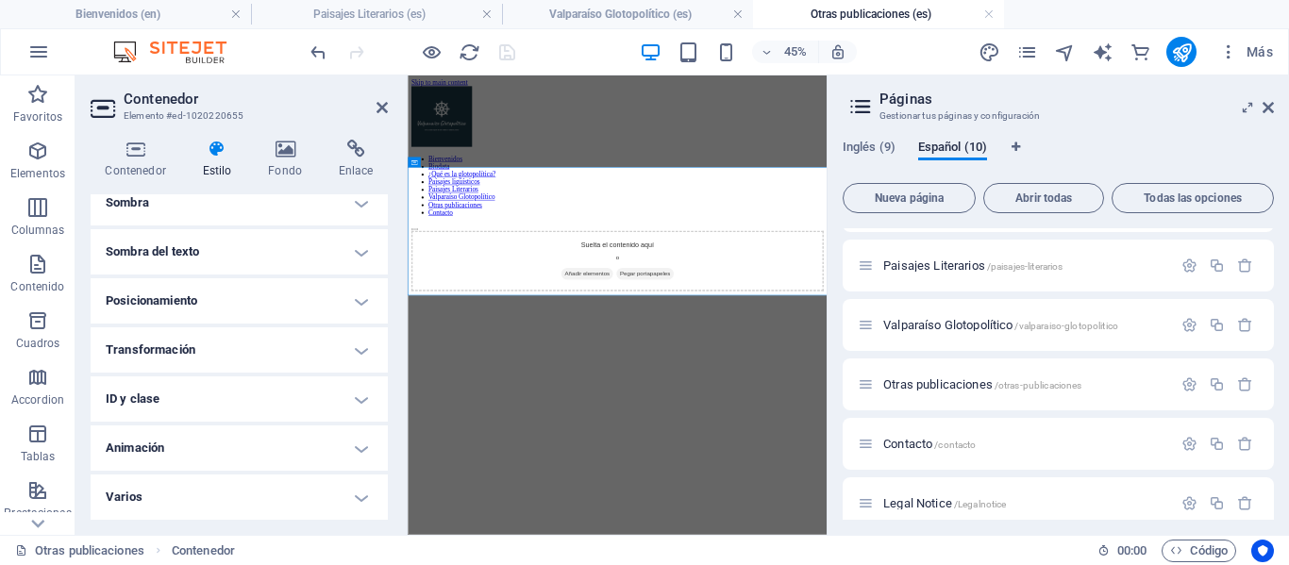
click at [236, 345] on h4 "Transformación" at bounding box center [239, 349] width 297 height 45
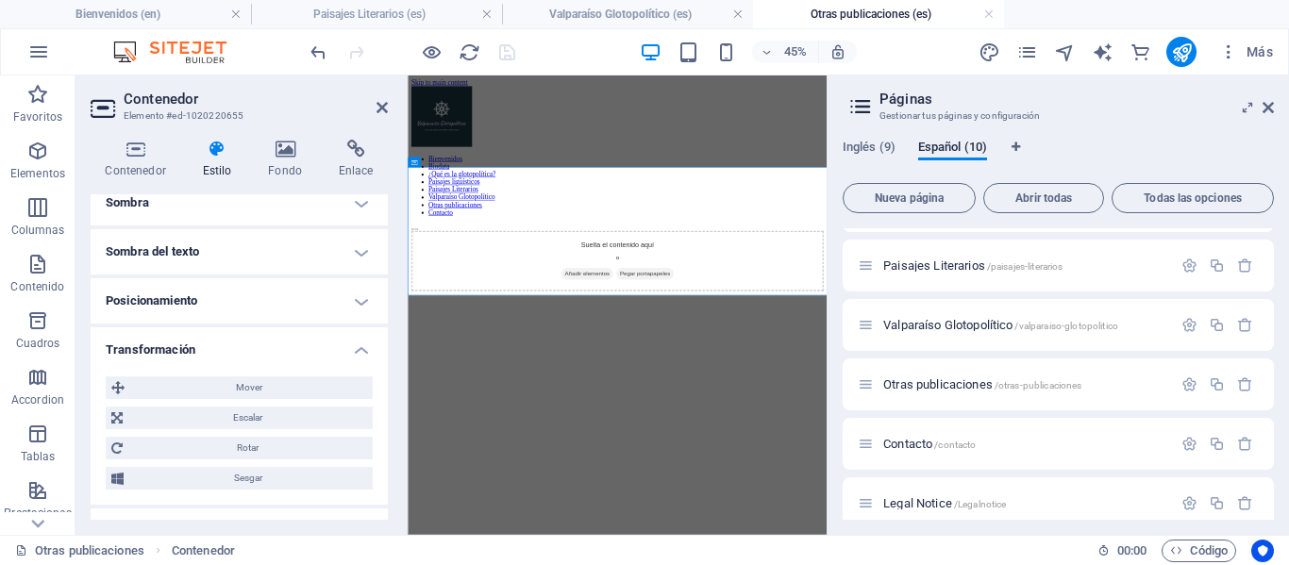
click at [187, 307] on h4 "Posicionamiento" at bounding box center [239, 300] width 297 height 45
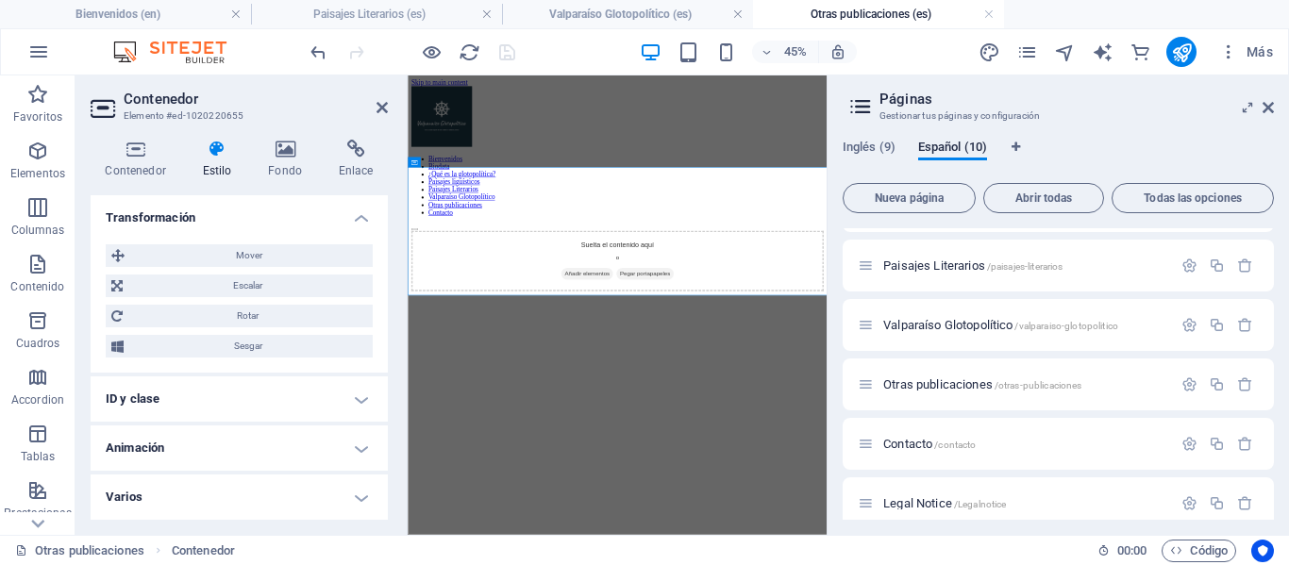
scroll to position [0, 0]
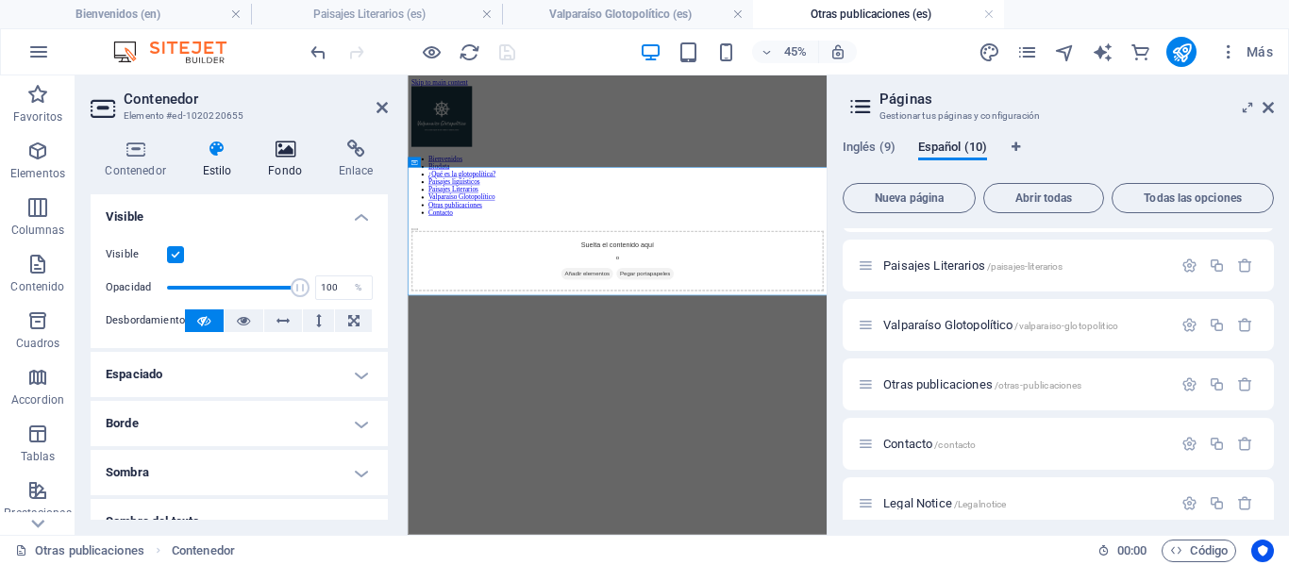
click at [289, 160] on h4 "Fondo" at bounding box center [289, 160] width 71 height 40
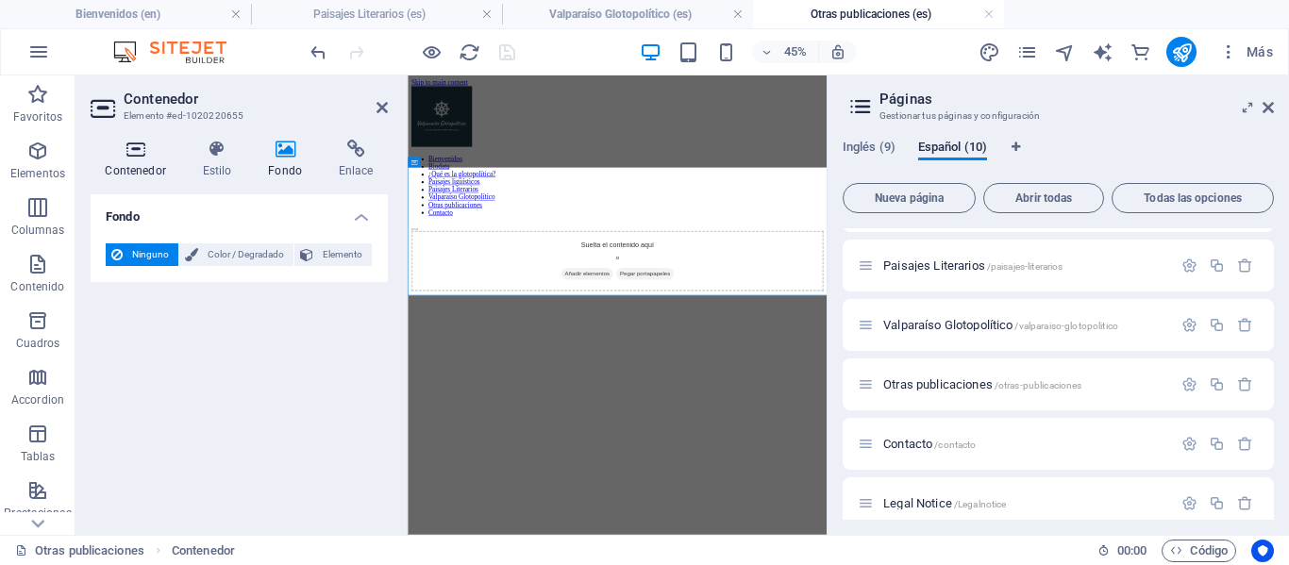
click at [148, 145] on icon at bounding box center [136, 149] width 90 height 19
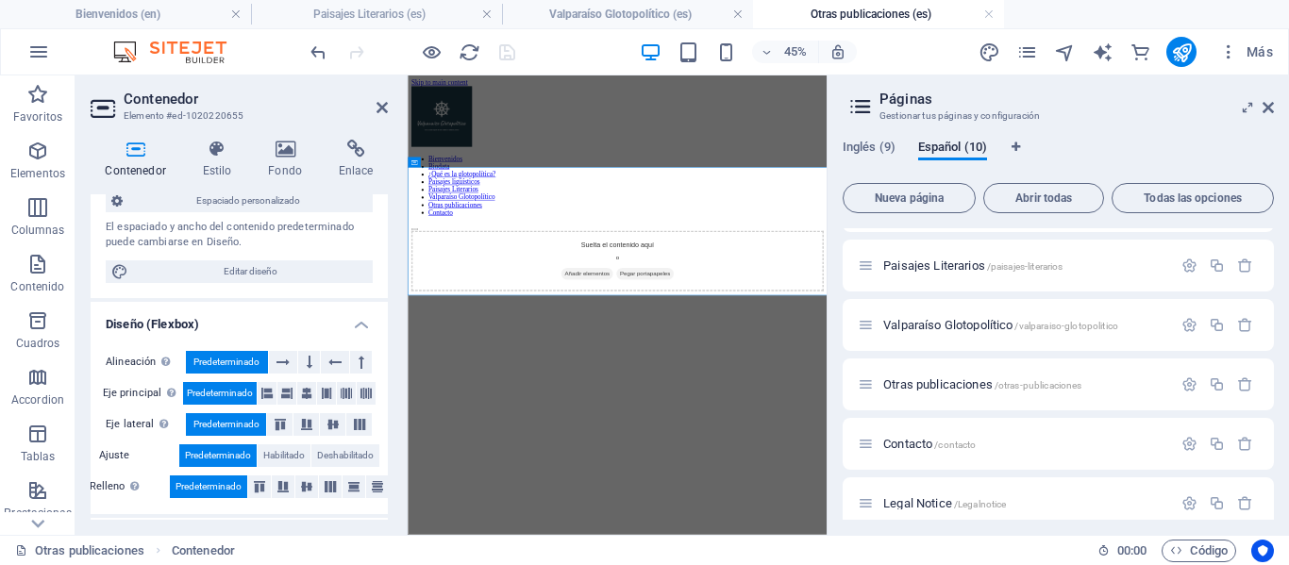
scroll to position [428, 0]
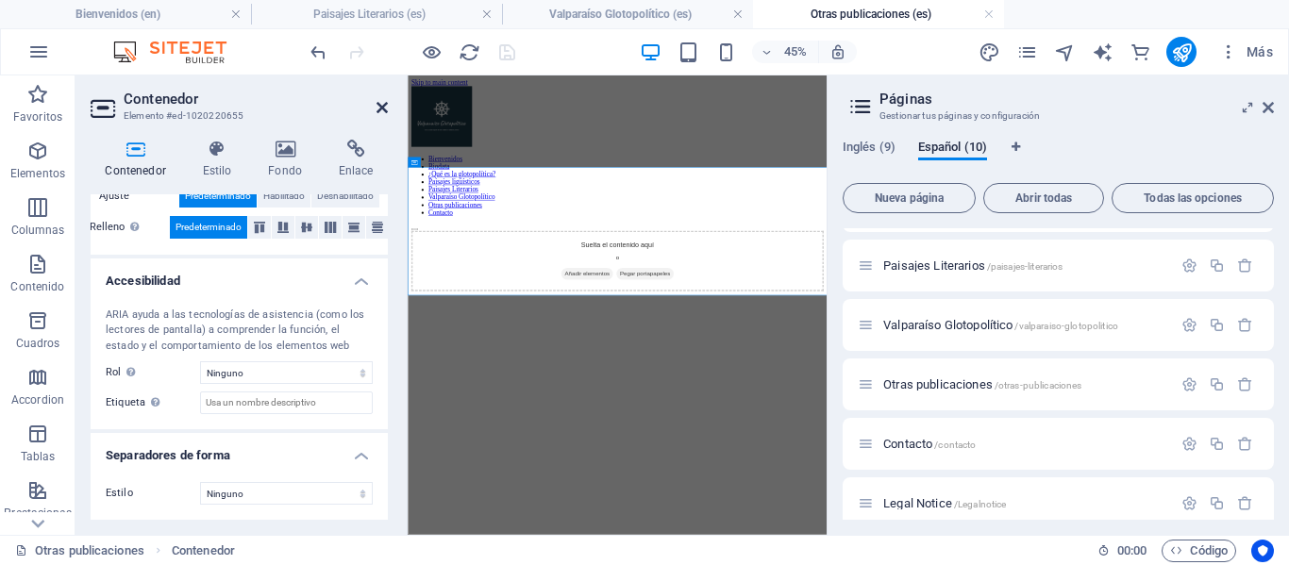
click at [382, 106] on icon at bounding box center [381, 107] width 11 height 15
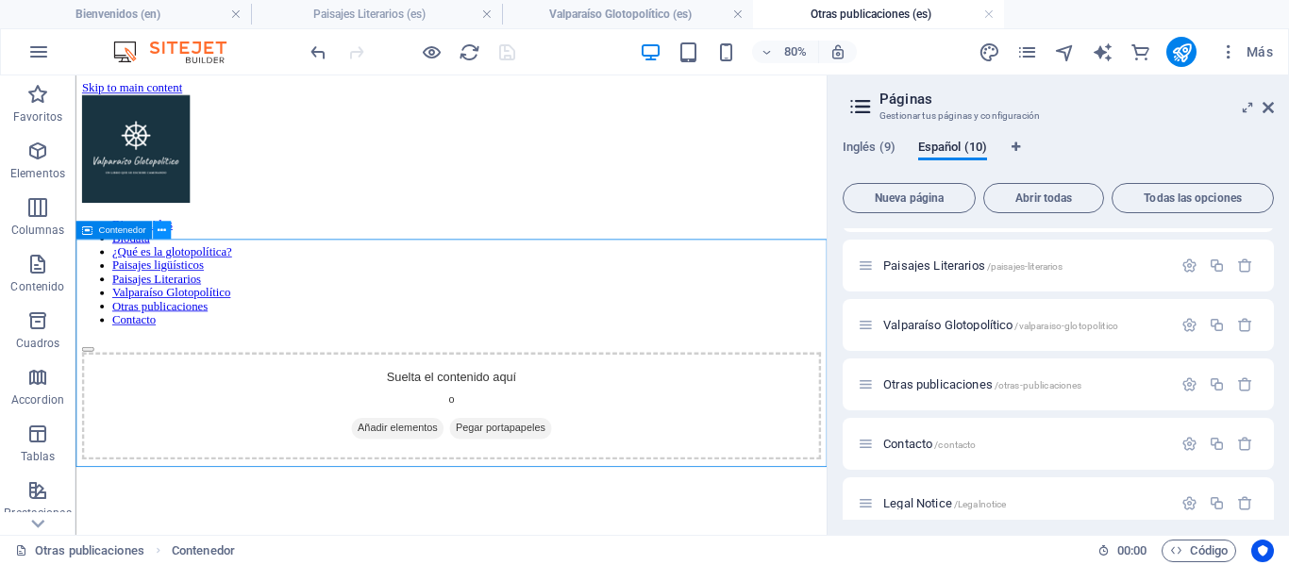
click at [168, 229] on button at bounding box center [161, 231] width 18 height 18
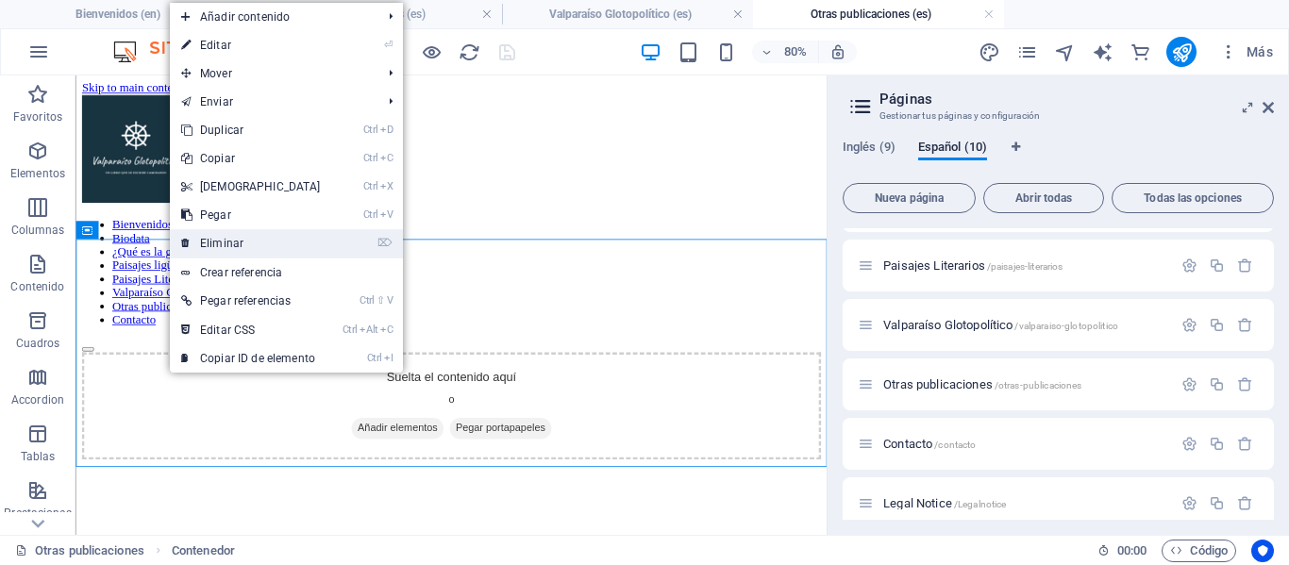
click at [184, 242] on icon at bounding box center [185, 243] width 9 height 28
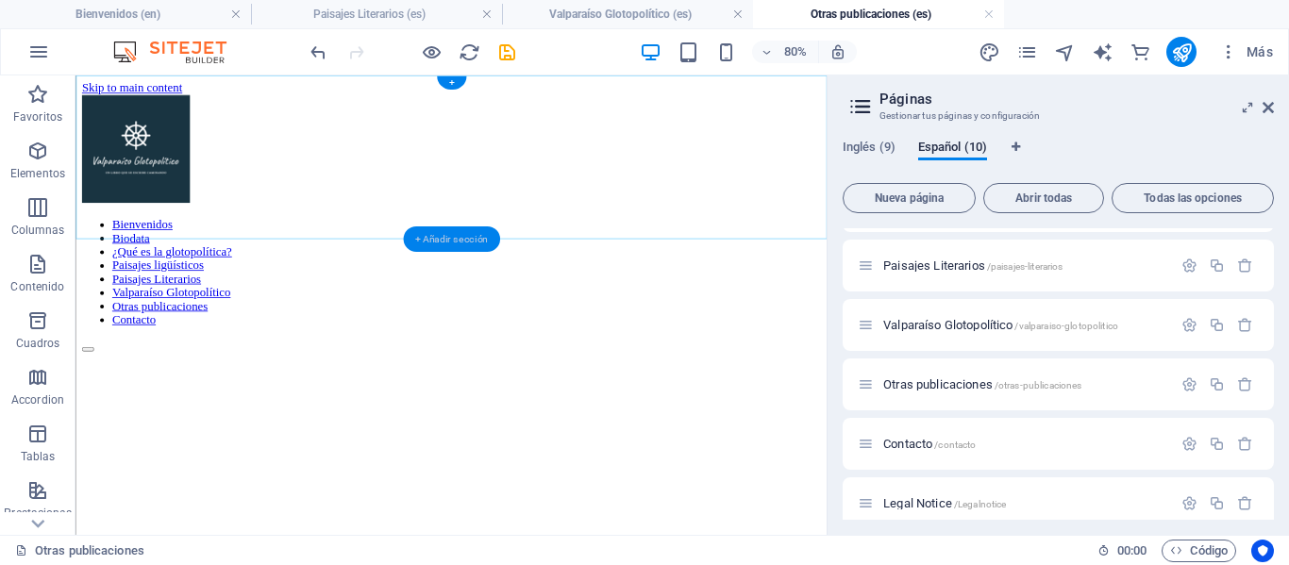
click at [448, 235] on div "+ Añadir sección" at bounding box center [451, 238] width 97 height 25
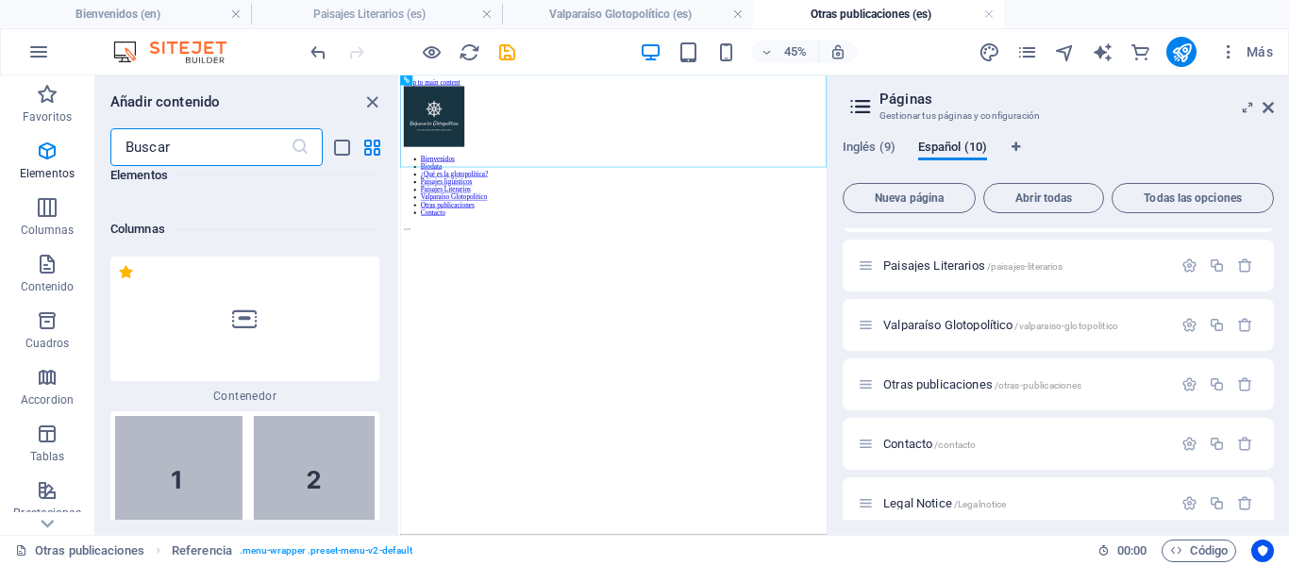
scroll to position [1050, 0]
click at [242, 338] on div at bounding box center [244, 321] width 269 height 125
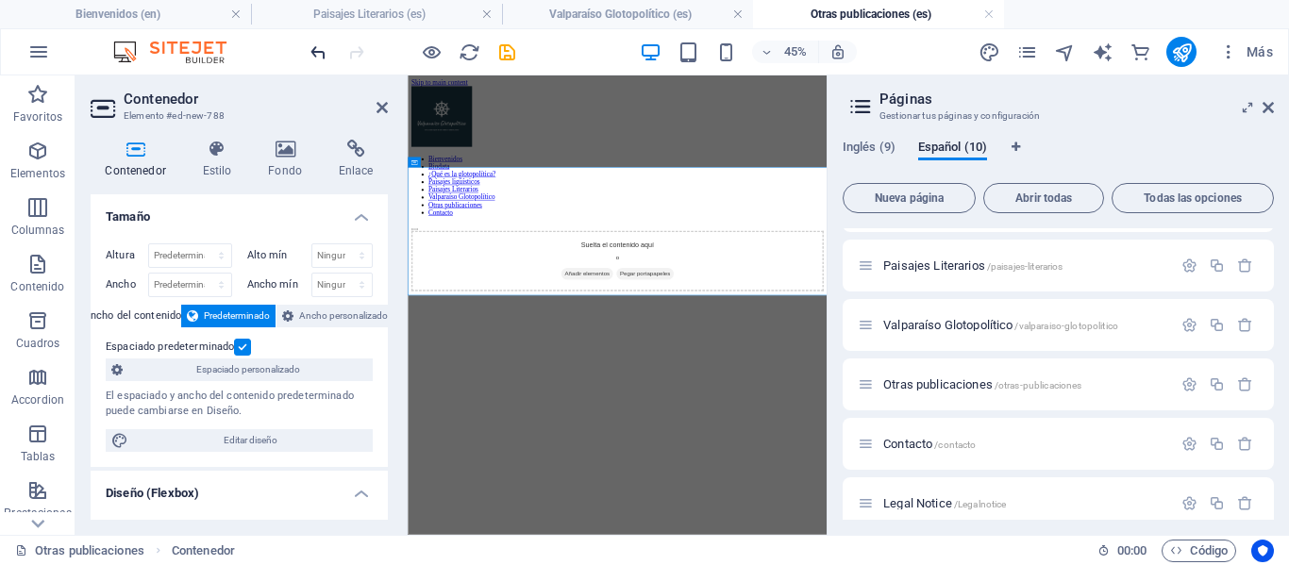
click at [321, 58] on icon "undo" at bounding box center [319, 53] width 22 height 22
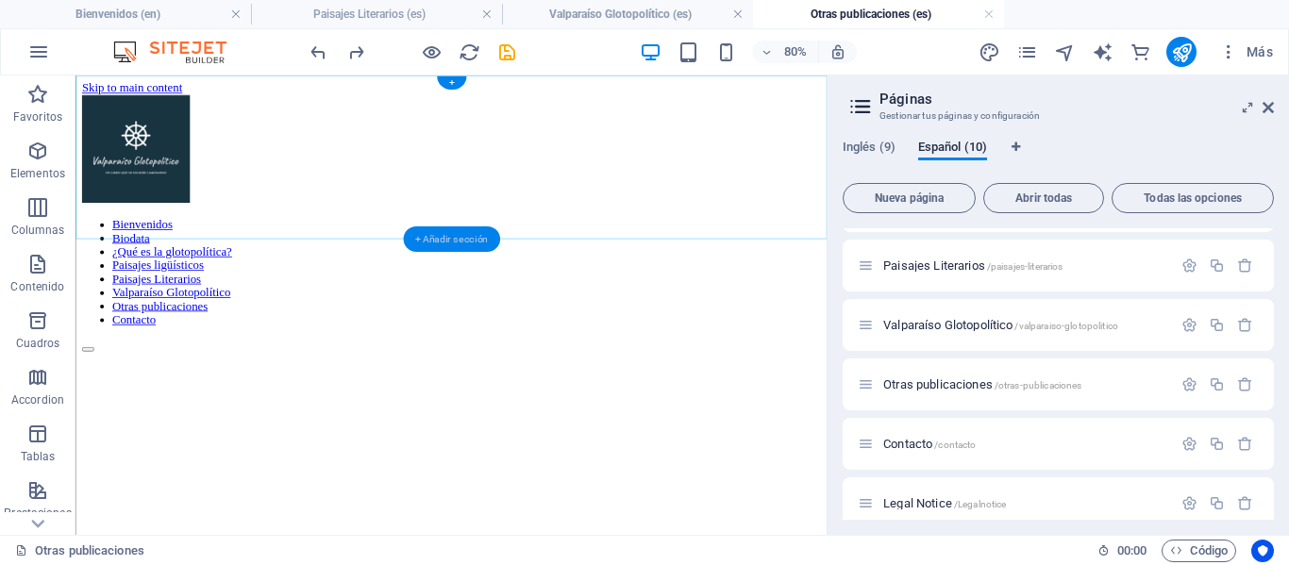
click at [468, 240] on div "+ Añadir sección" at bounding box center [451, 238] width 97 height 25
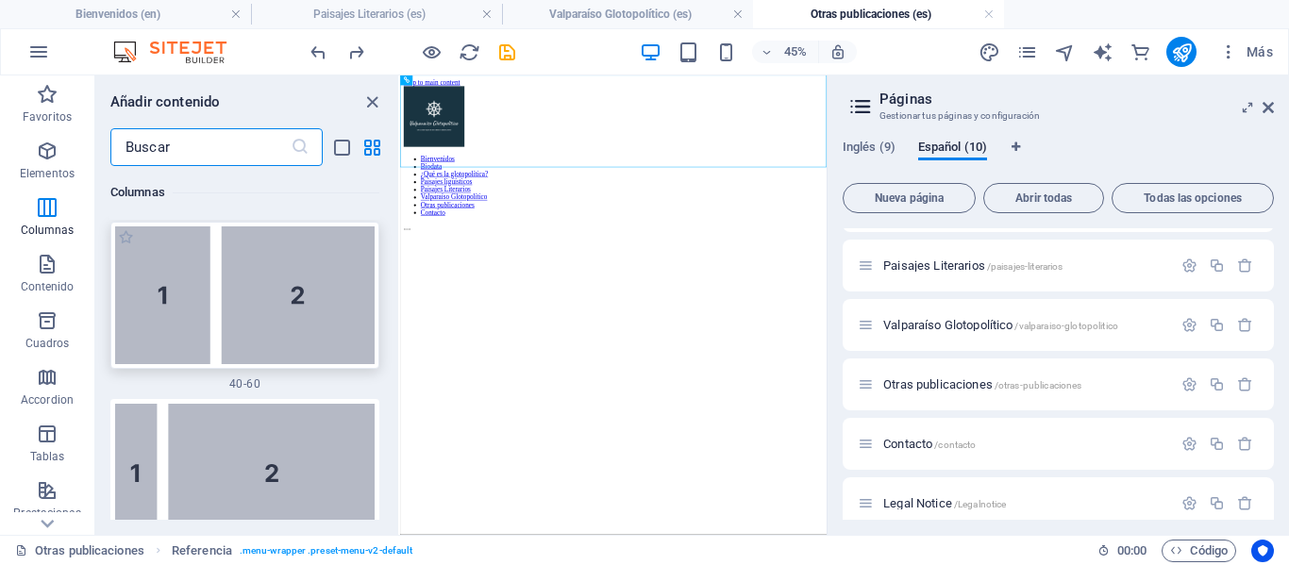
scroll to position [2072, 0]
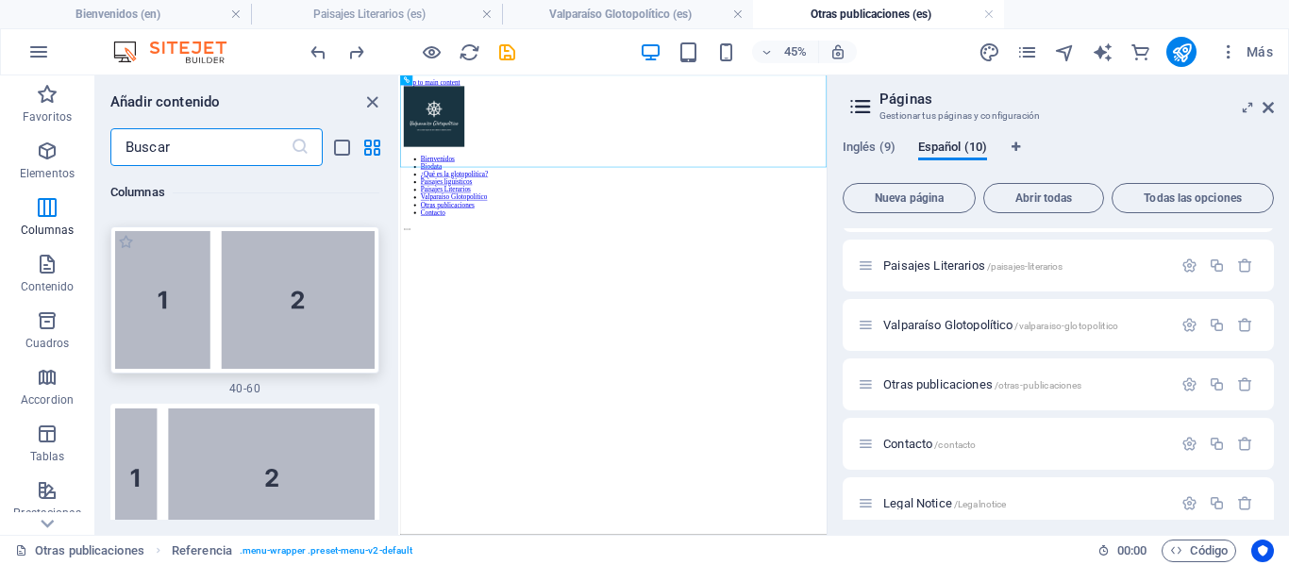
click at [274, 322] on img at bounding box center [244, 300] width 259 height 139
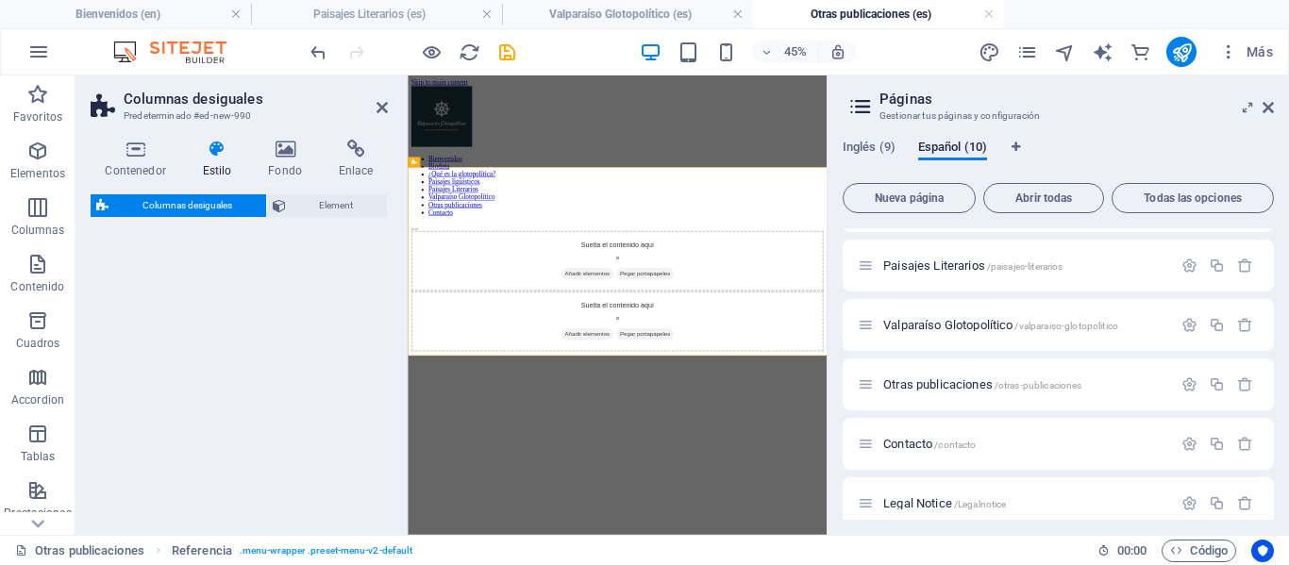
select select "%"
select select "rem"
select select "preset-unequal-columns-v2-1-40-60"
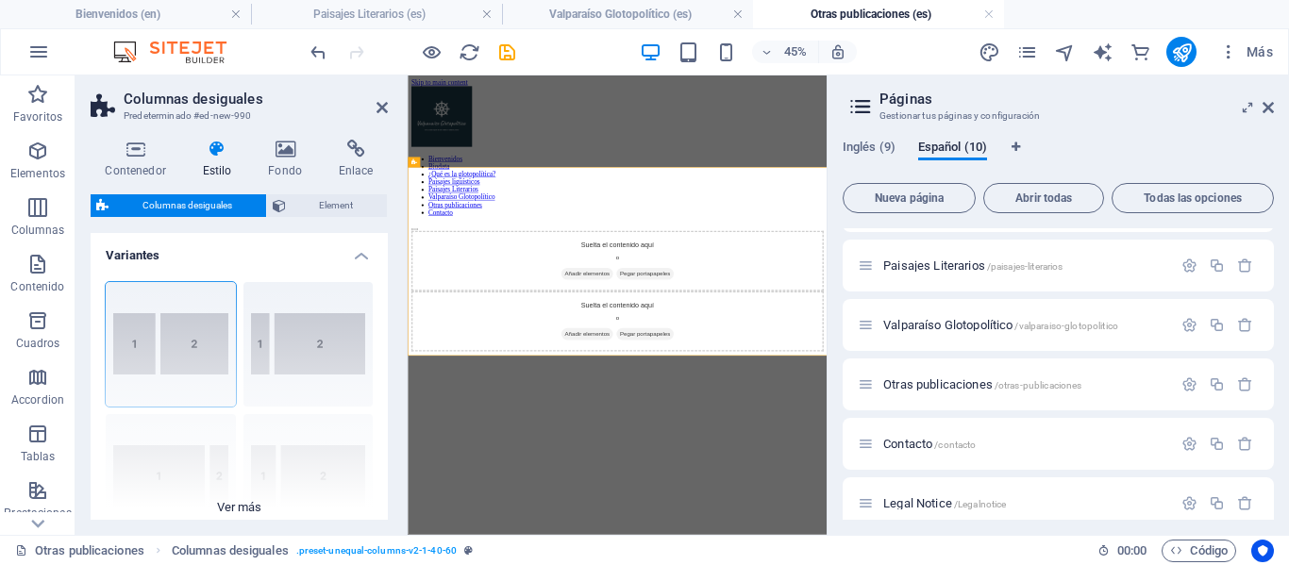
click at [195, 335] on div "[PHONE_NUMBER] [PHONE_NUMBER] 70-30 Predeterminado" at bounding box center [239, 408] width 297 height 283
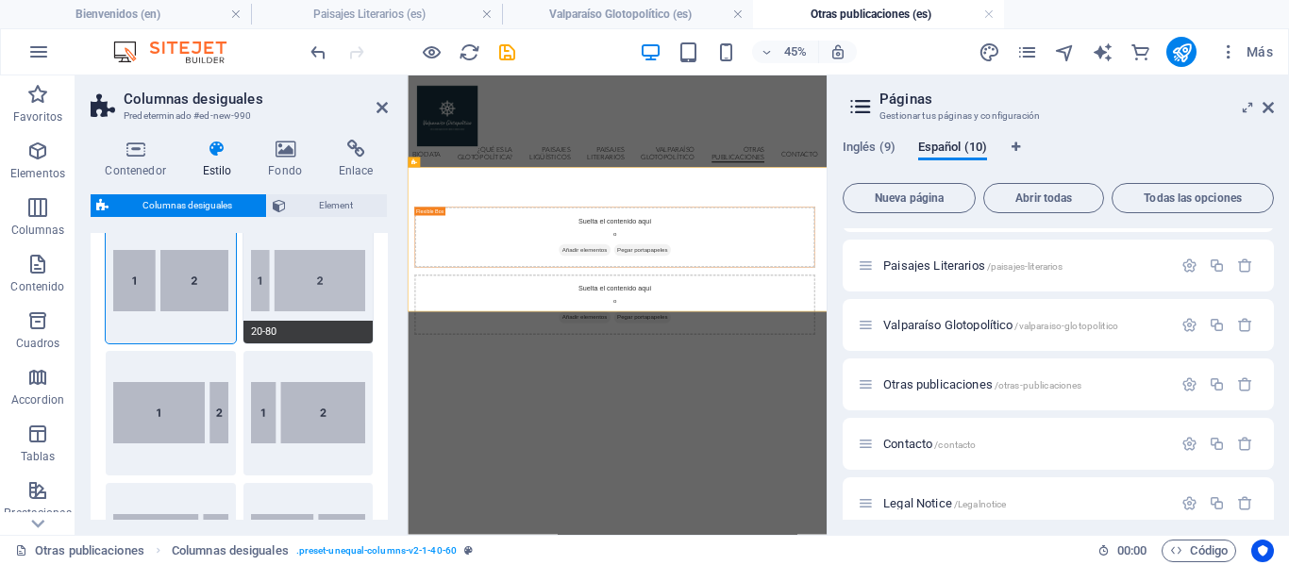
scroll to position [0, 0]
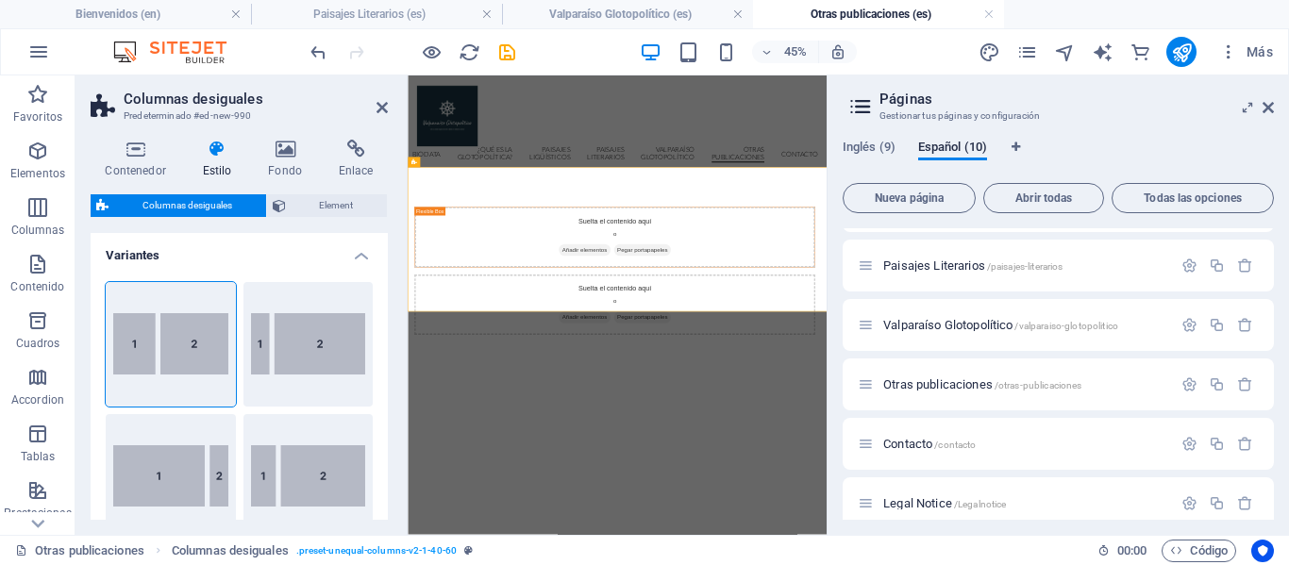
click at [379, 97] on h2 "Columnas desiguales" at bounding box center [256, 99] width 264 height 17
click at [379, 109] on icon at bounding box center [381, 107] width 11 height 15
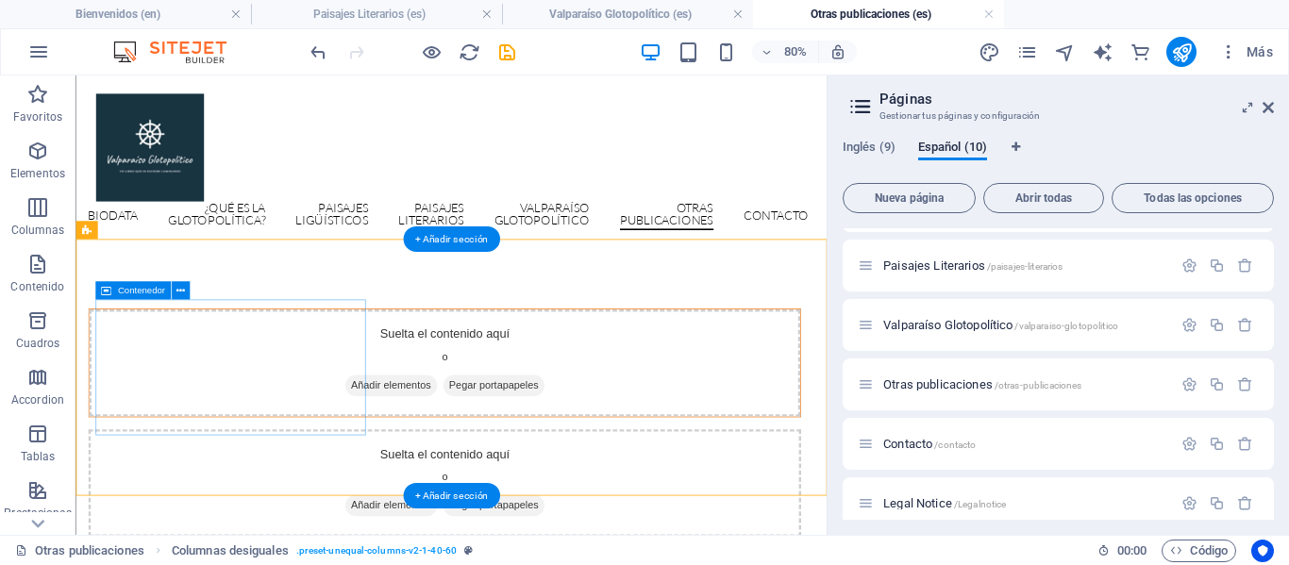
click at [411, 450] on span "Añadir elementos" at bounding box center [468, 463] width 115 height 26
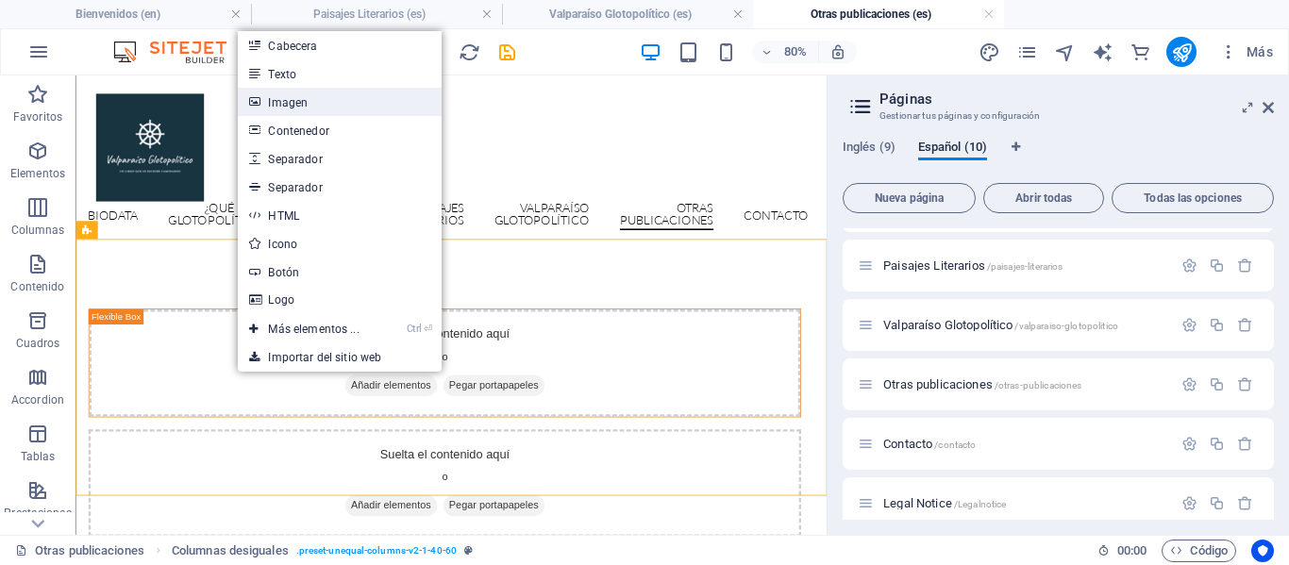
click at [312, 98] on link "Imagen" at bounding box center [339, 102] width 203 height 28
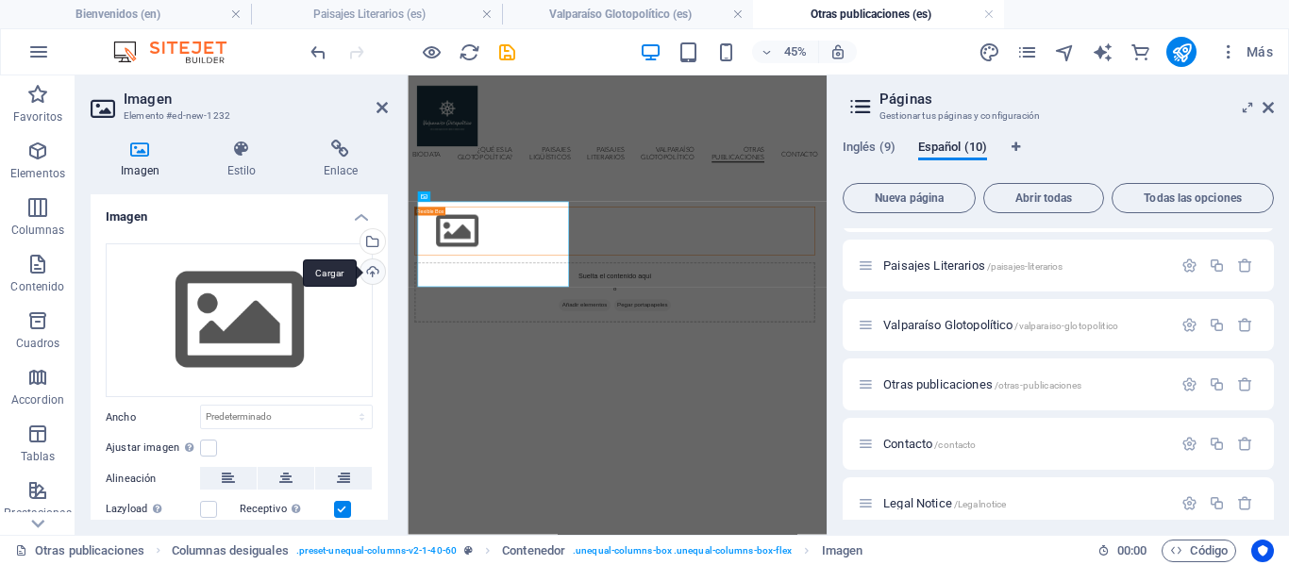
click at [367, 267] on div "Cargar" at bounding box center [371, 273] width 28 height 28
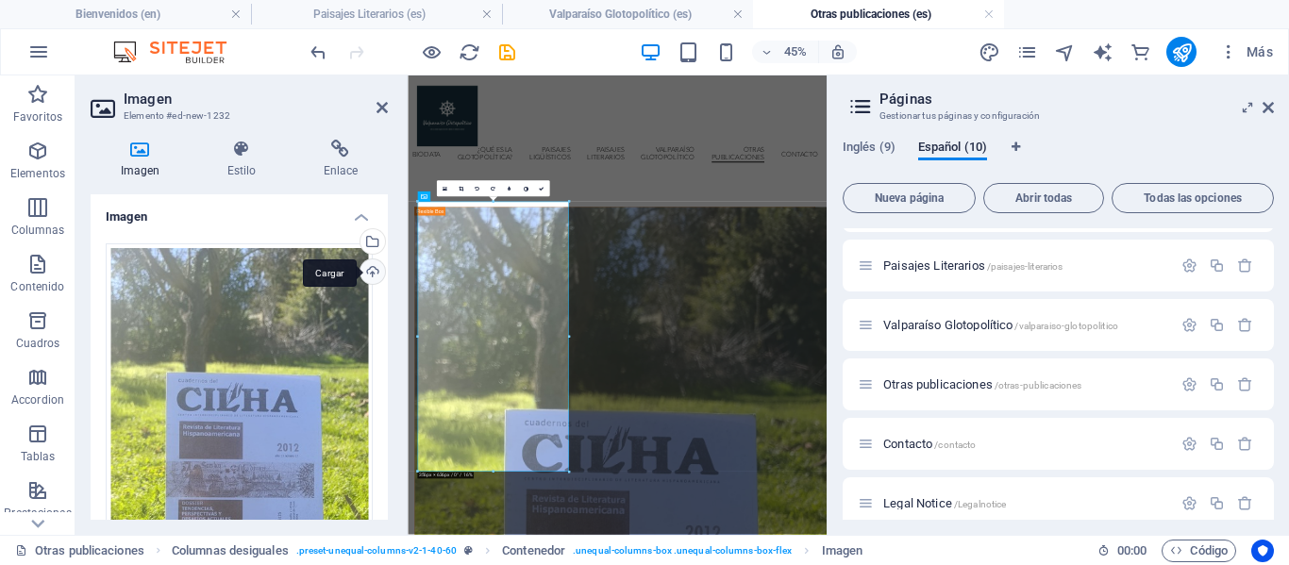
click at [361, 269] on div "Cargar" at bounding box center [371, 273] width 28 height 28
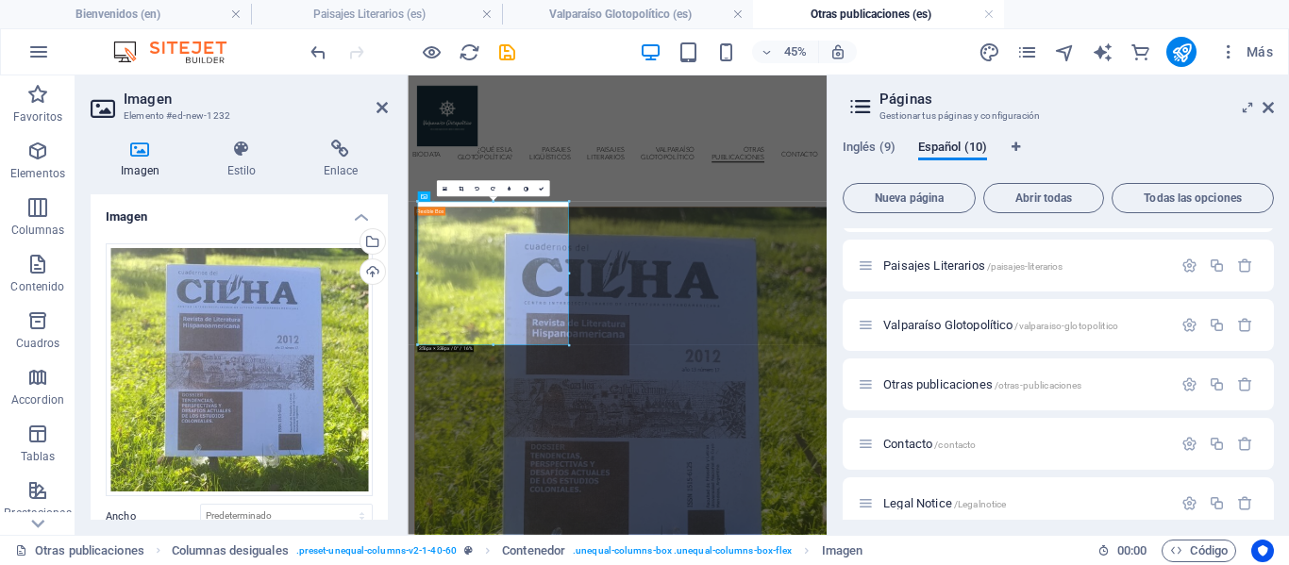
click at [381, 103] on icon at bounding box center [381, 107] width 11 height 15
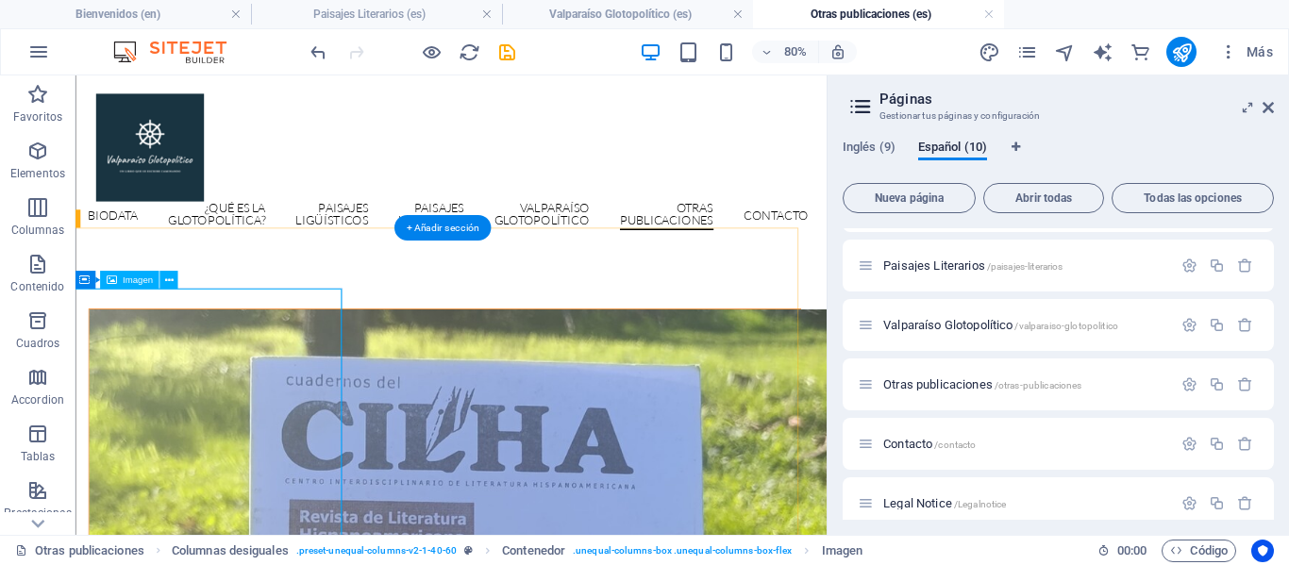
scroll to position [17, 25]
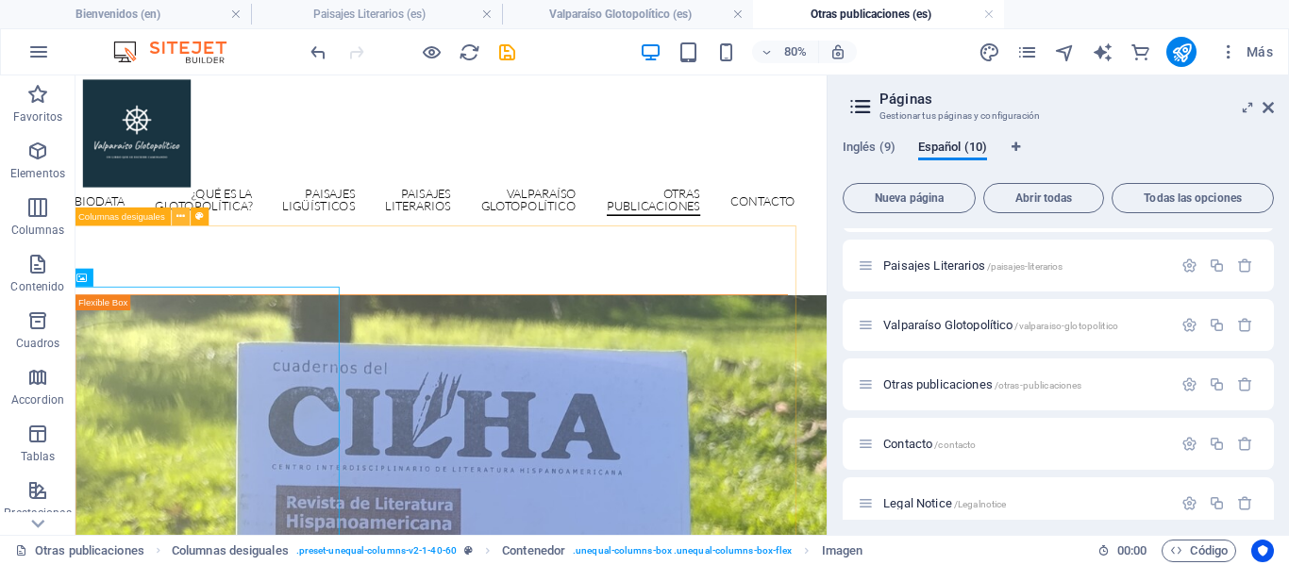
click at [182, 214] on icon at bounding box center [180, 217] width 8 height 16
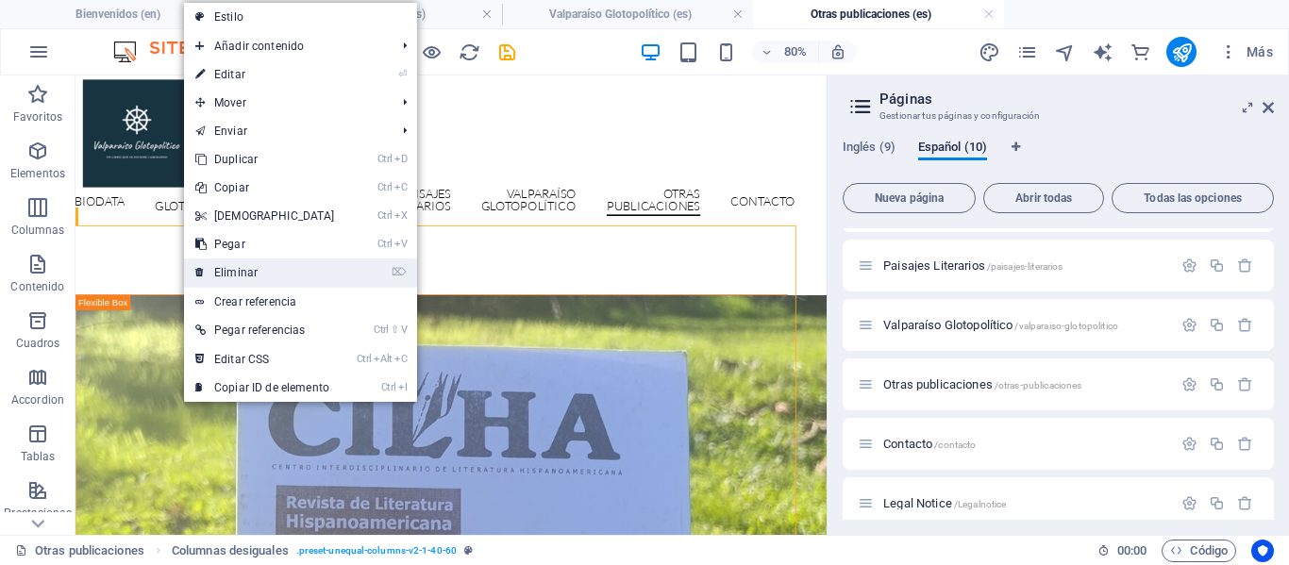
click at [236, 268] on link "⌦ Eliminar" at bounding box center [265, 273] width 162 height 28
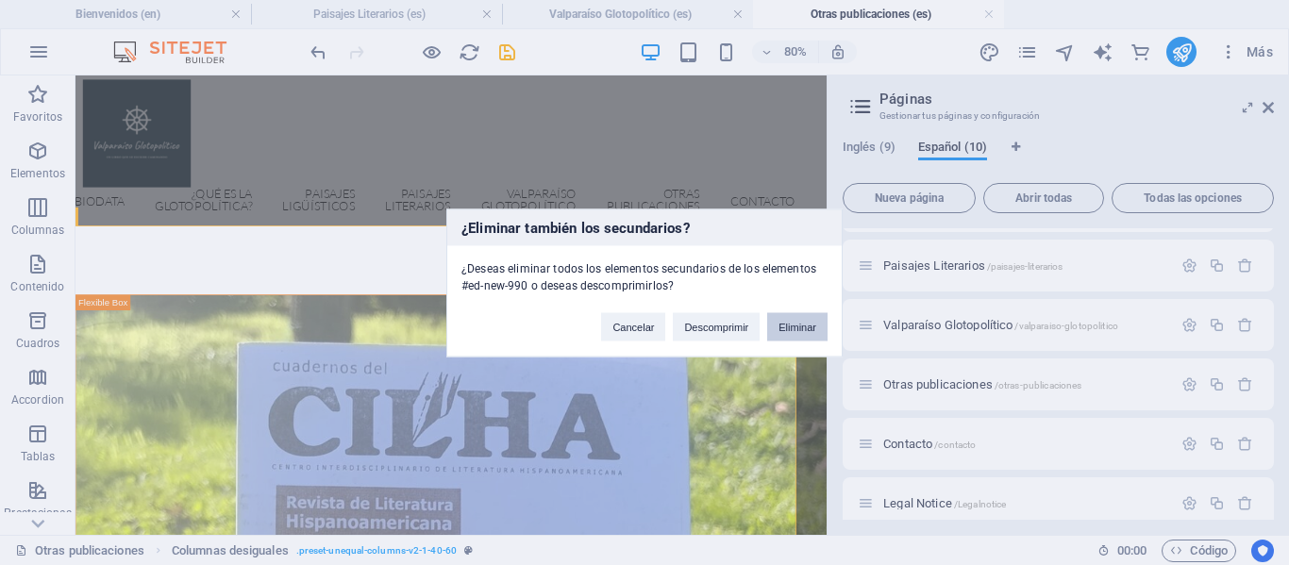
click at [794, 326] on button "Eliminar" at bounding box center [797, 326] width 60 height 28
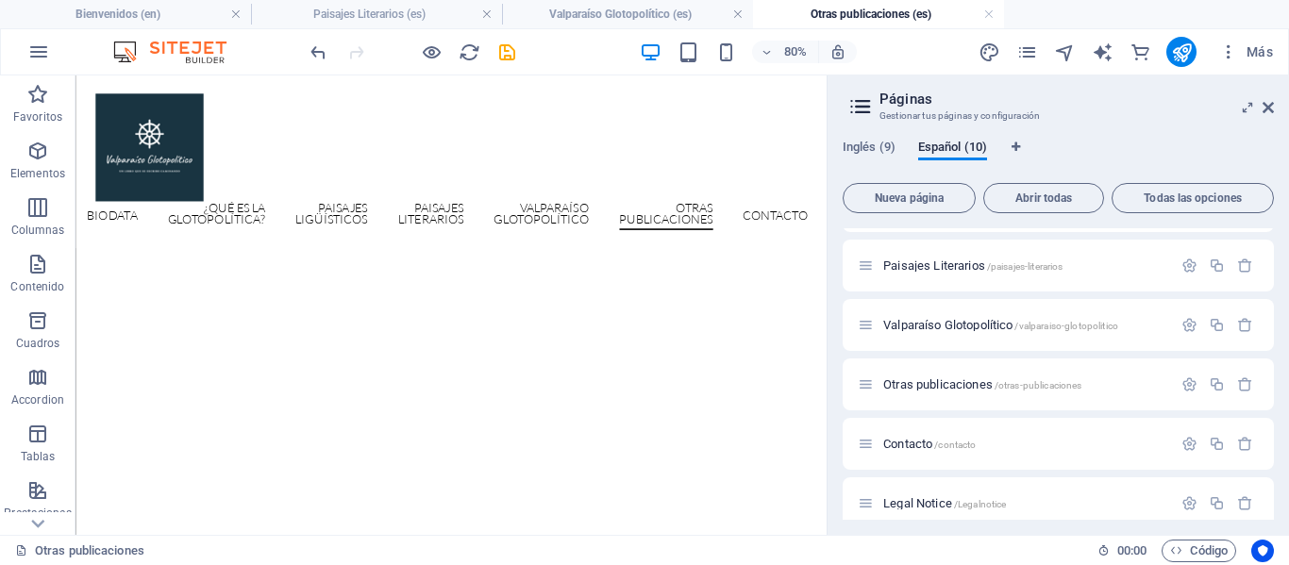
scroll to position [0, 0]
click at [513, 50] on icon "save" at bounding box center [507, 53] width 22 height 22
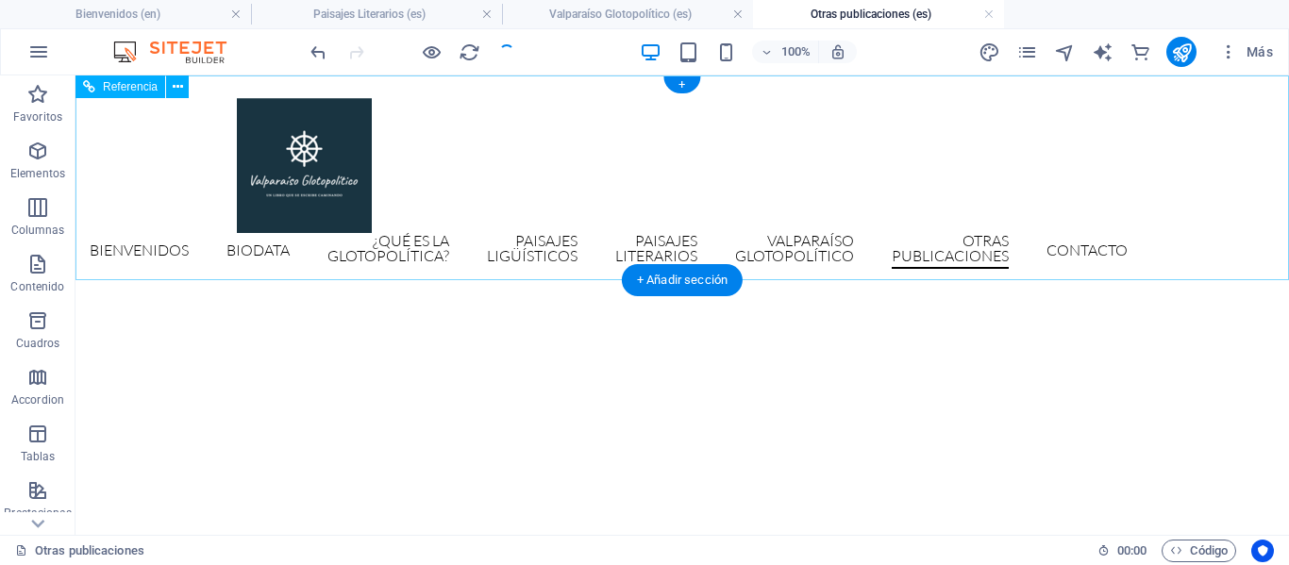
click at [409, 244] on nav "Bienvenidos Biodata ¿Qué es la glotopolítica? Paisajes ligüísticos Paisajes Lit…" at bounding box center [682, 251] width 891 height 36
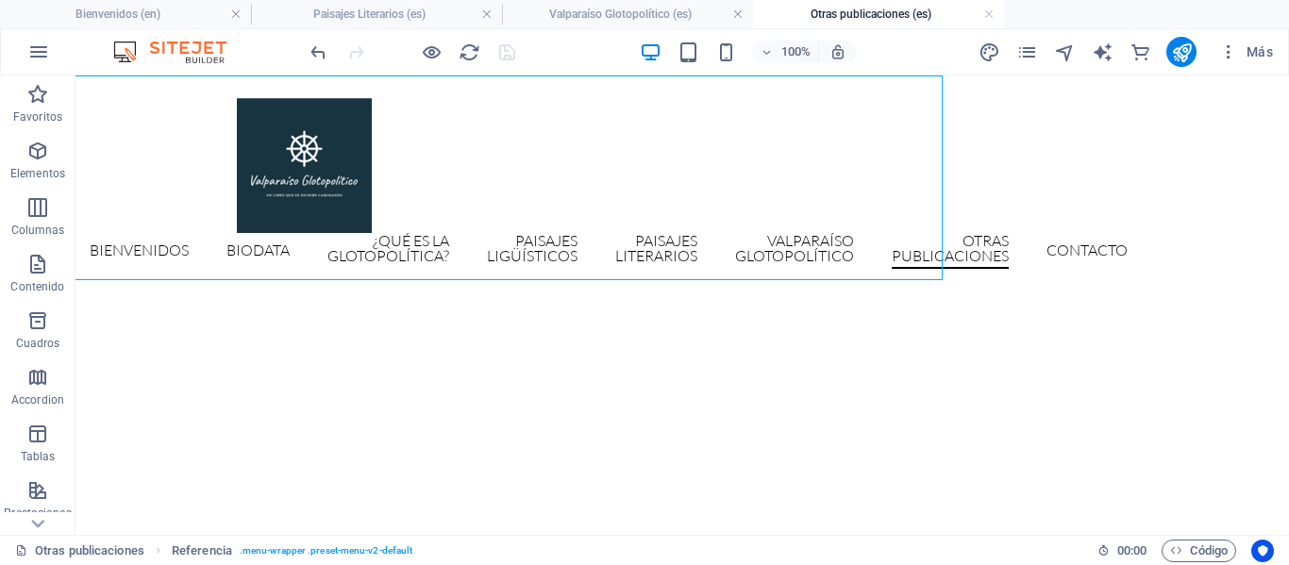
scroll to position [0, 346]
click at [882, 238] on nav "Bienvenidos Biodata ¿Qué es la glotopolítica? Paisajes ligüísticos Paisajes Lit…" at bounding box center [682, 251] width 891 height 36
click at [1090, 242] on nav "Bienvenidos Biodata ¿Qué es la glotopolítica? Paisajes ligüísticos Paisajes Lit…" at bounding box center [682, 251] width 891 height 36
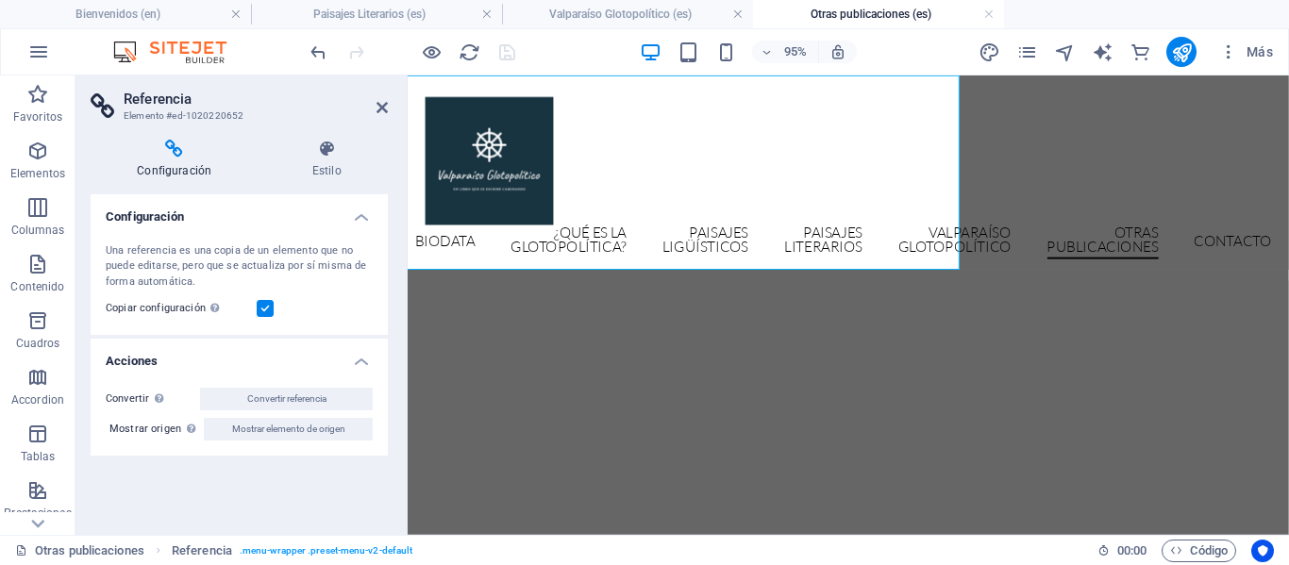
click at [631, 233] on nav "Bienvenidos Biodata ¿Qué es la glotopolítica? Paisajes ligüísticos Paisajes Lit…" at bounding box center [871, 251] width 891 height 36
click at [375, 104] on h2 "Referencia" at bounding box center [256, 99] width 264 height 17
click at [385, 114] on icon at bounding box center [381, 107] width 11 height 15
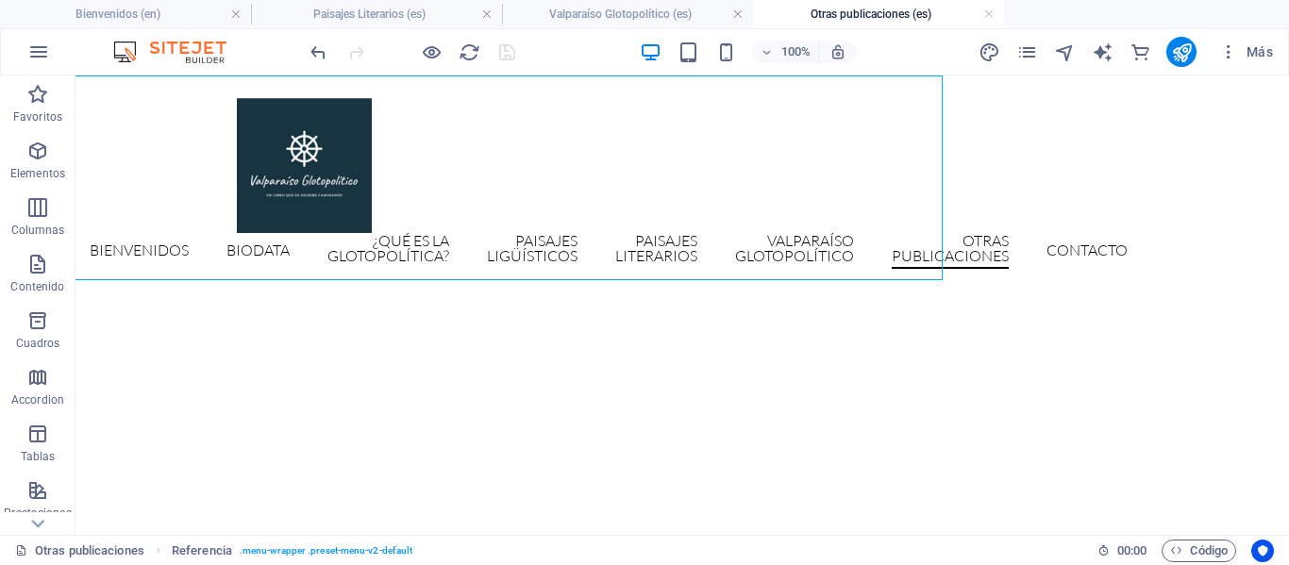
scroll to position [0, 0]
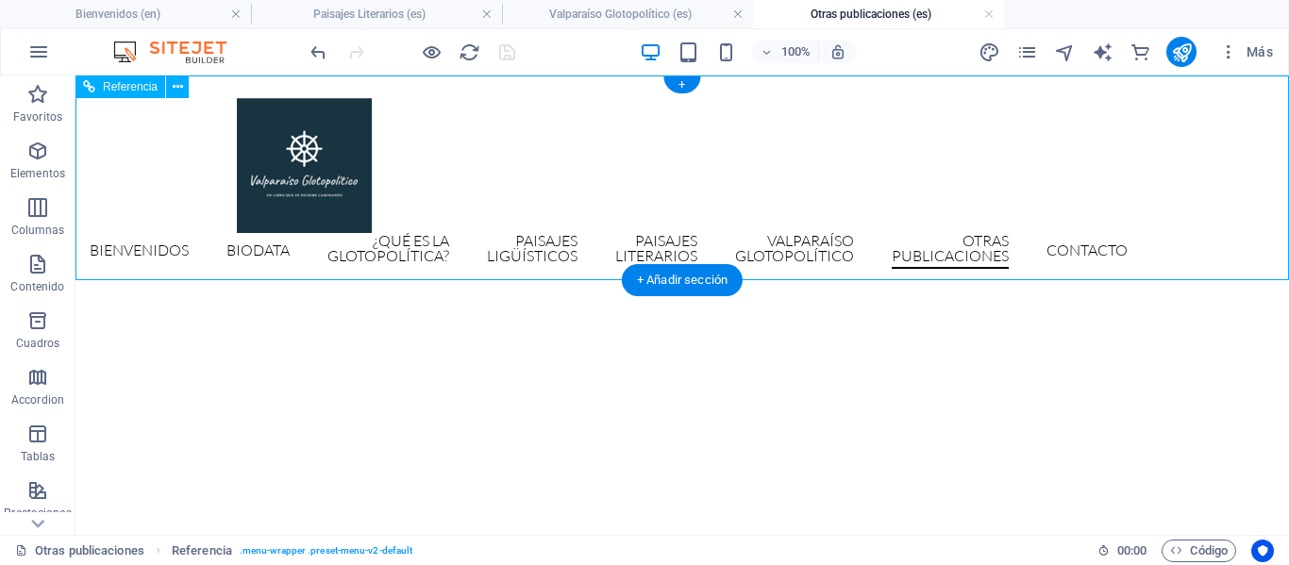
click at [311, 242] on nav "Bienvenidos Biodata ¿Qué es la glotopolítica? Paisajes ligüísticos Paisajes Lit…" at bounding box center [682, 251] width 891 height 36
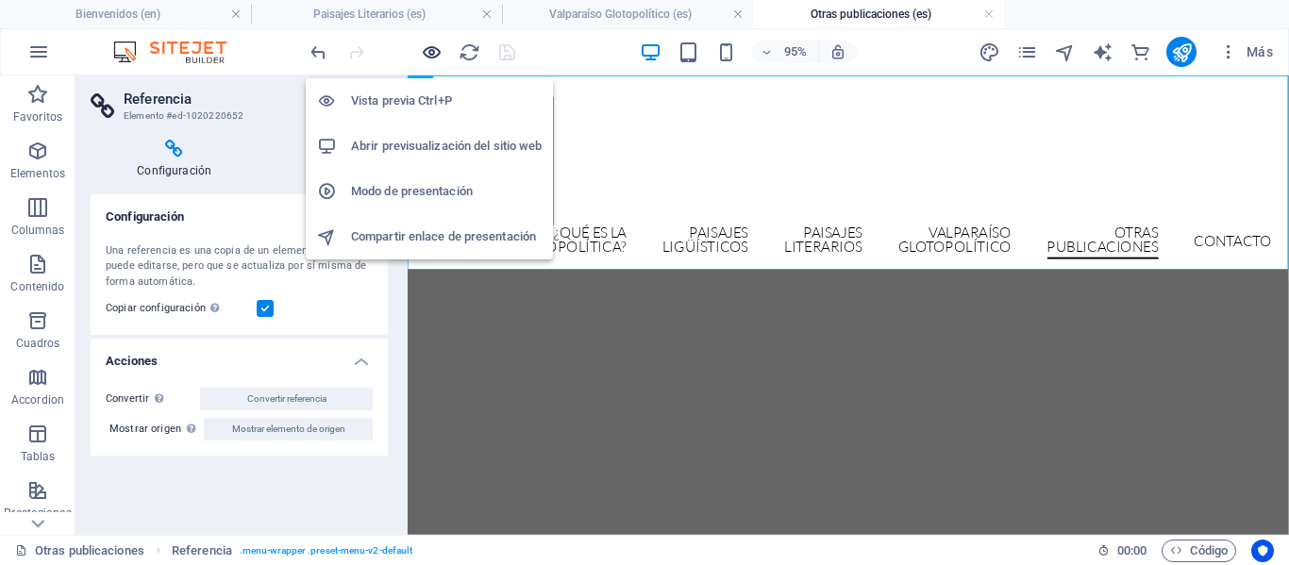
click at [436, 54] on icon "button" at bounding box center [432, 53] width 22 height 22
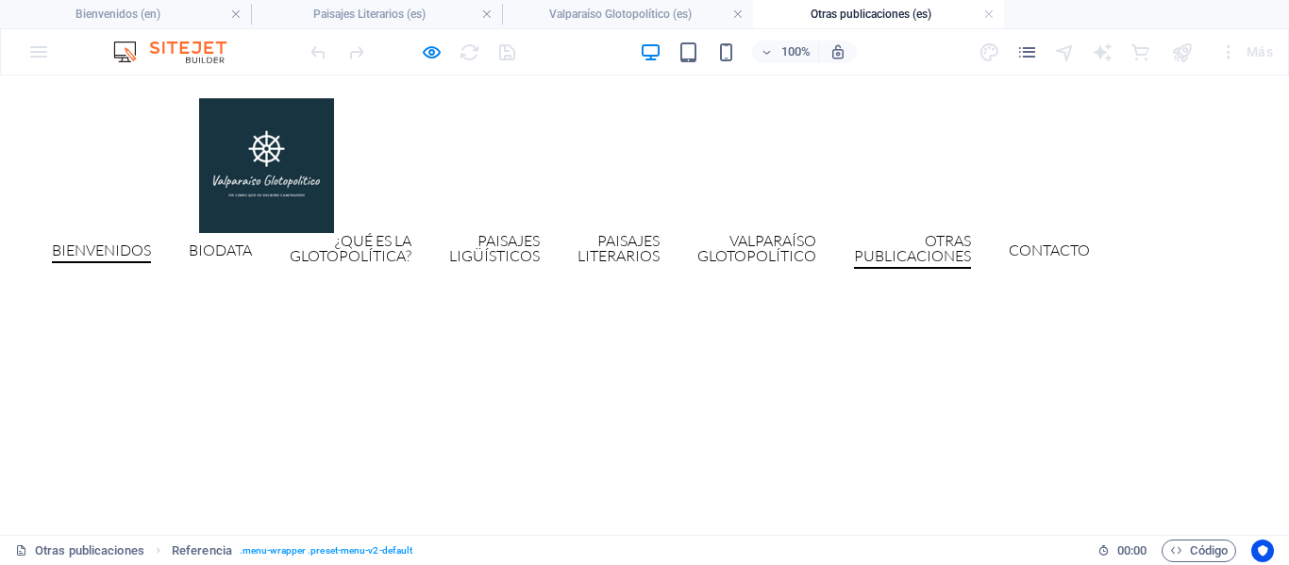
click at [151, 247] on link "Bienvenidos" at bounding box center [101, 252] width 99 height 21
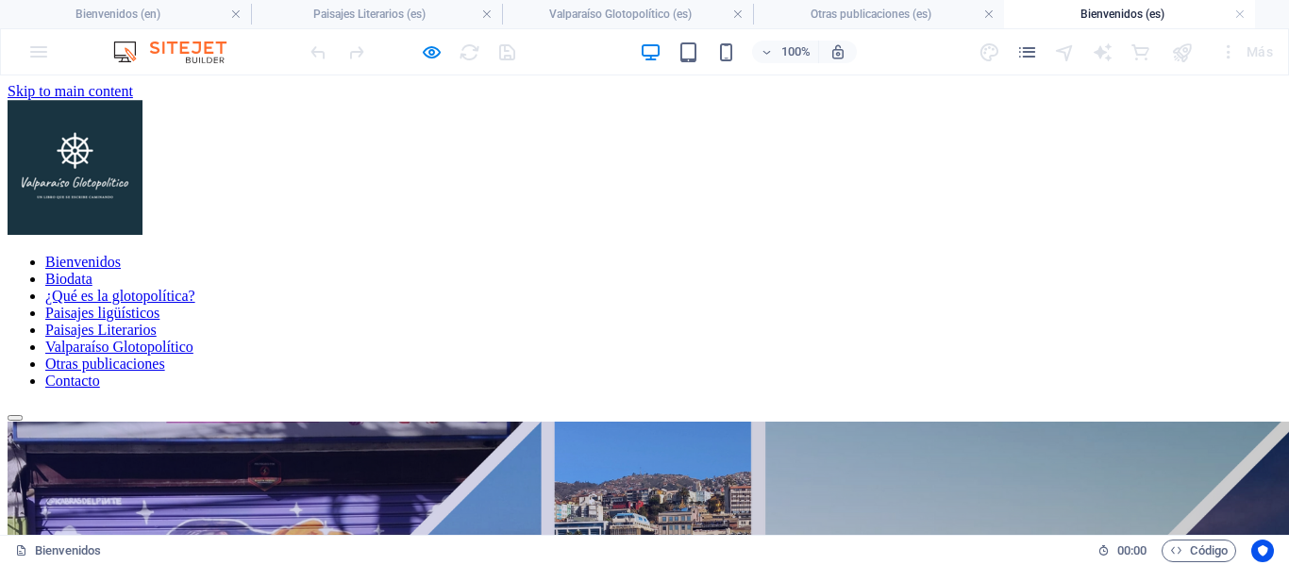
scroll to position [0, 262]
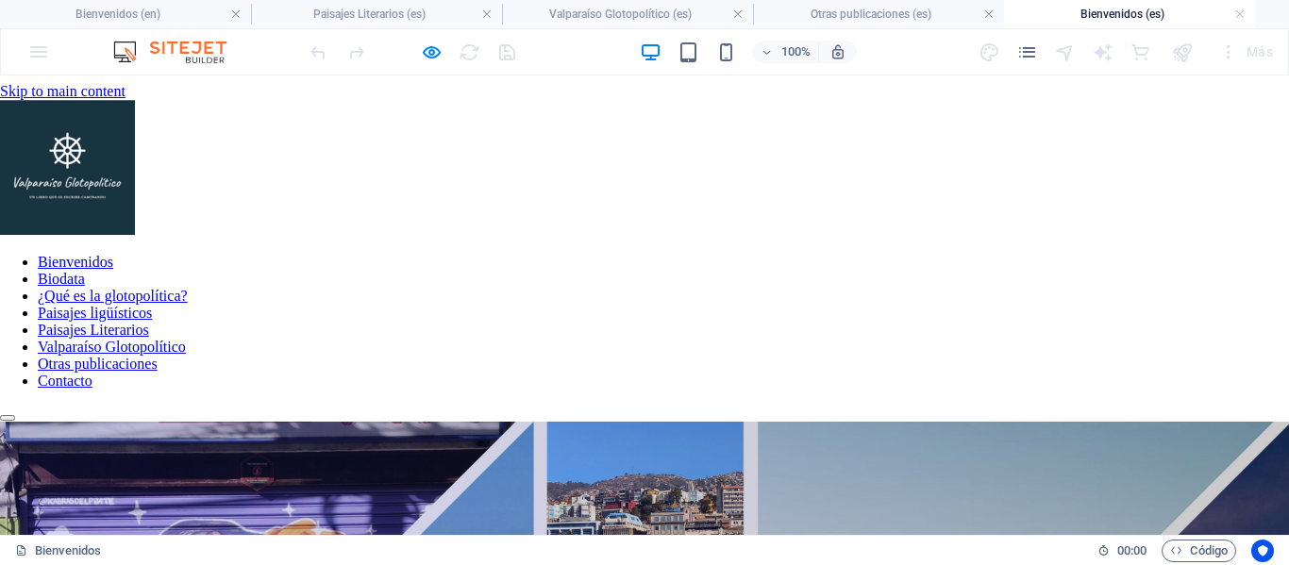
click at [947, 254] on nav "Bienvenidos Biodata ¿Qué es la glotopolítica? Paisajes ligüísticos Paisajes Lit…" at bounding box center [637, 322] width 1274 height 136
click at [895, 254] on nav "Bienvenidos Biodata ¿Qué es la glotopolítica? Paisajes ligüísticos Paisajes Lit…" at bounding box center [637, 322] width 1274 height 136
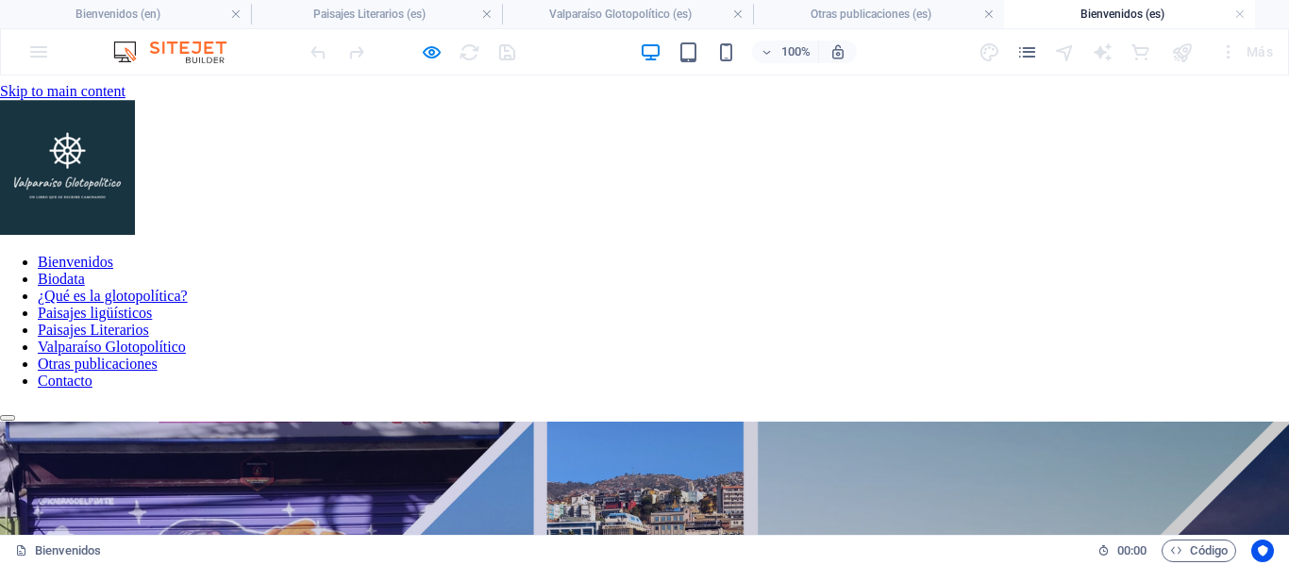
click at [1088, 254] on nav "Bienvenidos Biodata ¿Qué es la glotopolítica? Paisajes ligüísticos Paisajes Lit…" at bounding box center [637, 322] width 1274 height 136
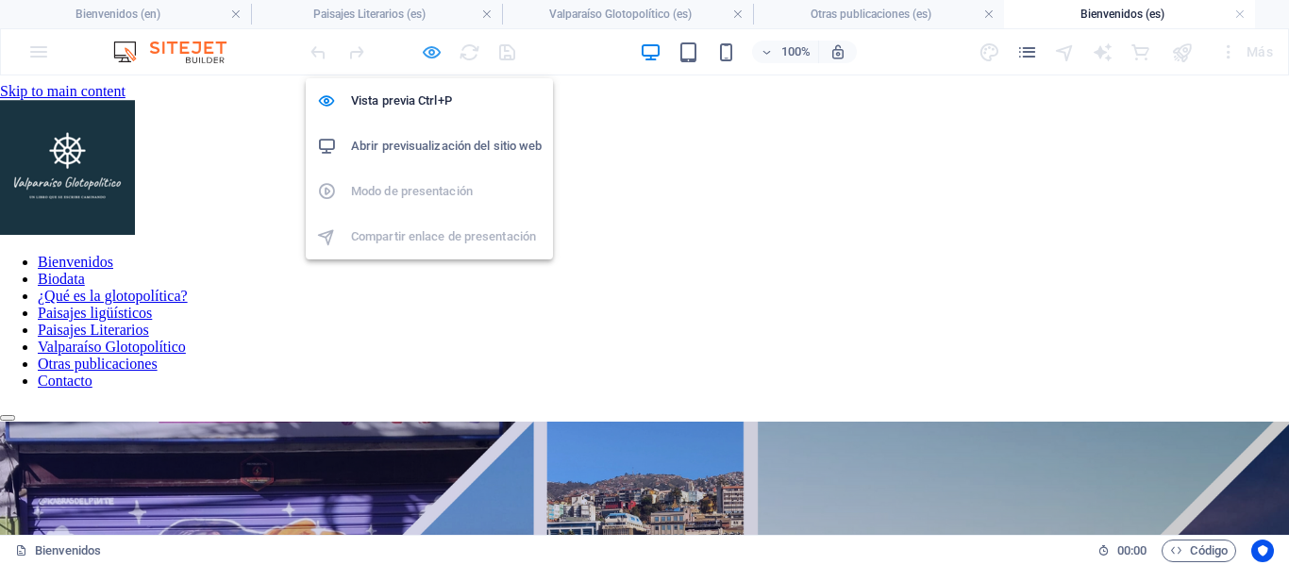
click at [433, 54] on icon "button" at bounding box center [432, 53] width 22 height 22
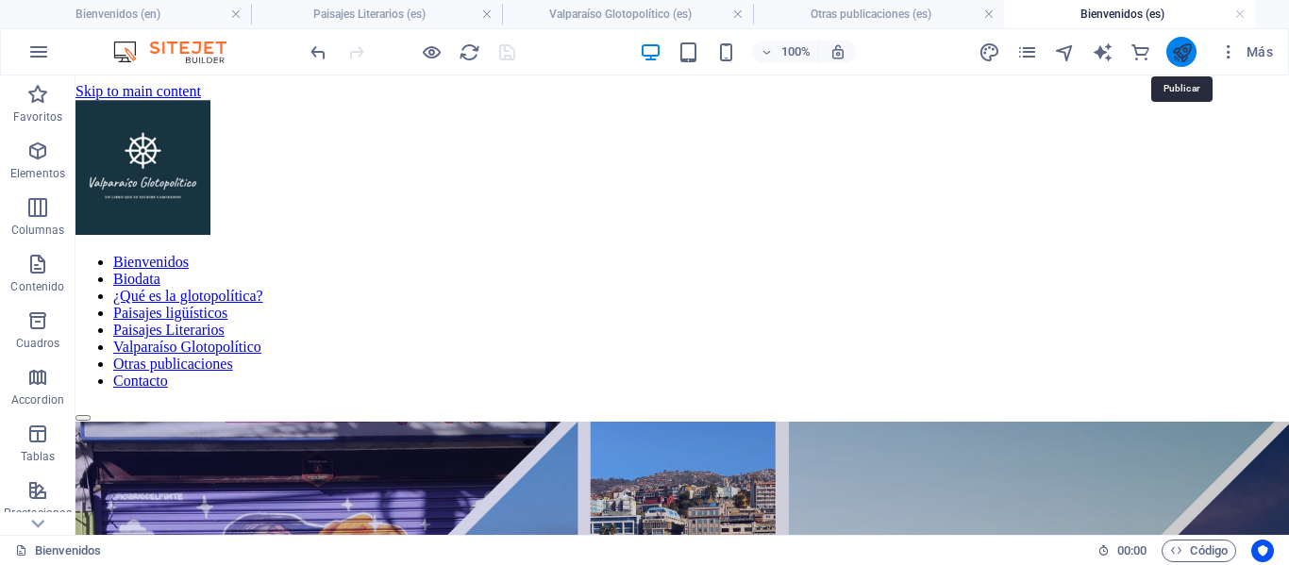
click at [1183, 57] on icon "publish" at bounding box center [1182, 53] width 22 height 22
